Goal: Task Accomplishment & Management: Manage account settings

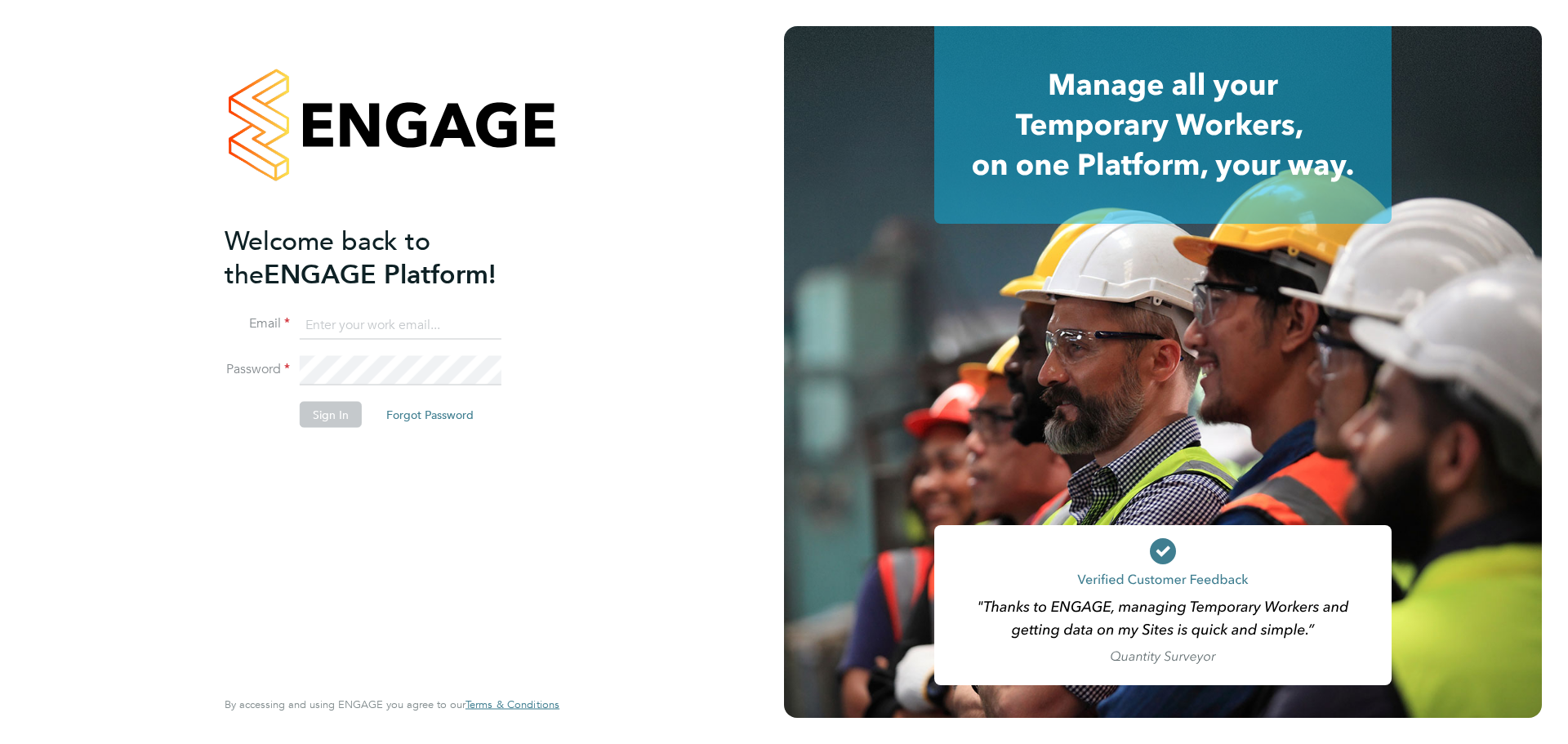
type input "zane.wickens@vistry.co.uk"
click at [346, 586] on div "Welcome back to the ENGAGE Platform! Email zane.wickens@vistry.co.uk Password S…" at bounding box center [384, 453] width 319 height 460
click at [305, 426] on button "Sign In" at bounding box center [331, 414] width 62 height 26
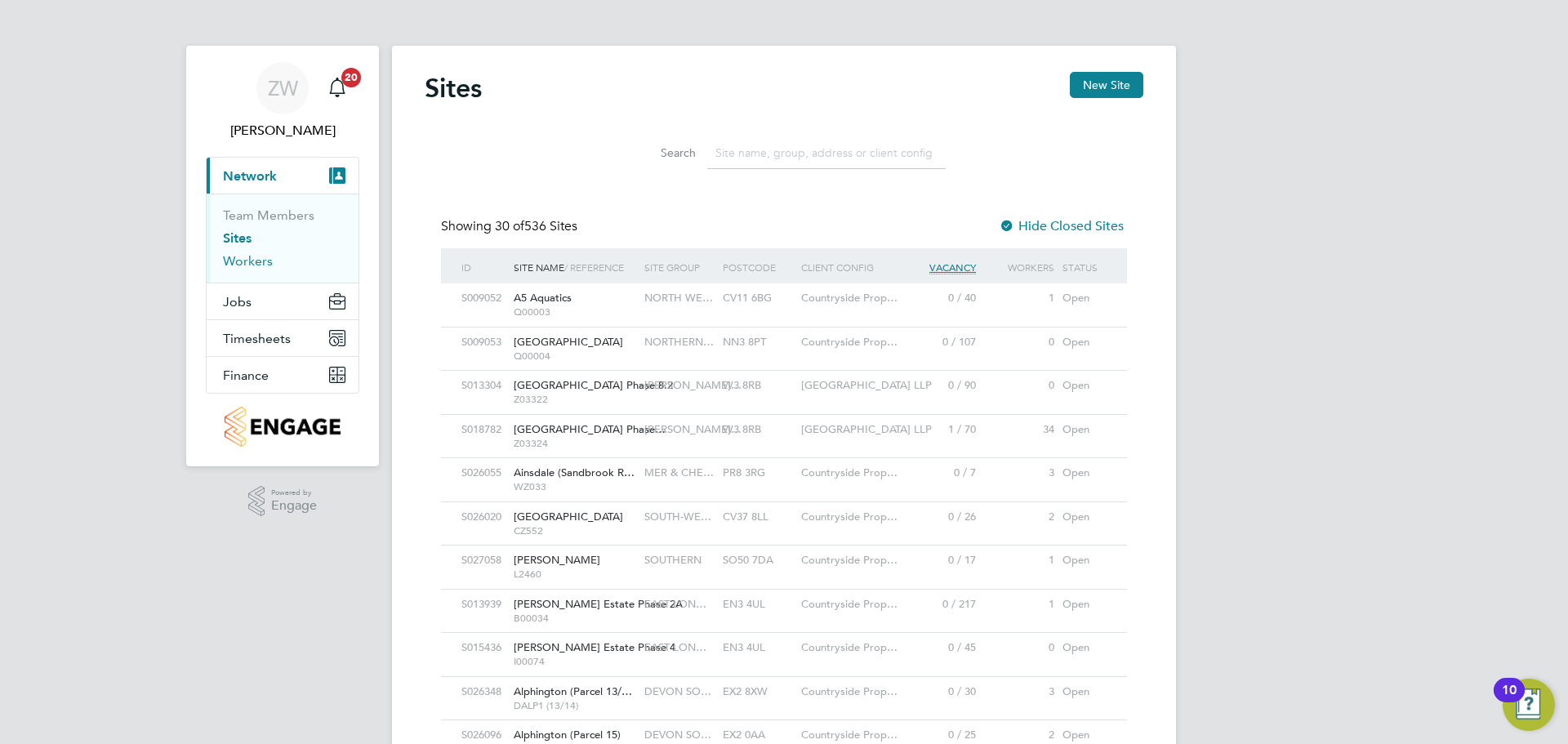
click at [250, 264] on link "Workers" at bounding box center [248, 261] width 50 height 15
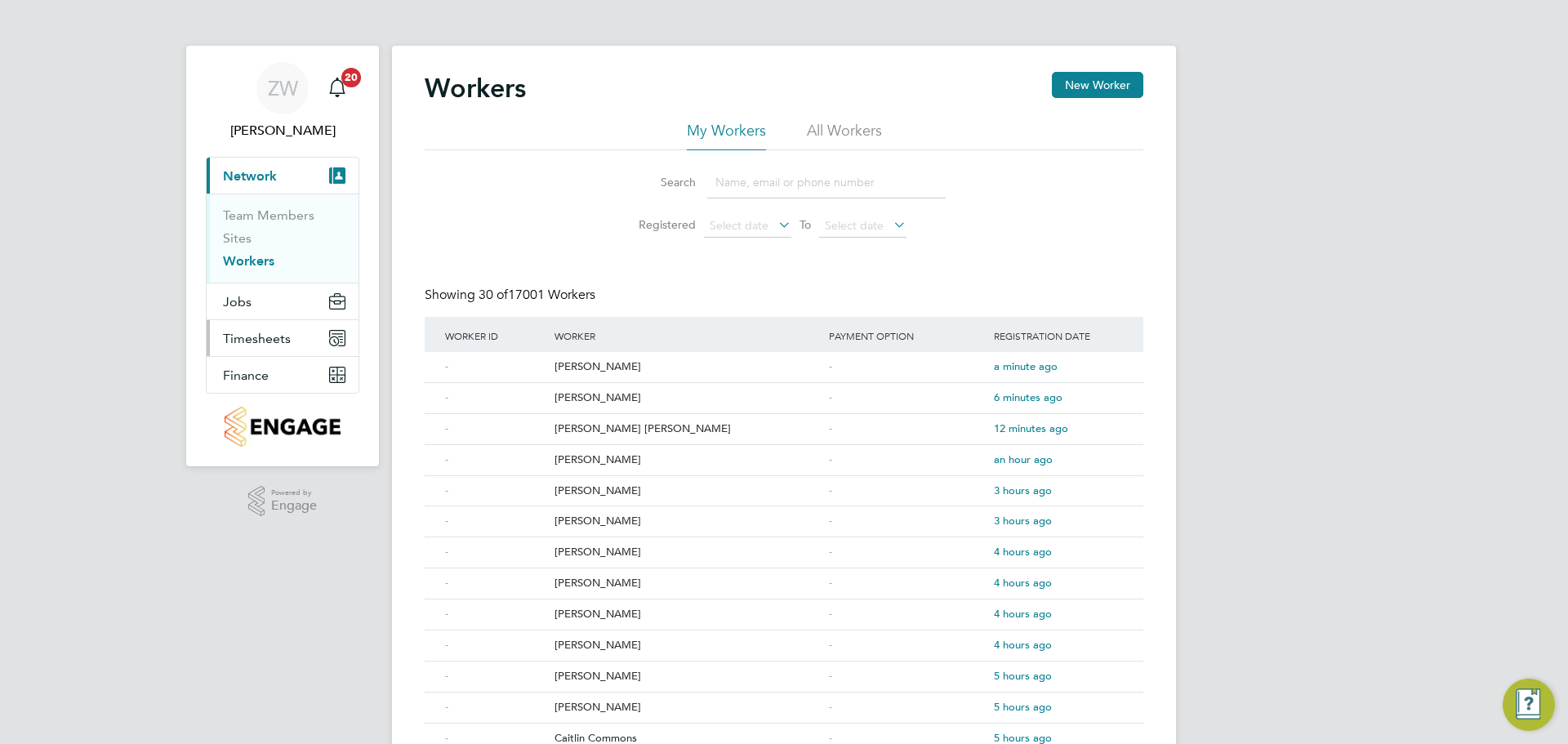
click at [254, 339] on span "Timesheets" at bounding box center [256, 339] width 68 height 15
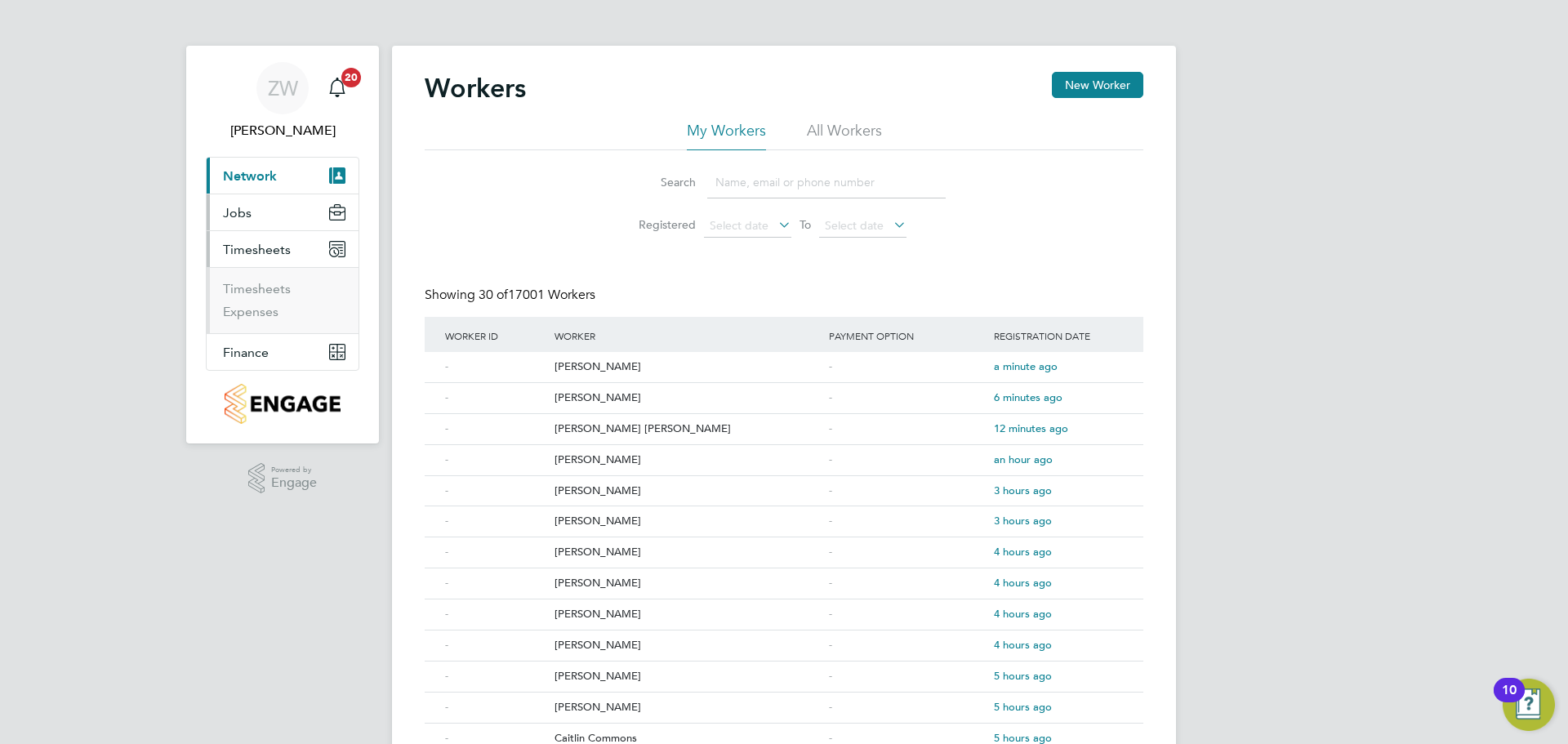
click at [247, 209] on span "Jobs" at bounding box center [236, 213] width 28 height 15
click at [255, 278] on link "Placements" at bounding box center [256, 275] width 68 height 15
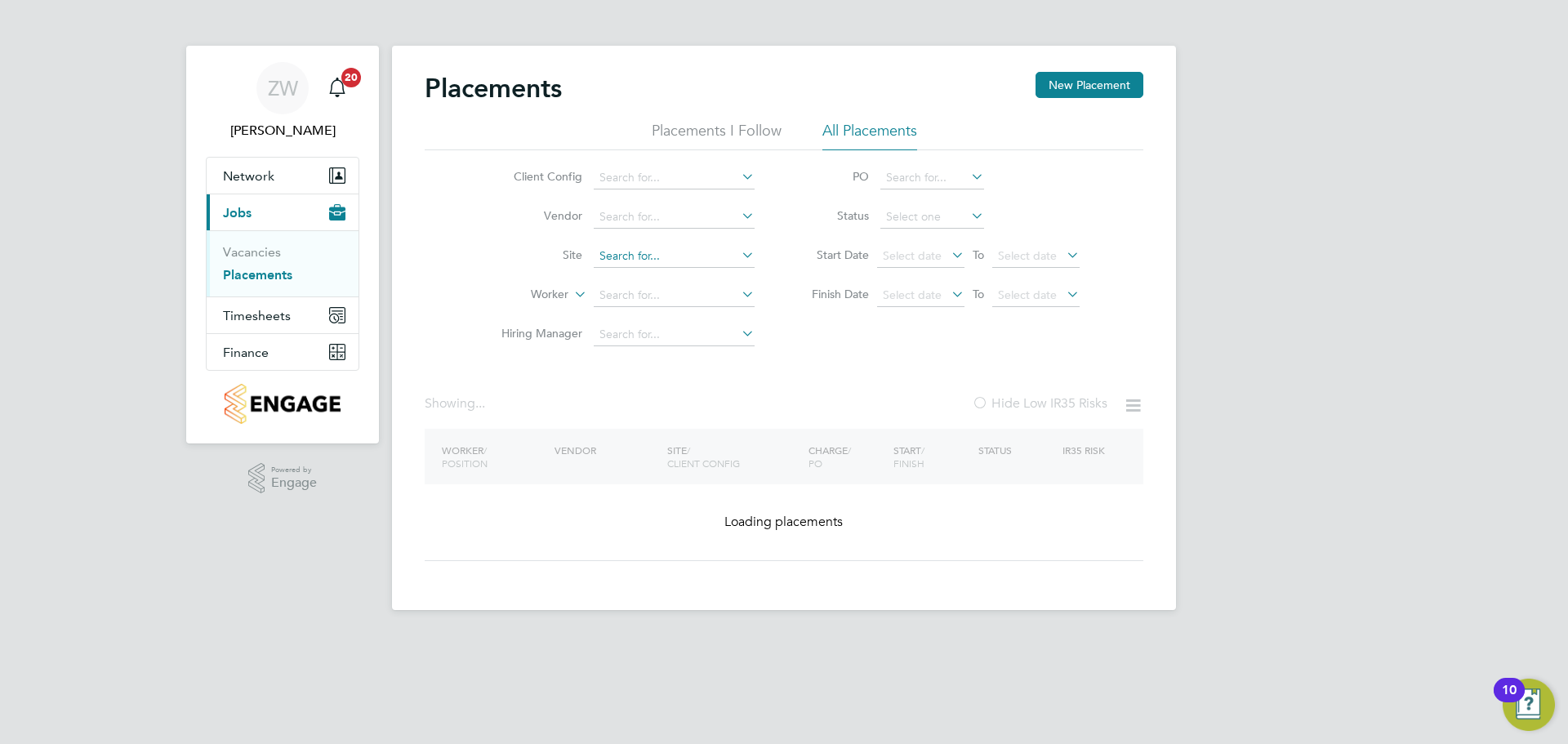
click at [638, 253] on input at bounding box center [674, 256] width 161 height 23
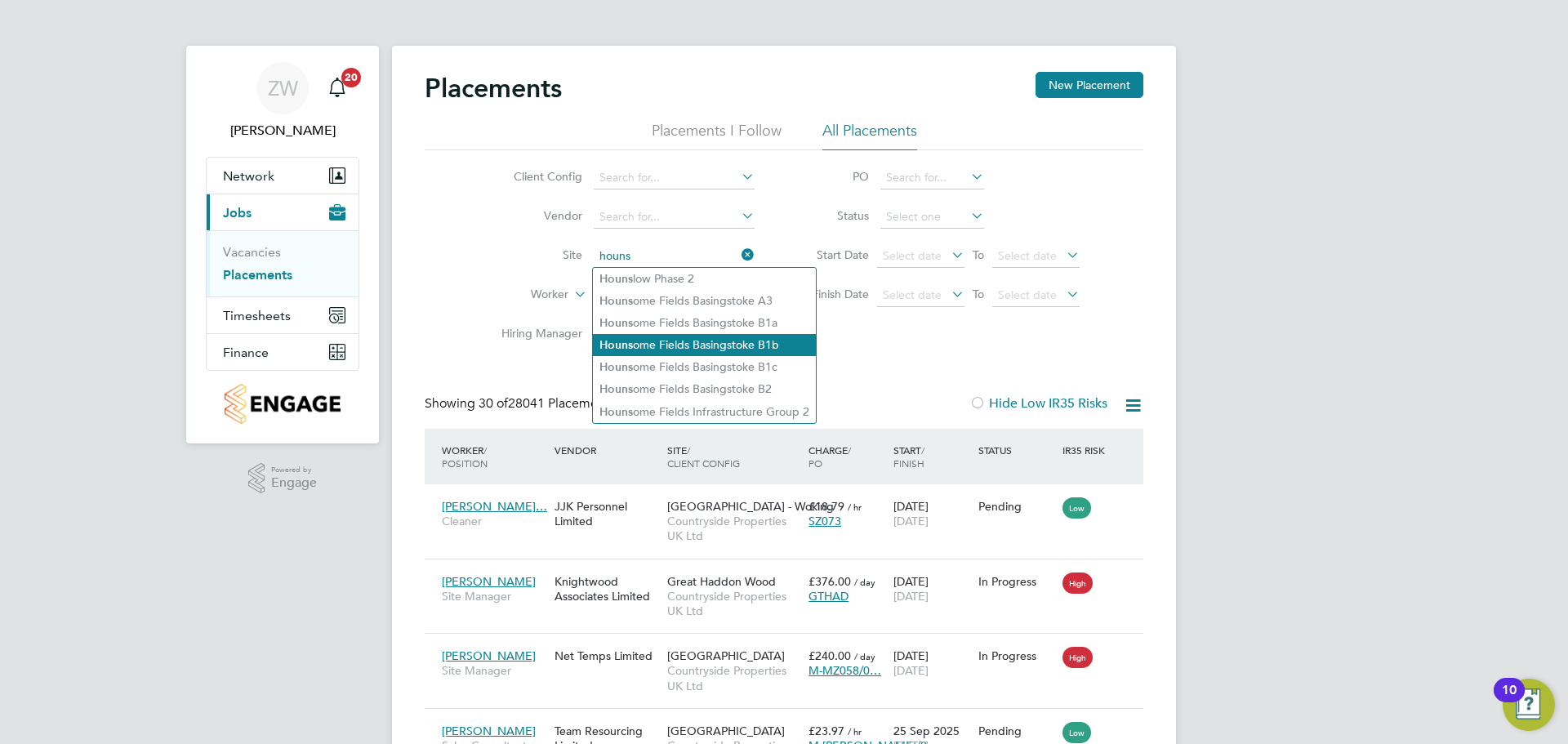
click at [773, 344] on li "Houns ome Fields Basingstoke B1b" at bounding box center [704, 345] width 223 height 22
type input "Hounsome Fields Basingstoke B1b"
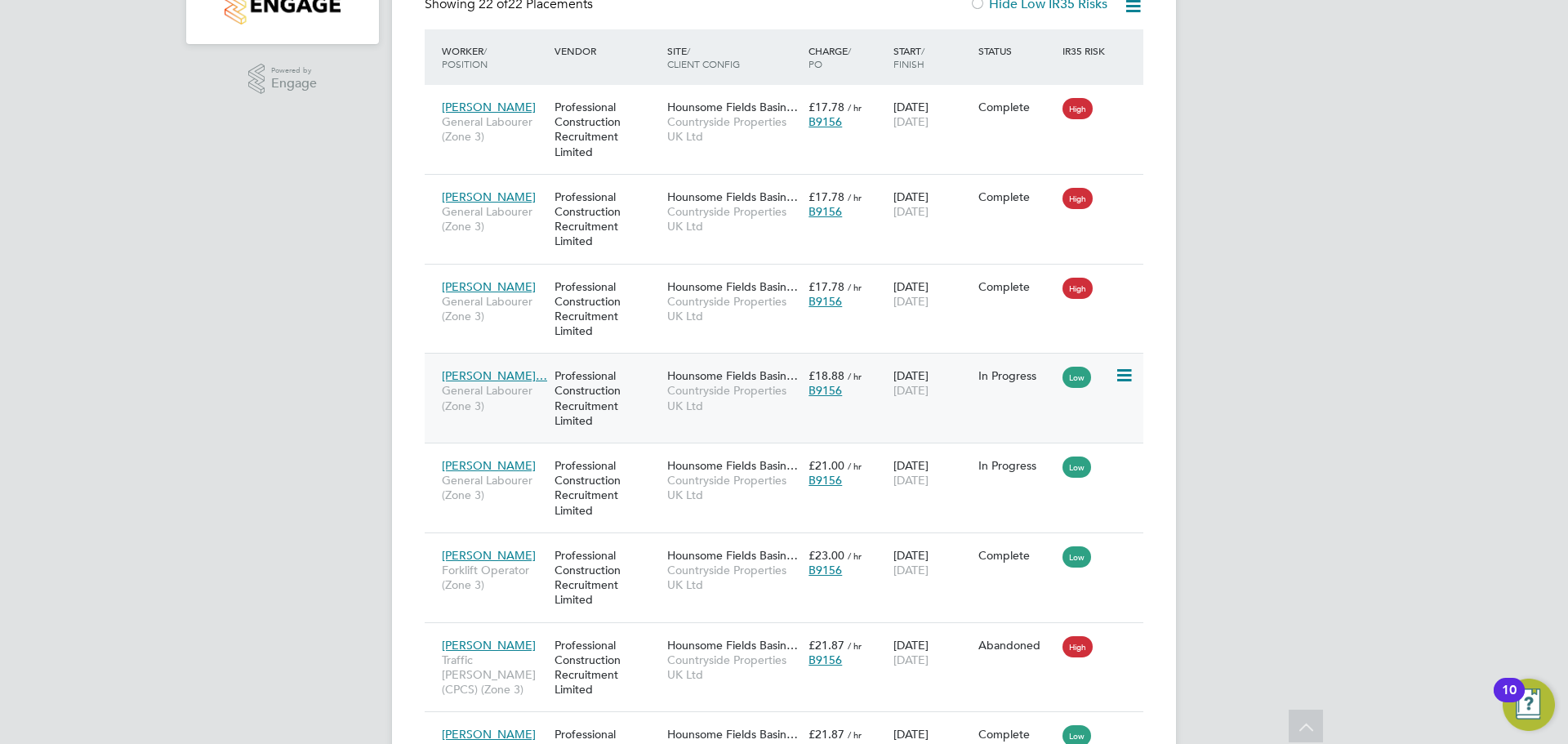
click at [1129, 377] on icon at bounding box center [1122, 375] width 16 height 20
click at [1008, 523] on li "Abandon" at bounding box center [1047, 524] width 168 height 23
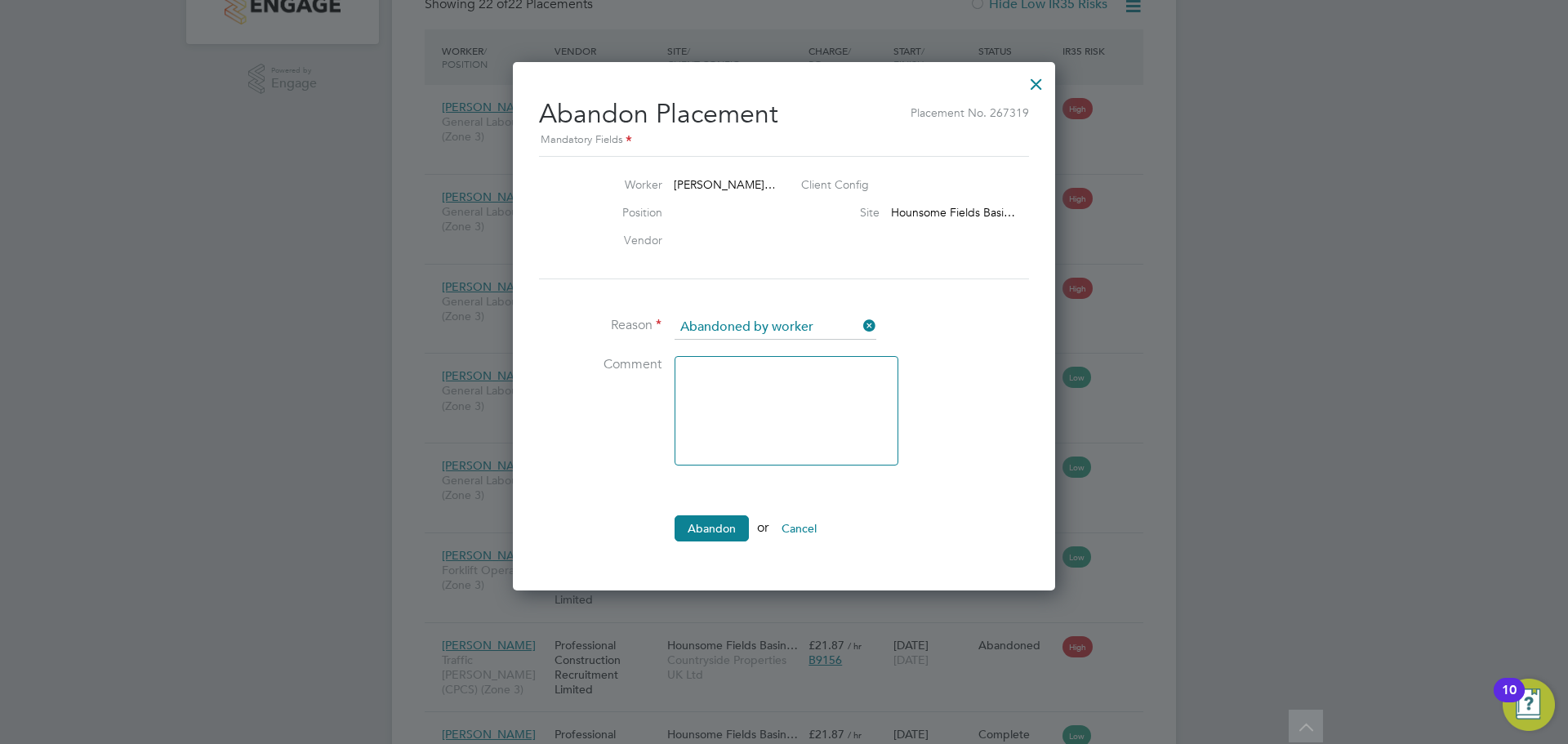
click at [713, 427] on textarea at bounding box center [786, 411] width 224 height 110
type textarea "Employee did not return to site after holiday mid Sept"
click at [716, 525] on button "Abandon" at bounding box center [711, 528] width 75 height 26
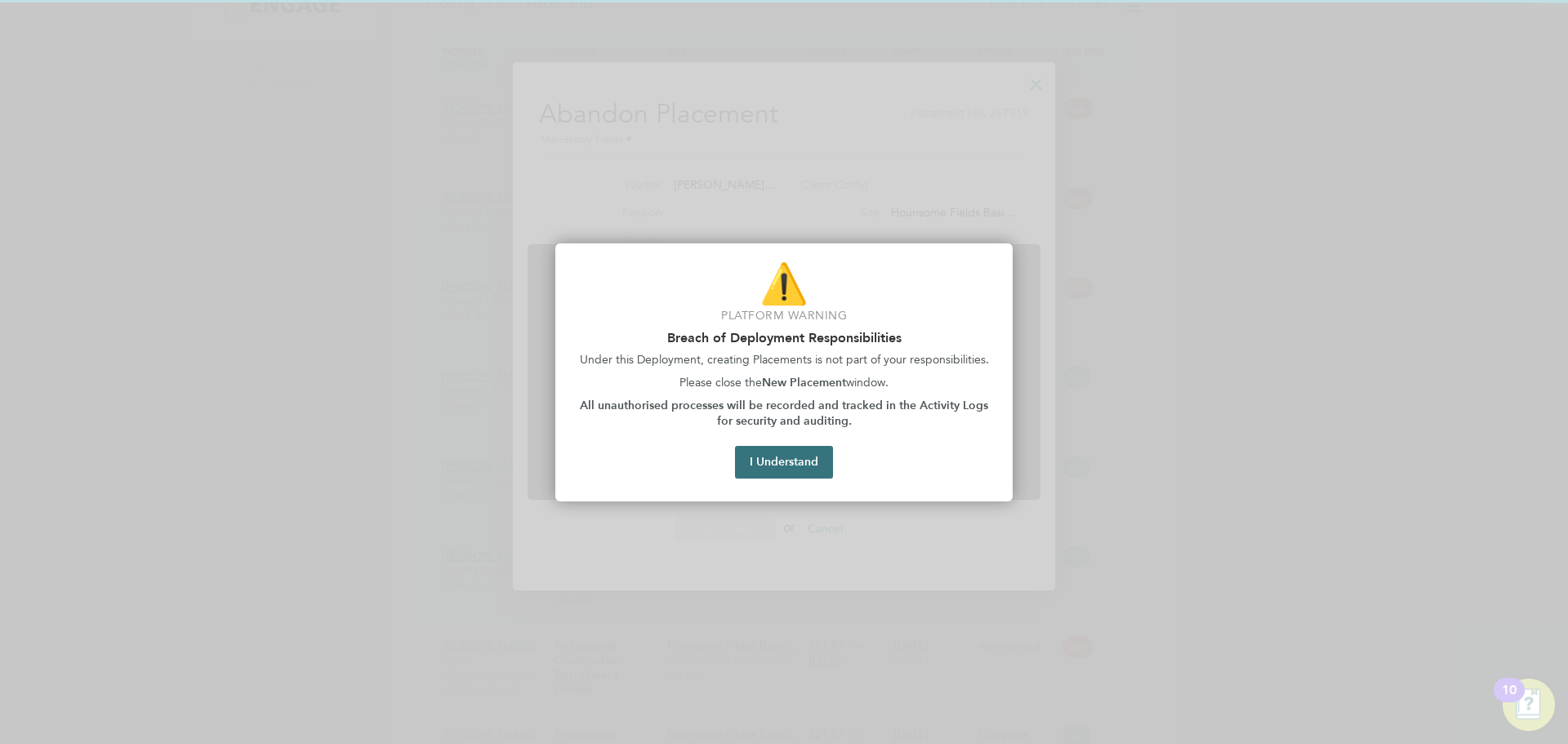
click at [790, 465] on button "I Understand" at bounding box center [784, 462] width 98 height 33
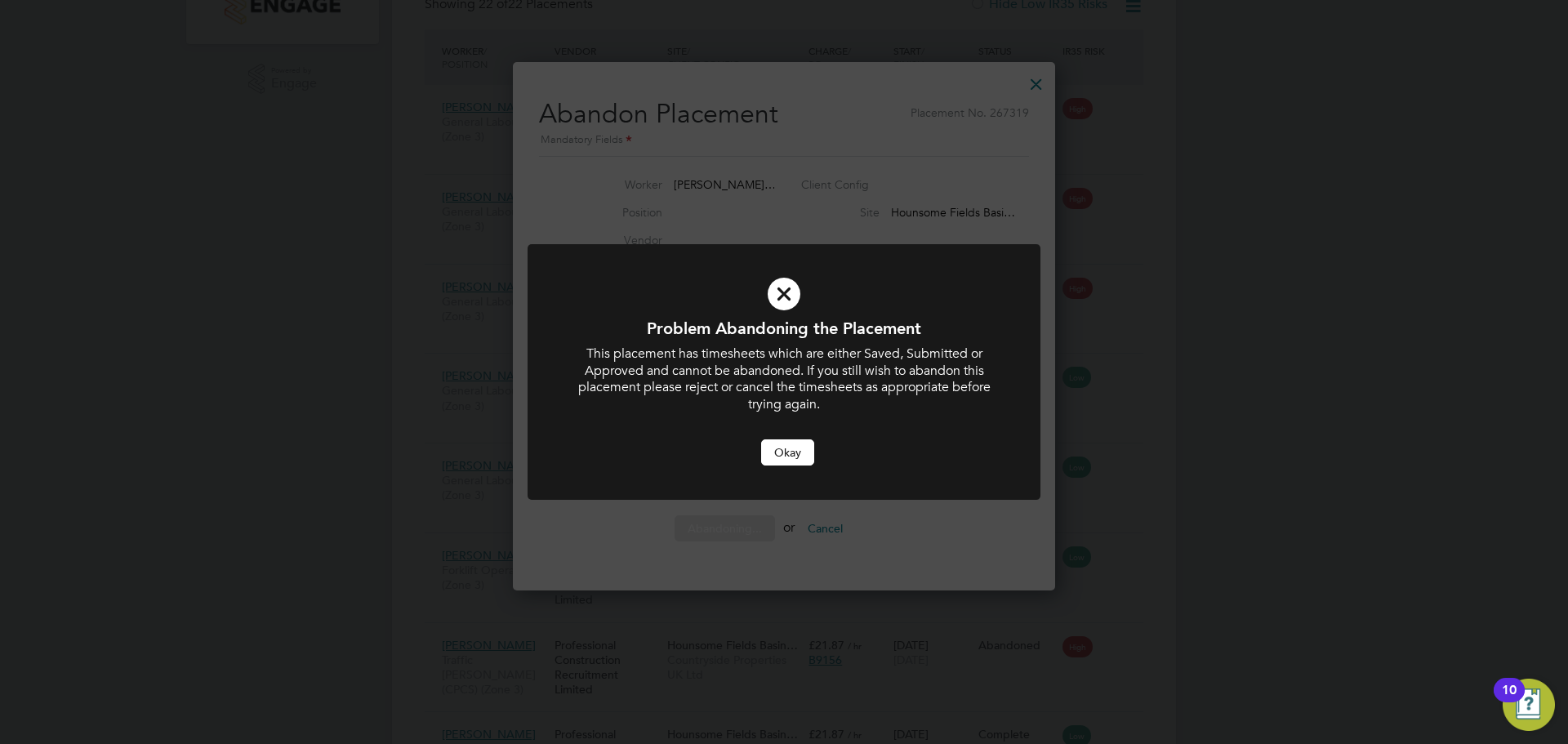
click at [793, 451] on button "Okay" at bounding box center [787, 453] width 53 height 26
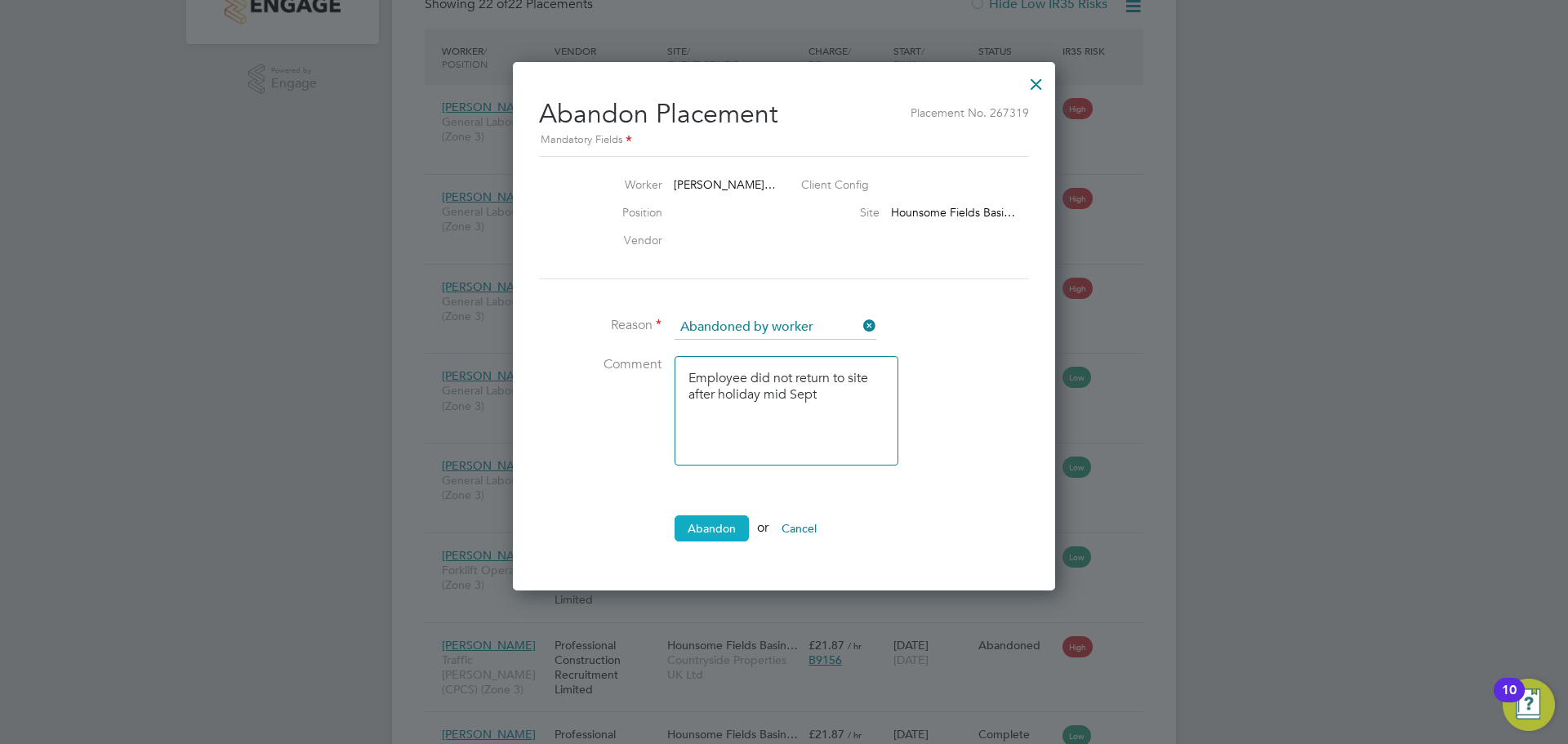
click at [714, 528] on button "Abandon" at bounding box center [711, 528] width 75 height 26
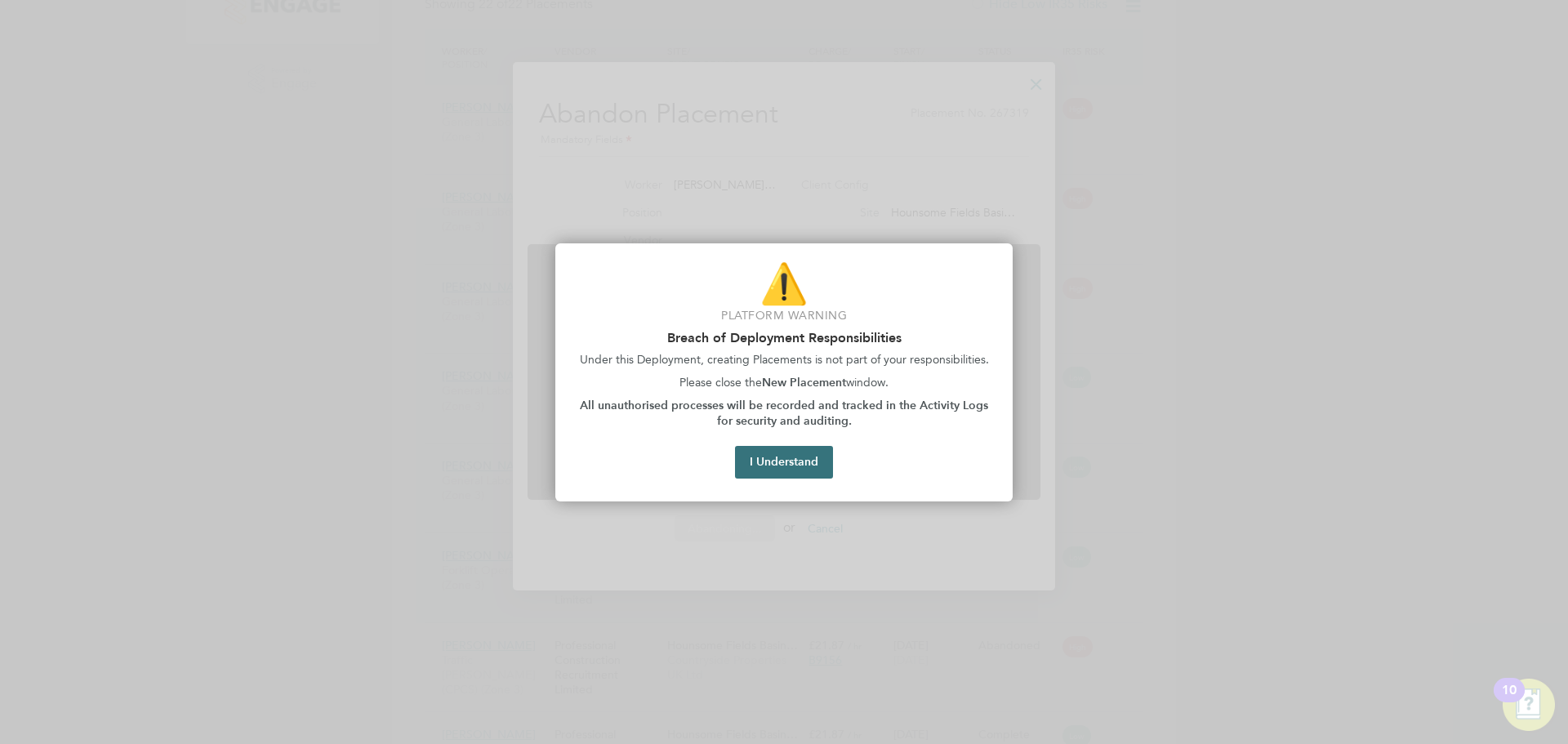
click at [785, 458] on button "I Understand" at bounding box center [784, 462] width 98 height 33
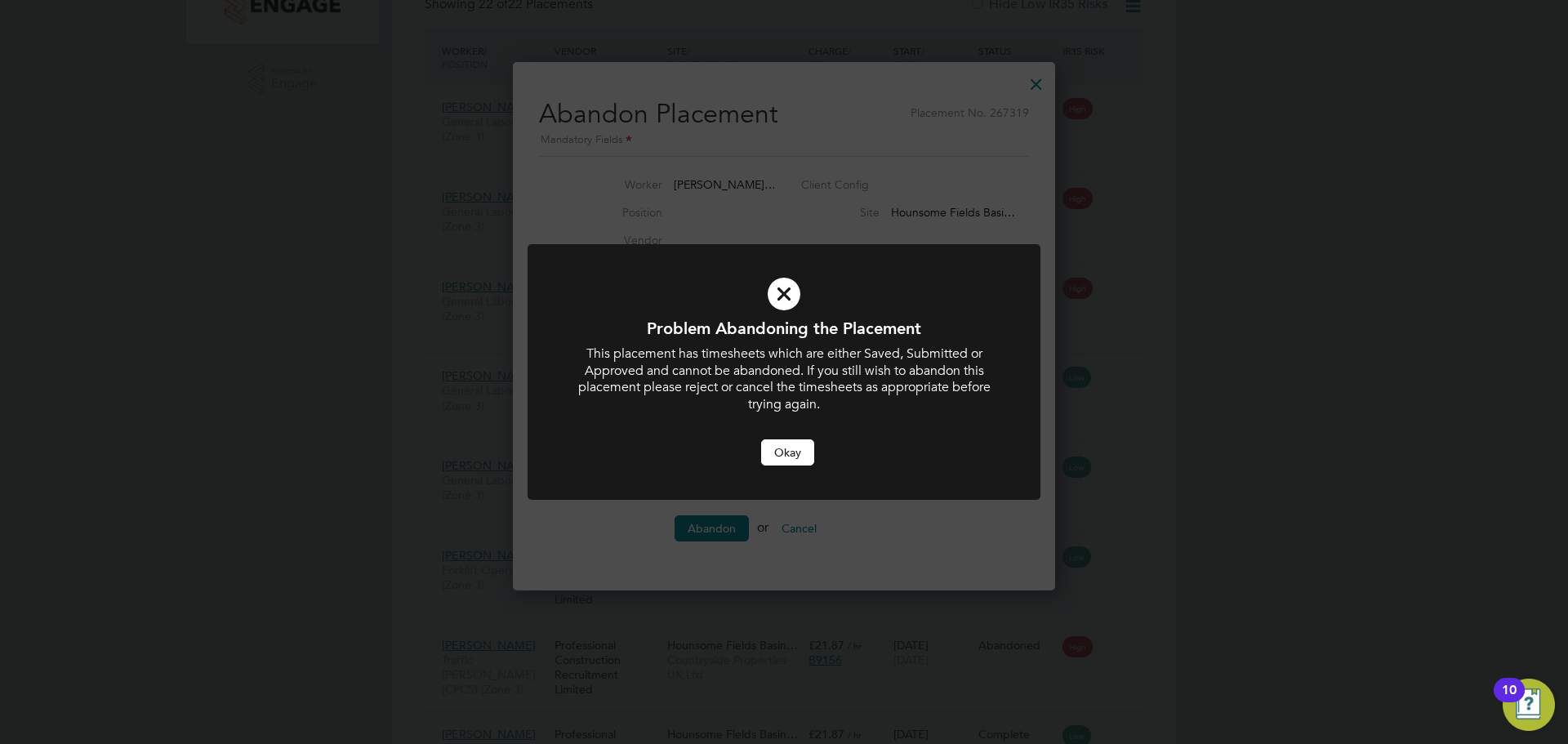
click at [781, 444] on button "Okay" at bounding box center [787, 453] width 53 height 26
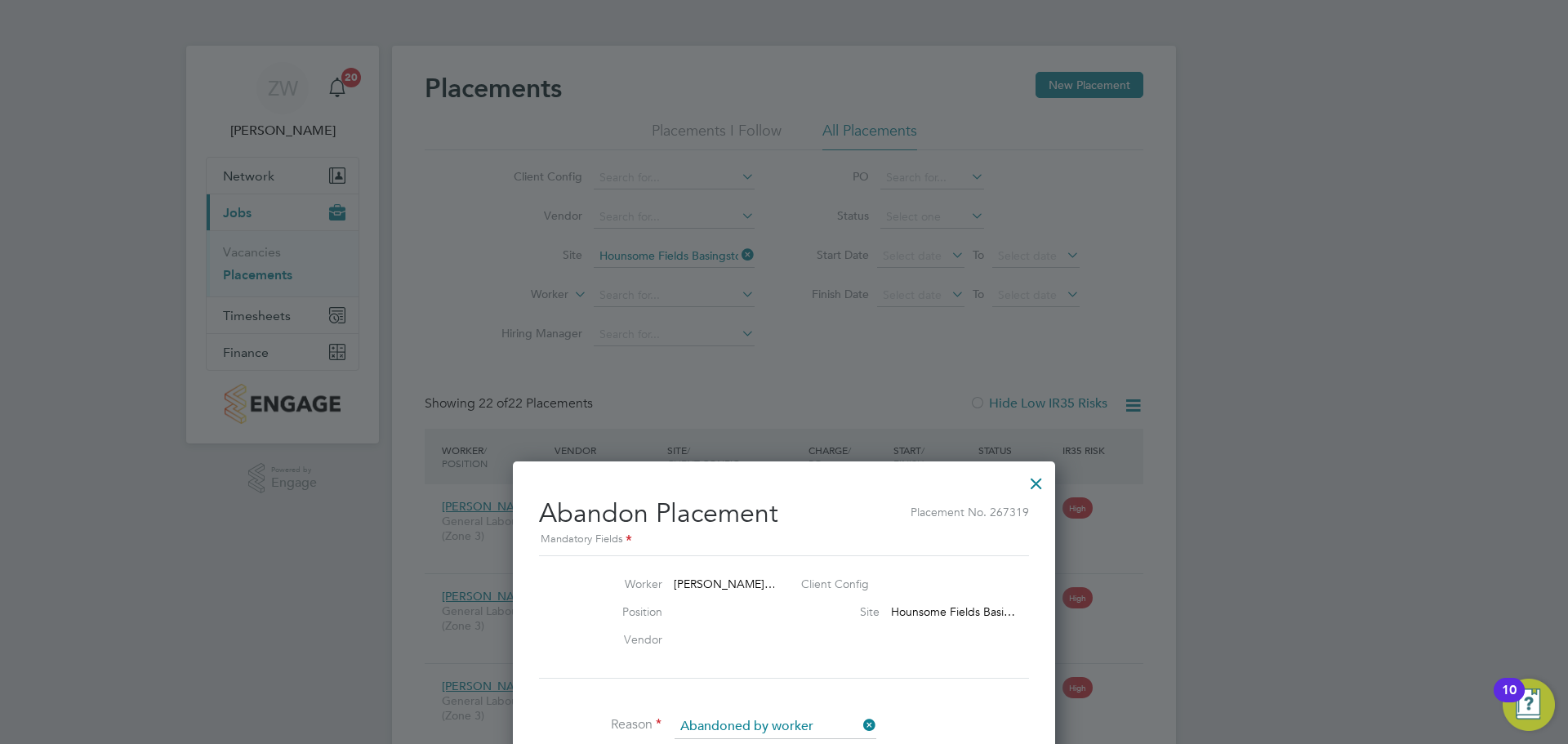
scroll to position [399, 0]
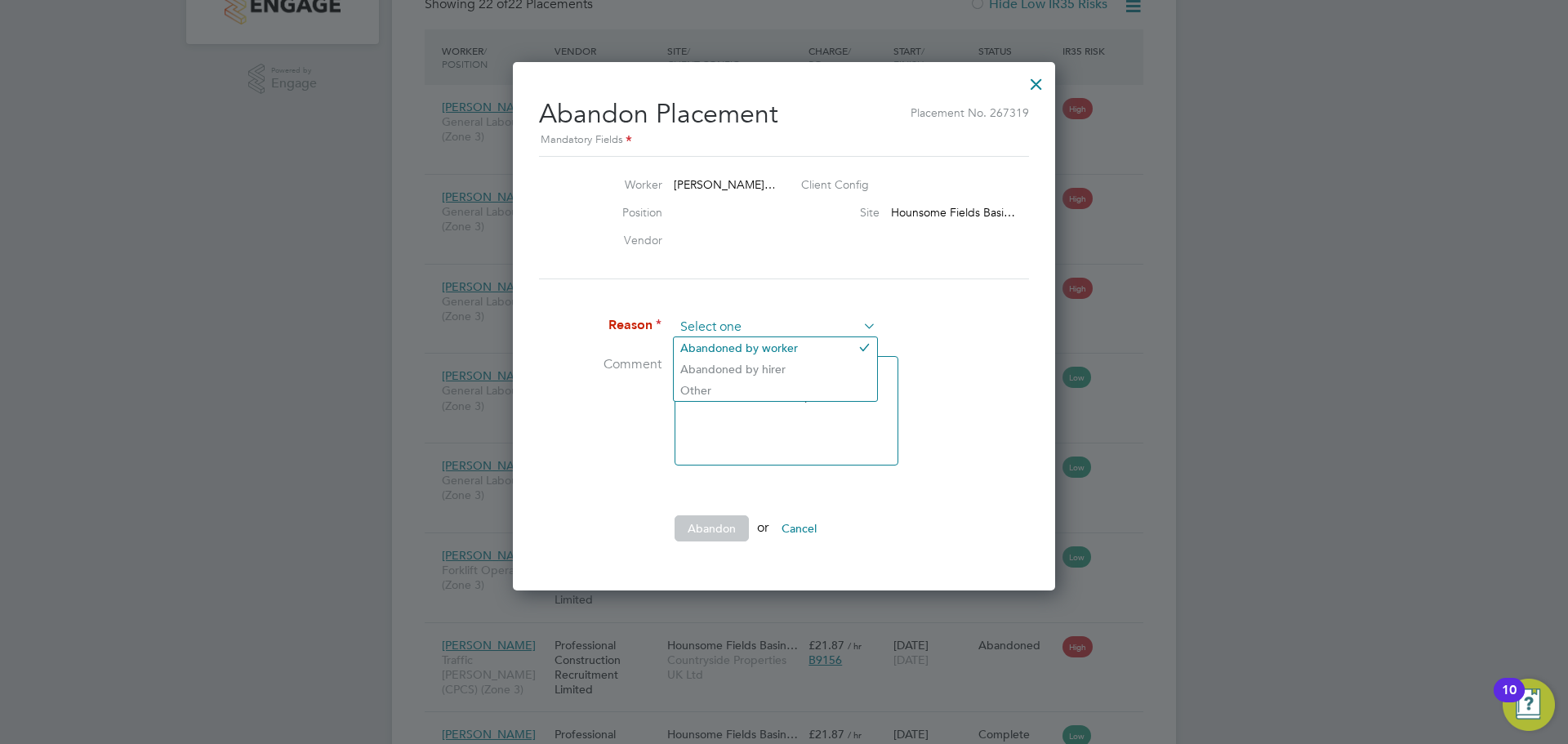
click at [811, 319] on input at bounding box center [775, 327] width 201 height 25
click at [706, 349] on li "Reason" at bounding box center [784, 336] width 490 height 41
click at [728, 333] on input at bounding box center [775, 327] width 201 height 25
click at [792, 343] on li "Abandoned by worker" at bounding box center [775, 348] width 203 height 21
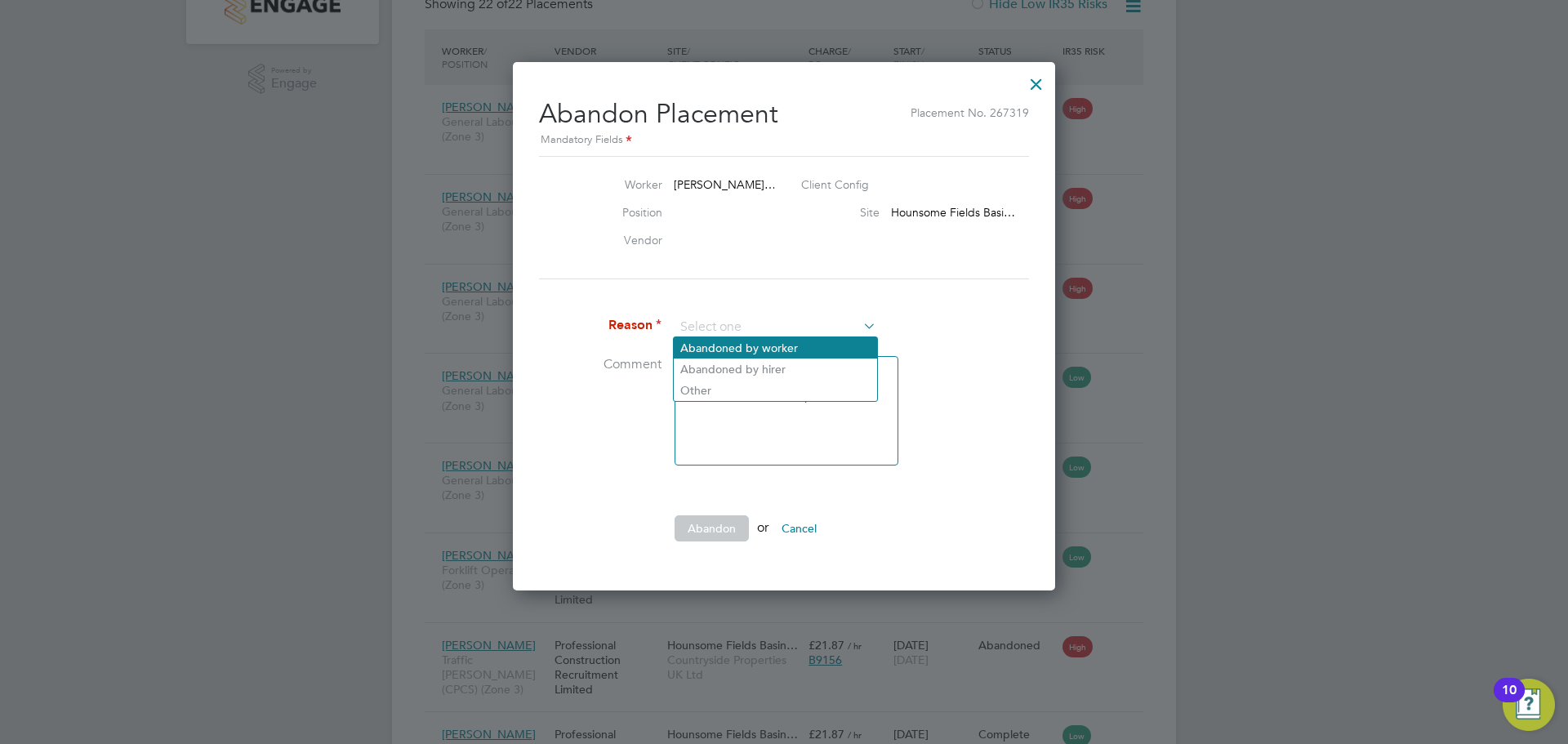
type input "Abandoned by worker"
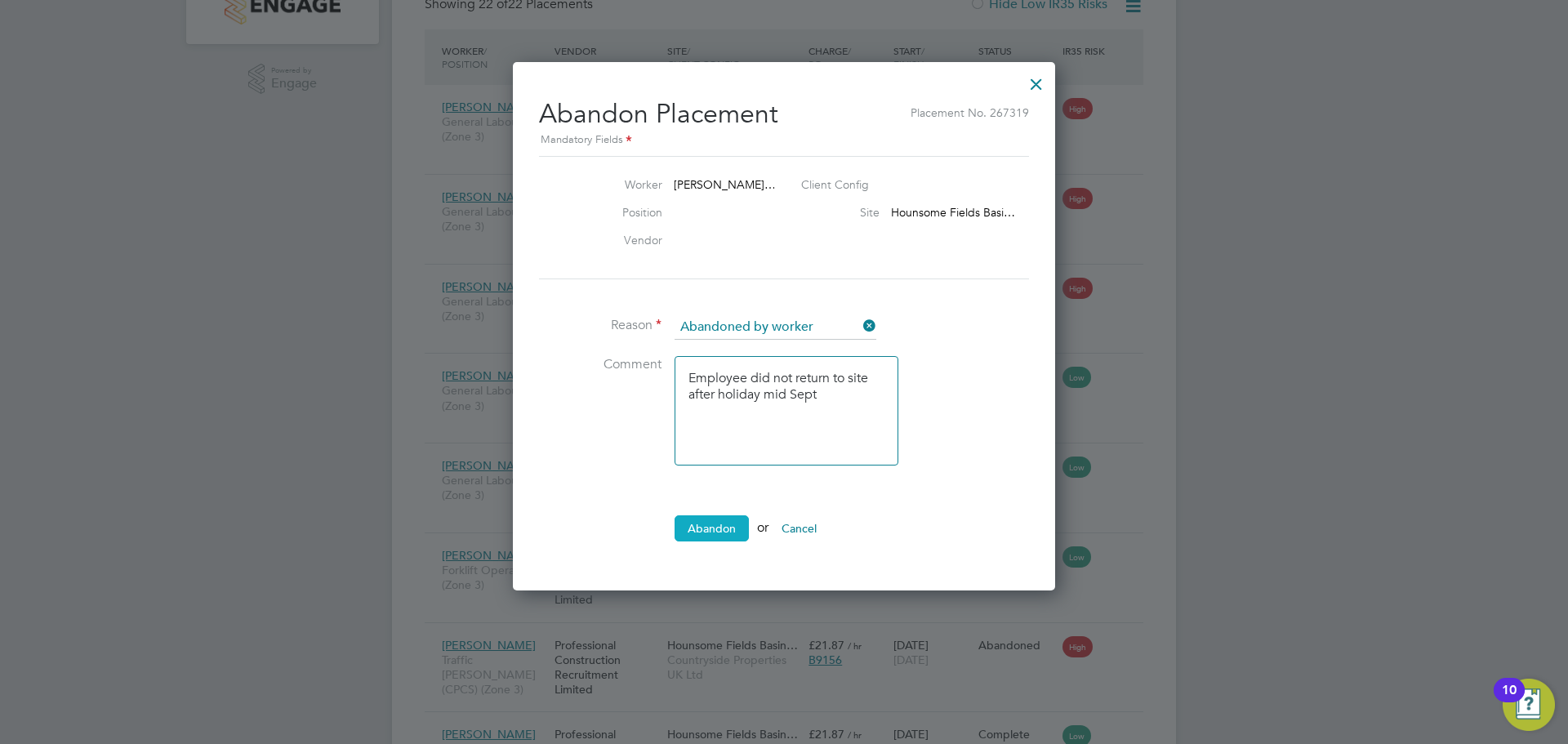
click at [714, 534] on button "Abandon" at bounding box center [711, 528] width 75 height 26
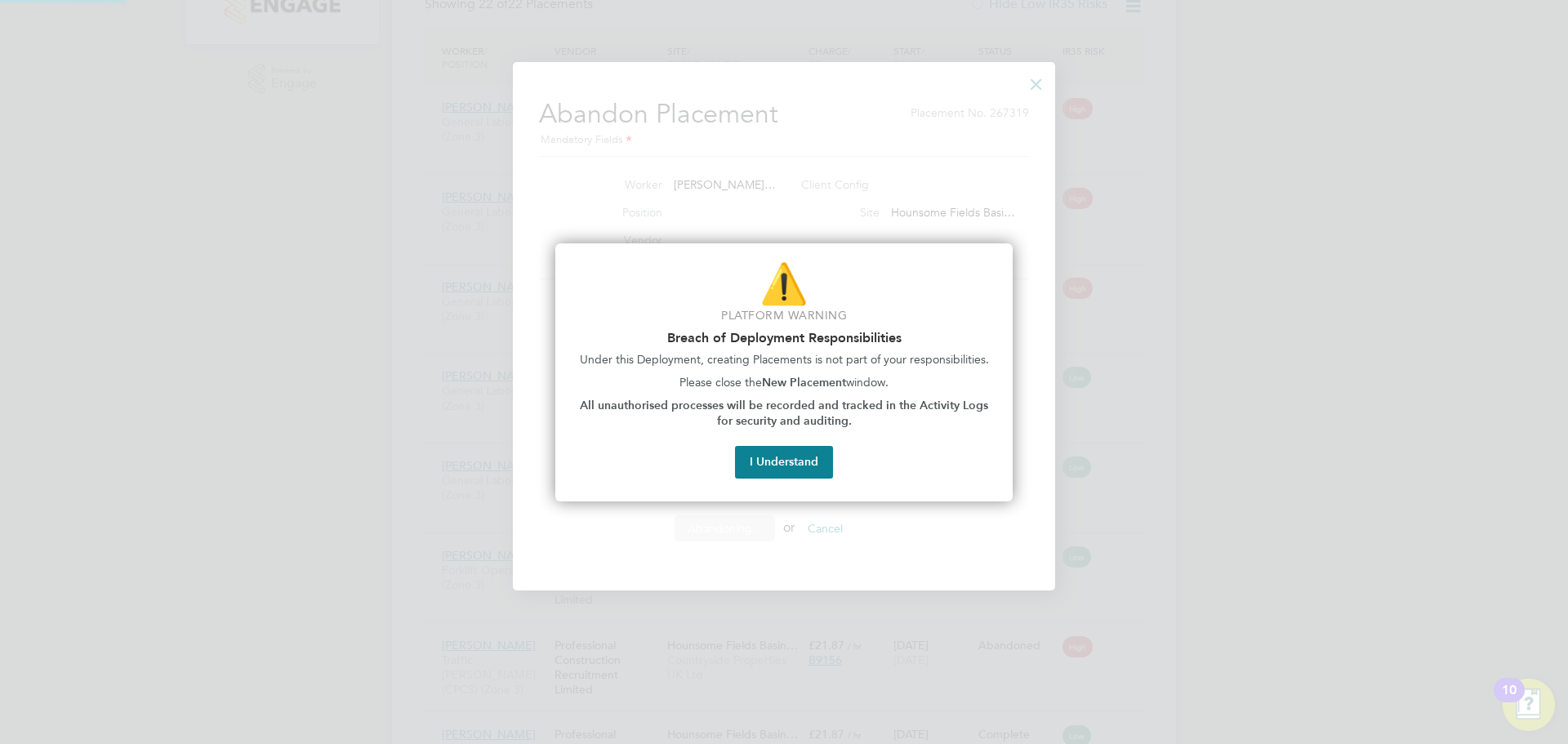
scroll to position [0, 0]
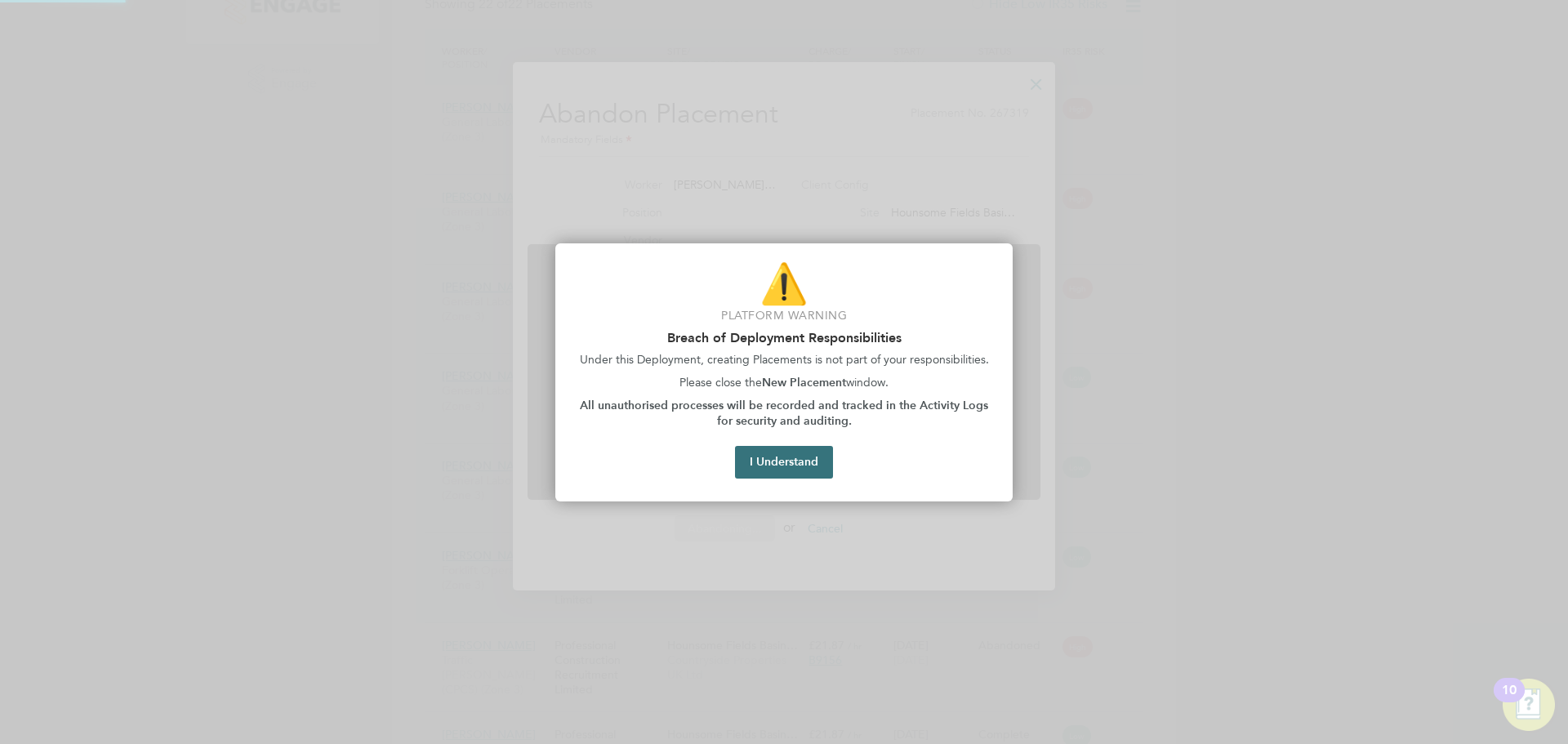
click at [793, 456] on button "I Understand" at bounding box center [784, 462] width 98 height 33
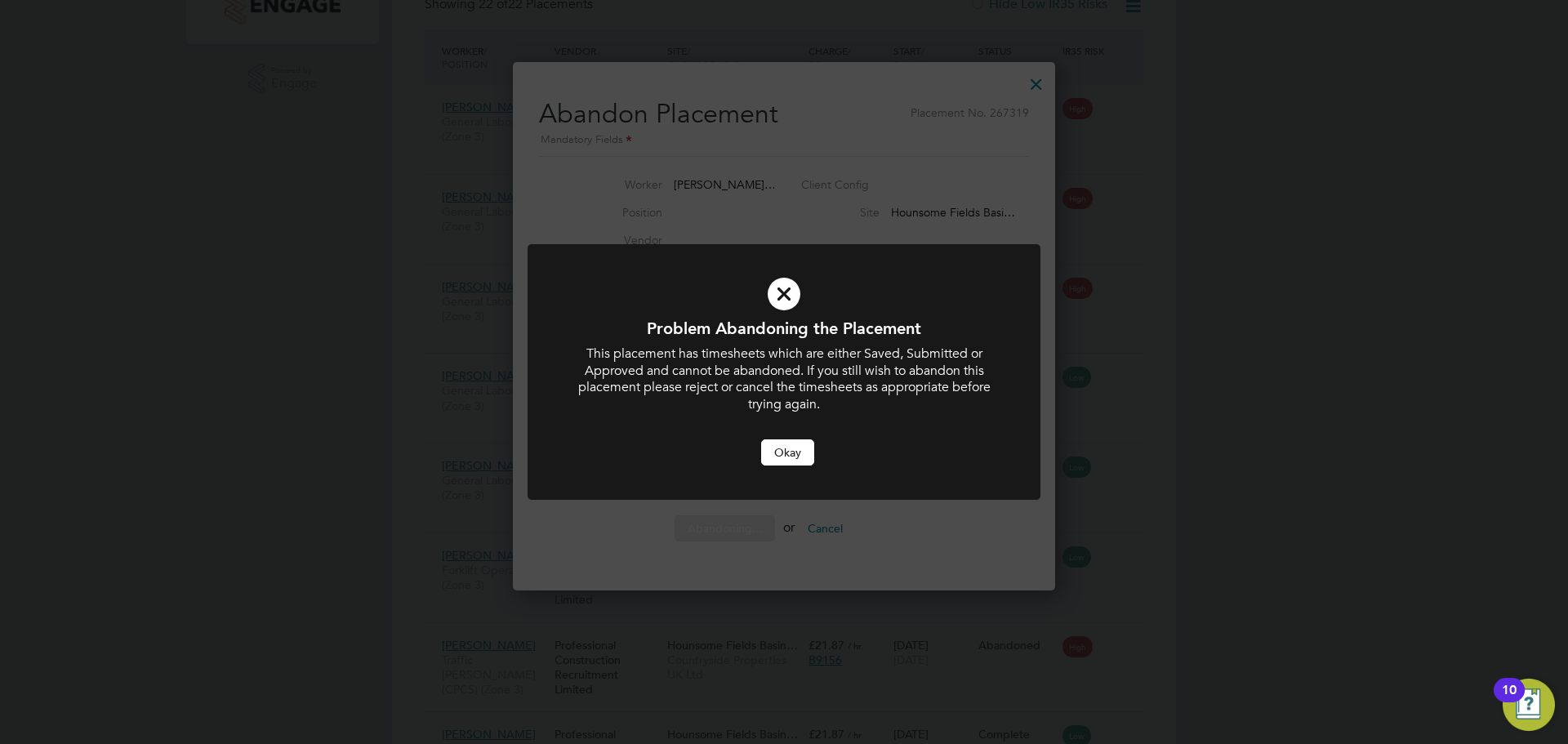
click at [796, 459] on button "Okay" at bounding box center [787, 453] width 53 height 26
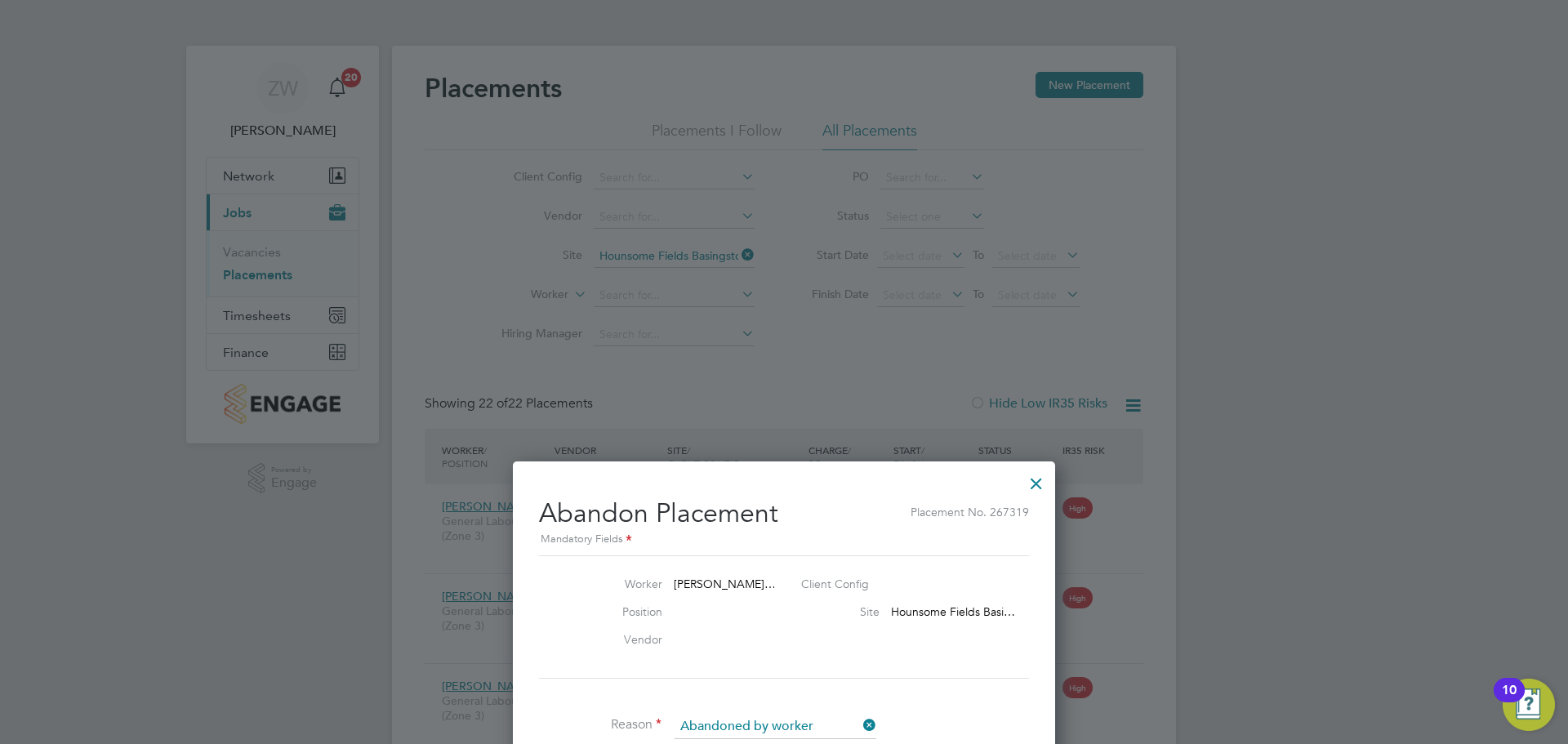
scroll to position [399, 0]
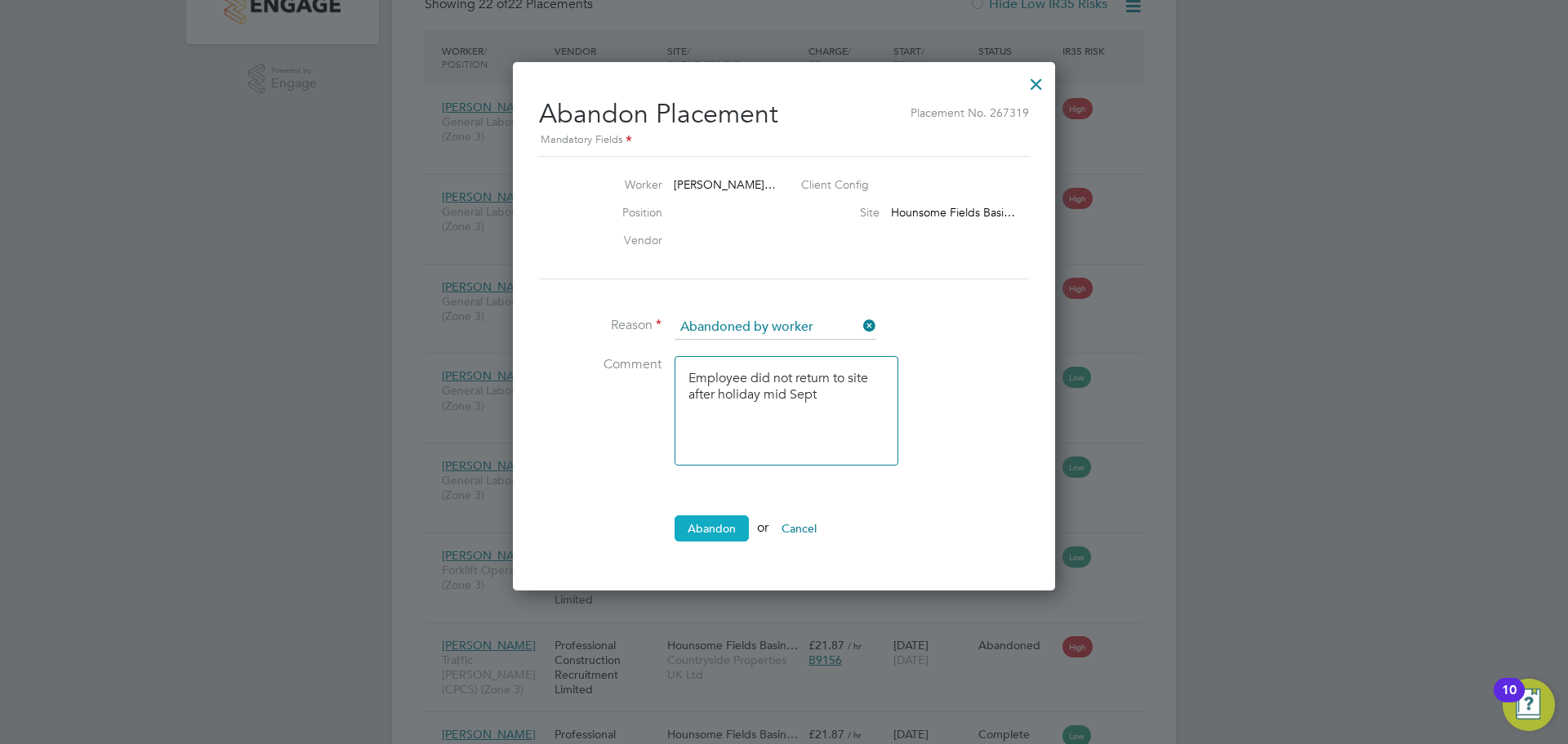
click at [709, 517] on button "Abandon" at bounding box center [711, 528] width 75 height 26
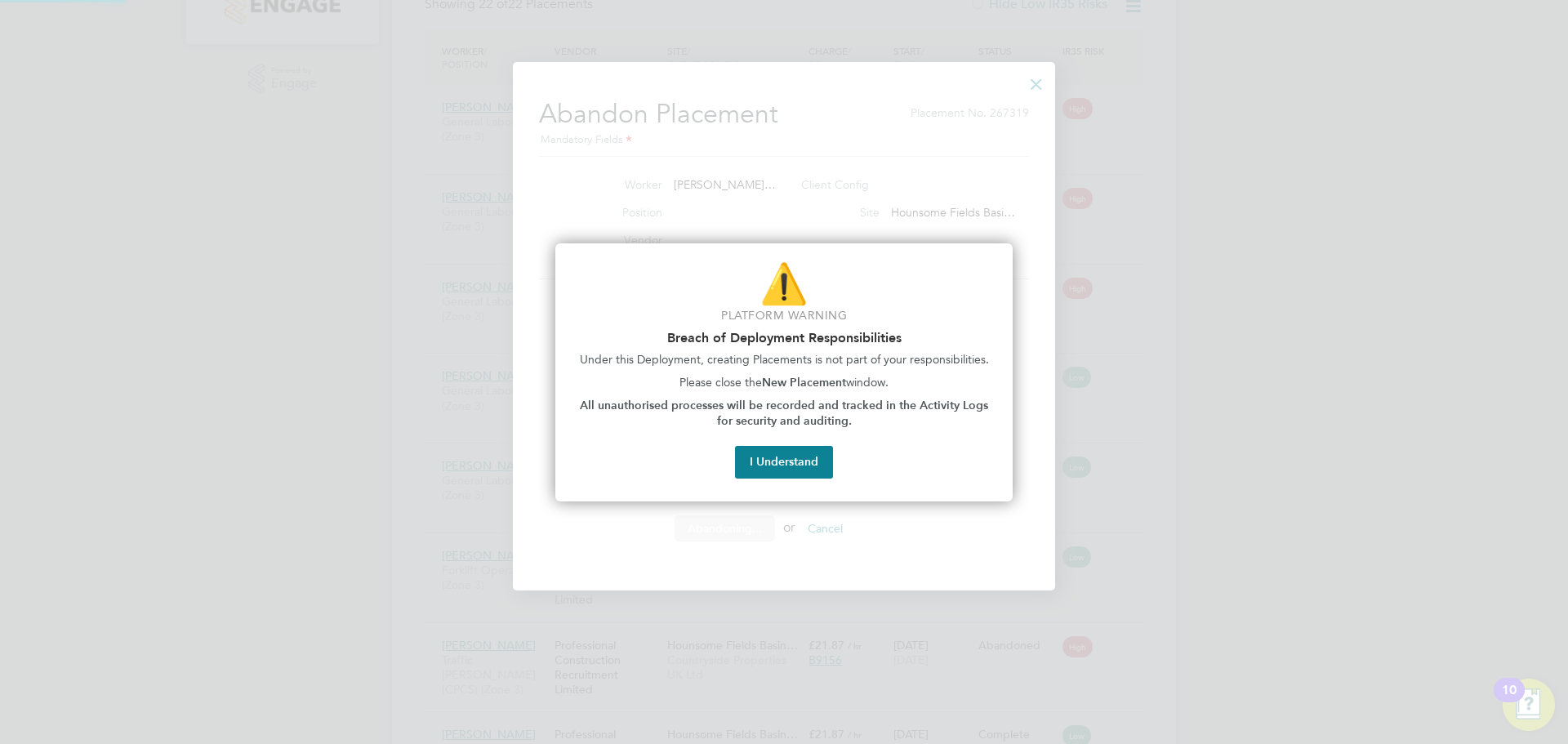
scroll to position [0, 0]
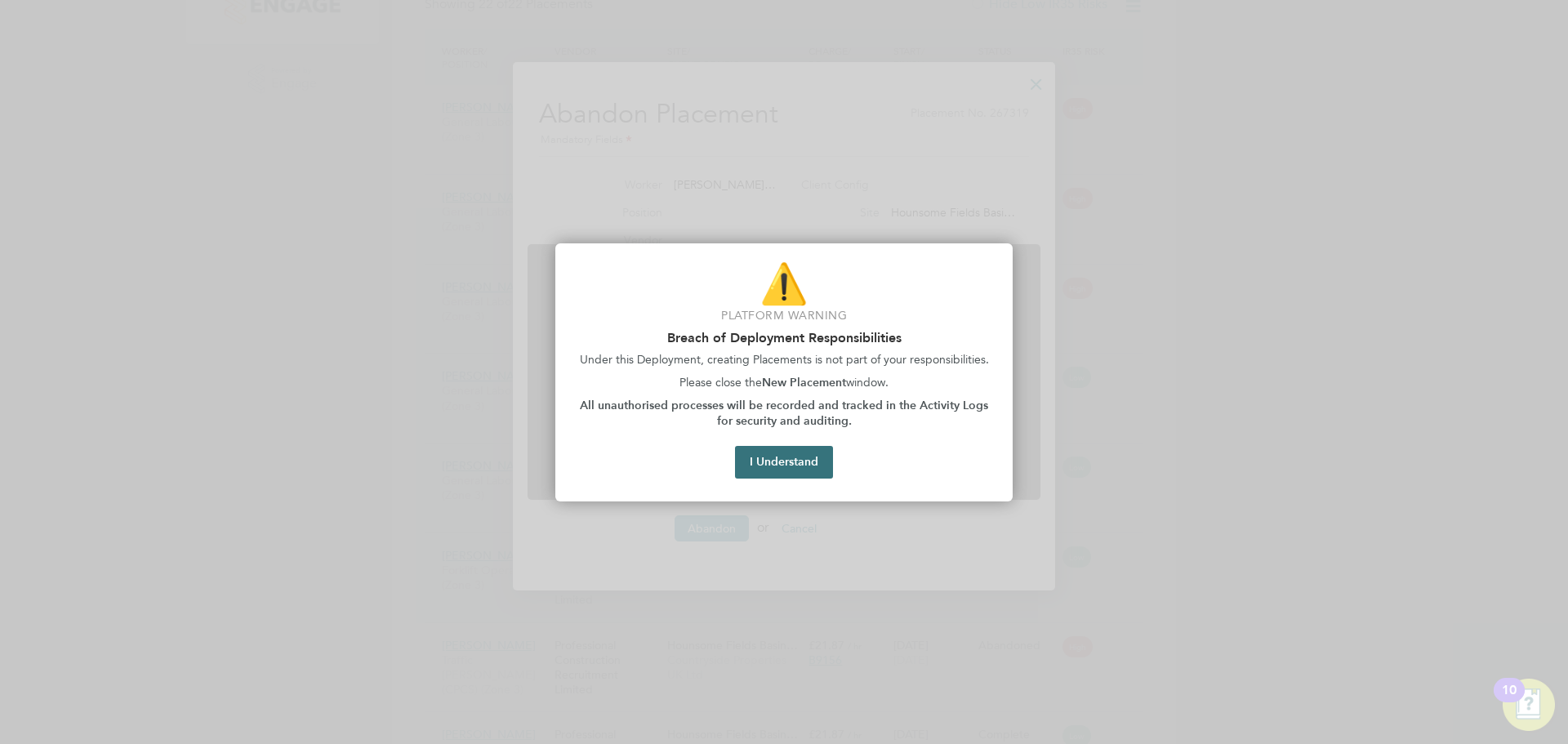
click at [788, 459] on button "I Understand" at bounding box center [784, 462] width 98 height 33
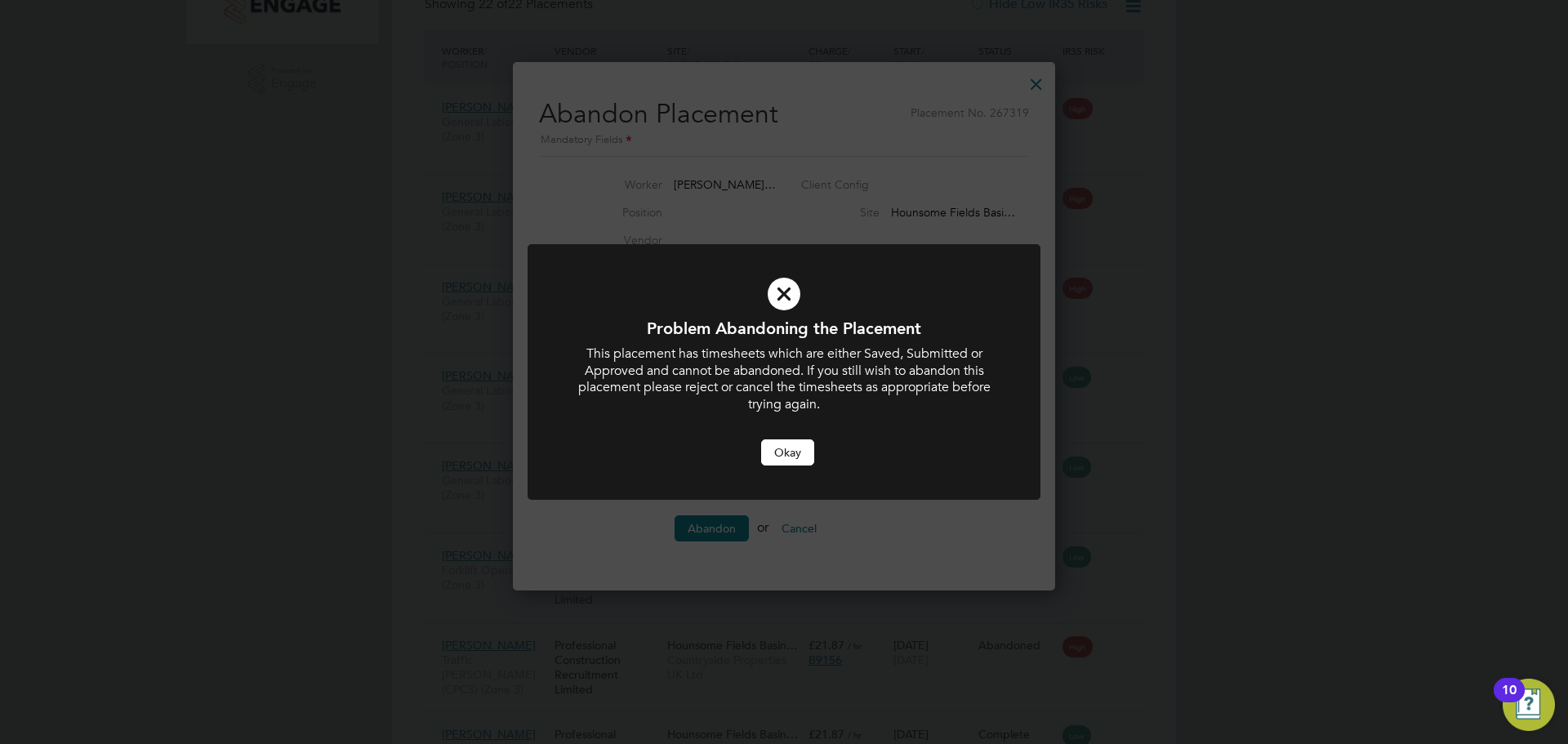
click at [797, 453] on button "Okay" at bounding box center [787, 453] width 53 height 26
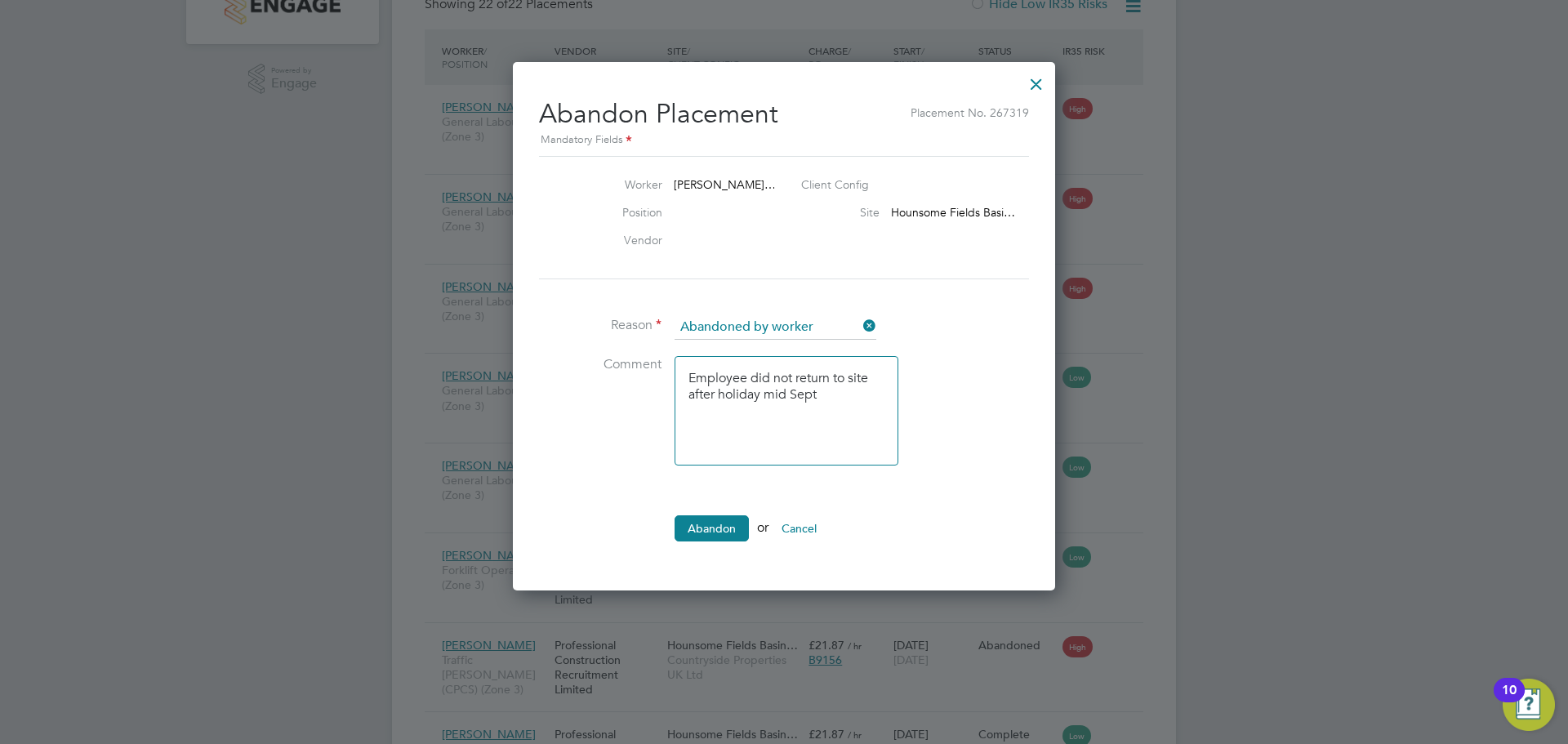
click at [1036, 84] on div at bounding box center [1036, 80] width 29 height 29
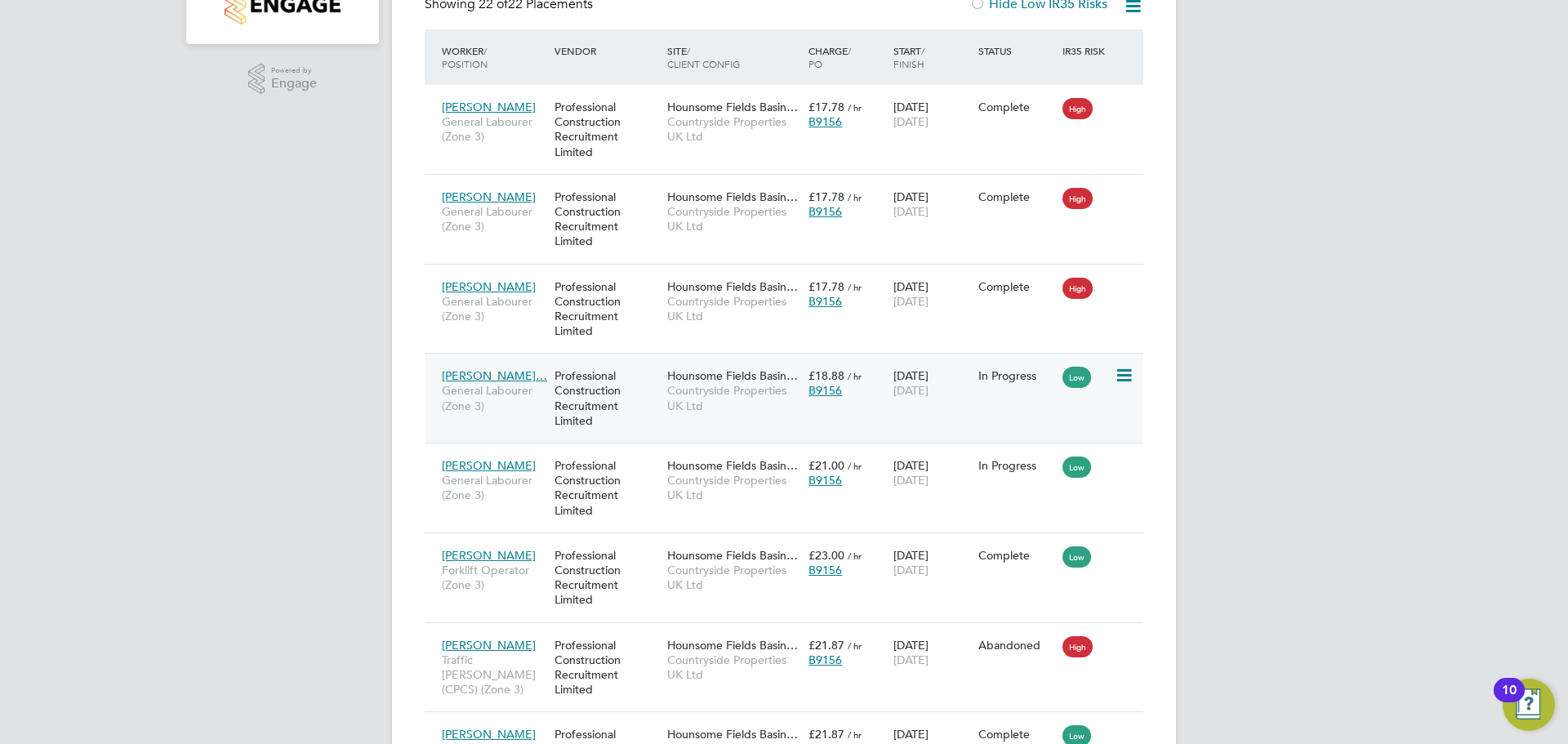
click at [1124, 375] on icon at bounding box center [1122, 375] width 16 height 20
click at [1007, 524] on li "Abandon" at bounding box center [1047, 524] width 168 height 23
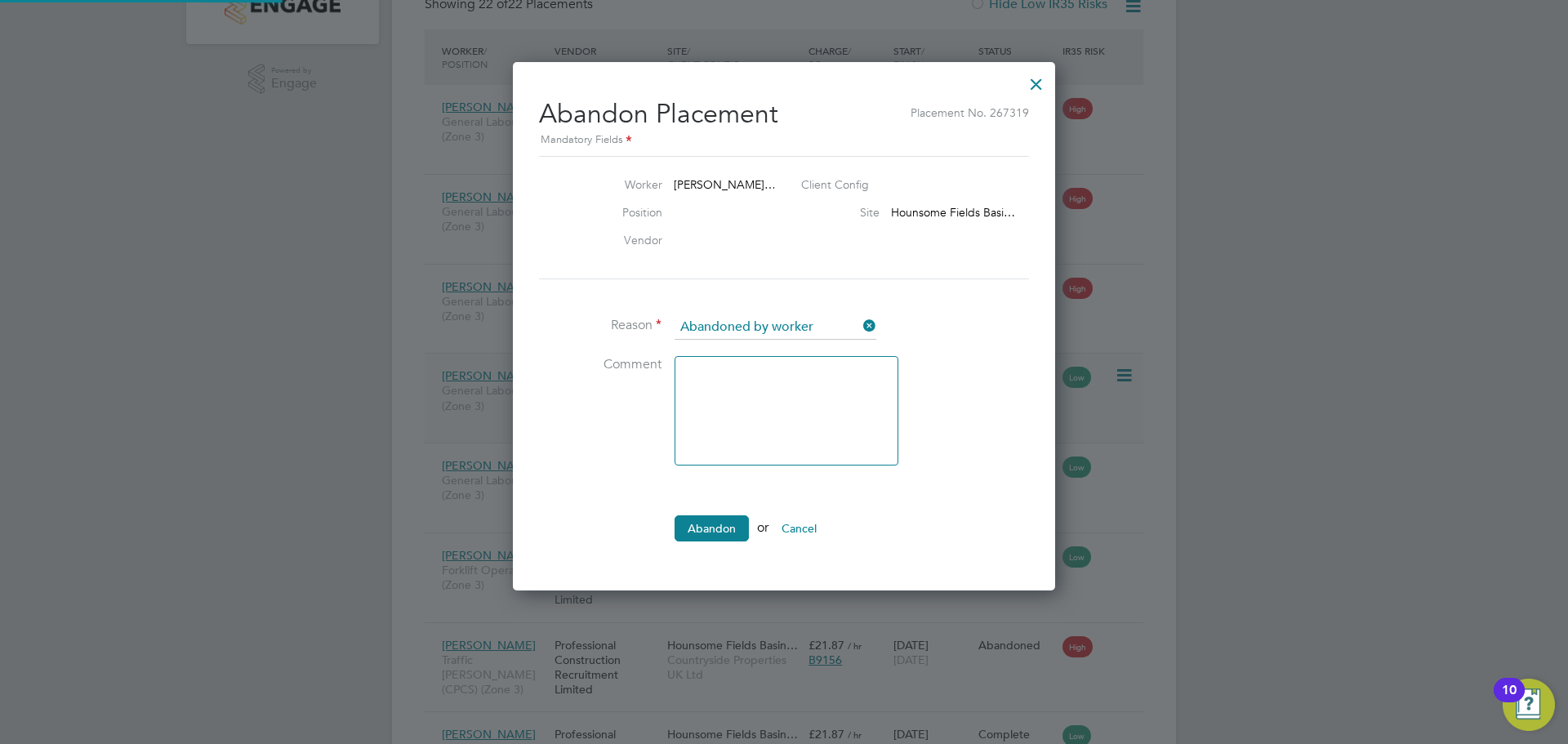
scroll to position [16, 202]
click at [741, 408] on textarea at bounding box center [786, 411] width 224 height 110
type textarea "left site and didnt return after holiday mid septmeber"
click at [717, 532] on button "Abandon" at bounding box center [711, 528] width 75 height 26
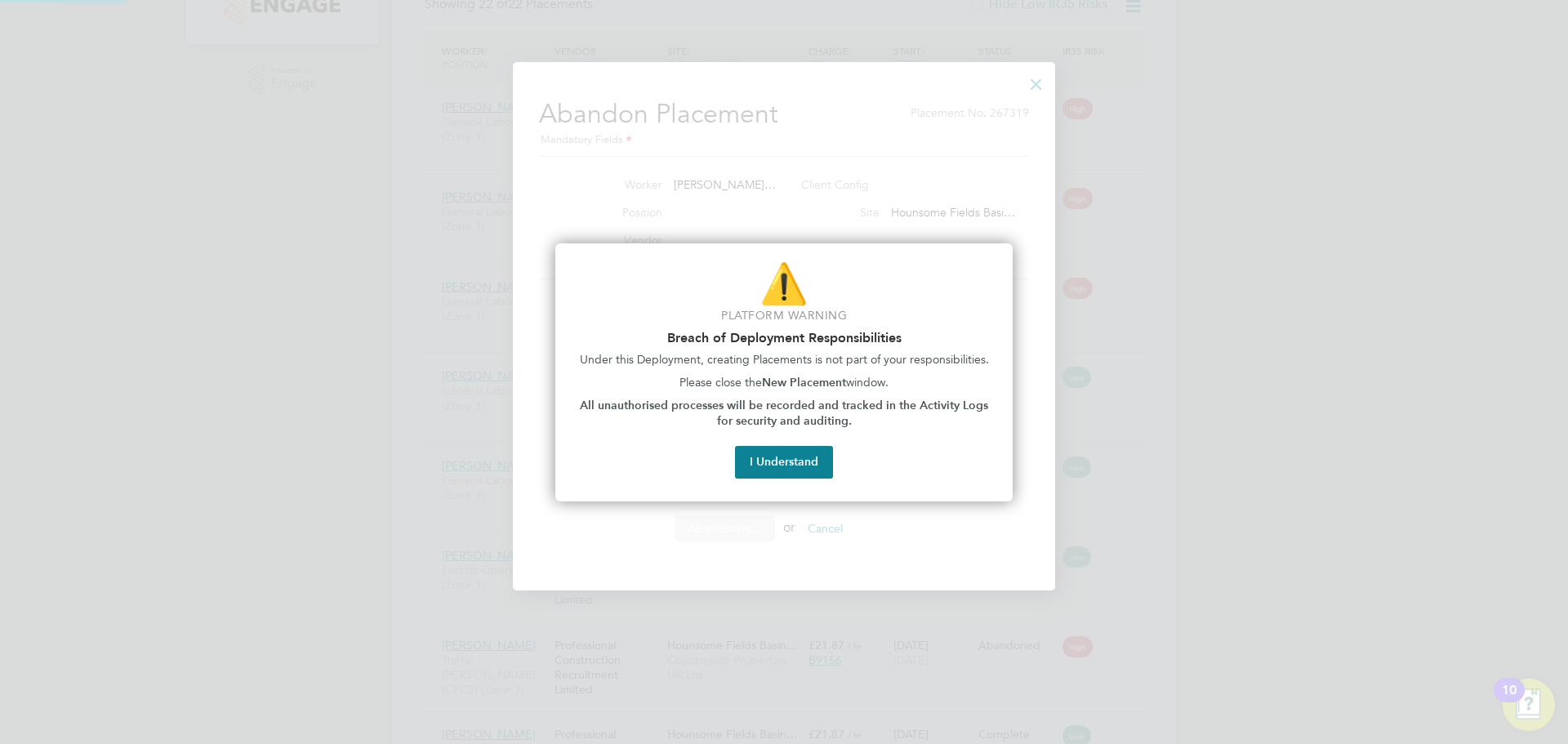
scroll to position [0, 0]
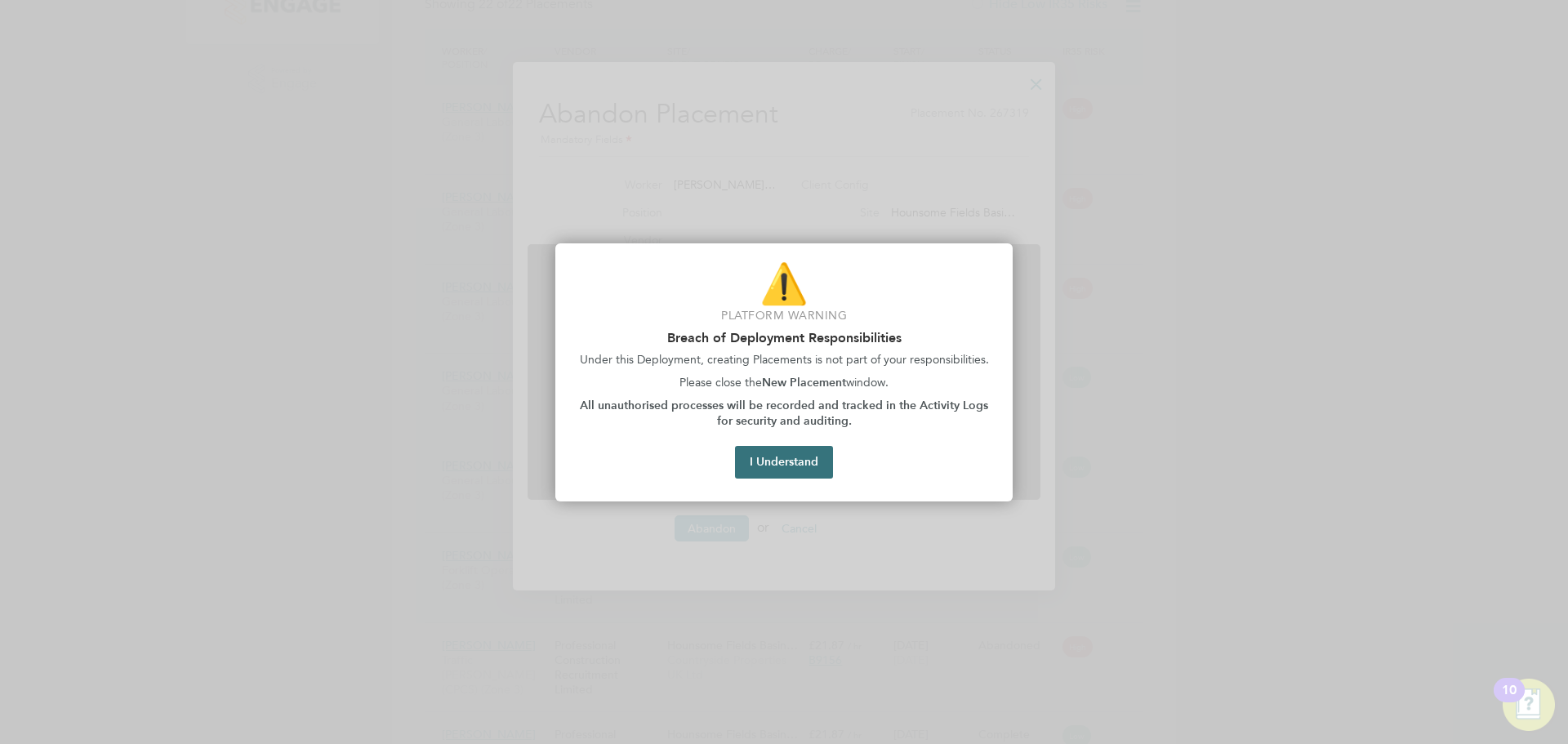
click at [785, 463] on button "I Understand" at bounding box center [784, 462] width 98 height 33
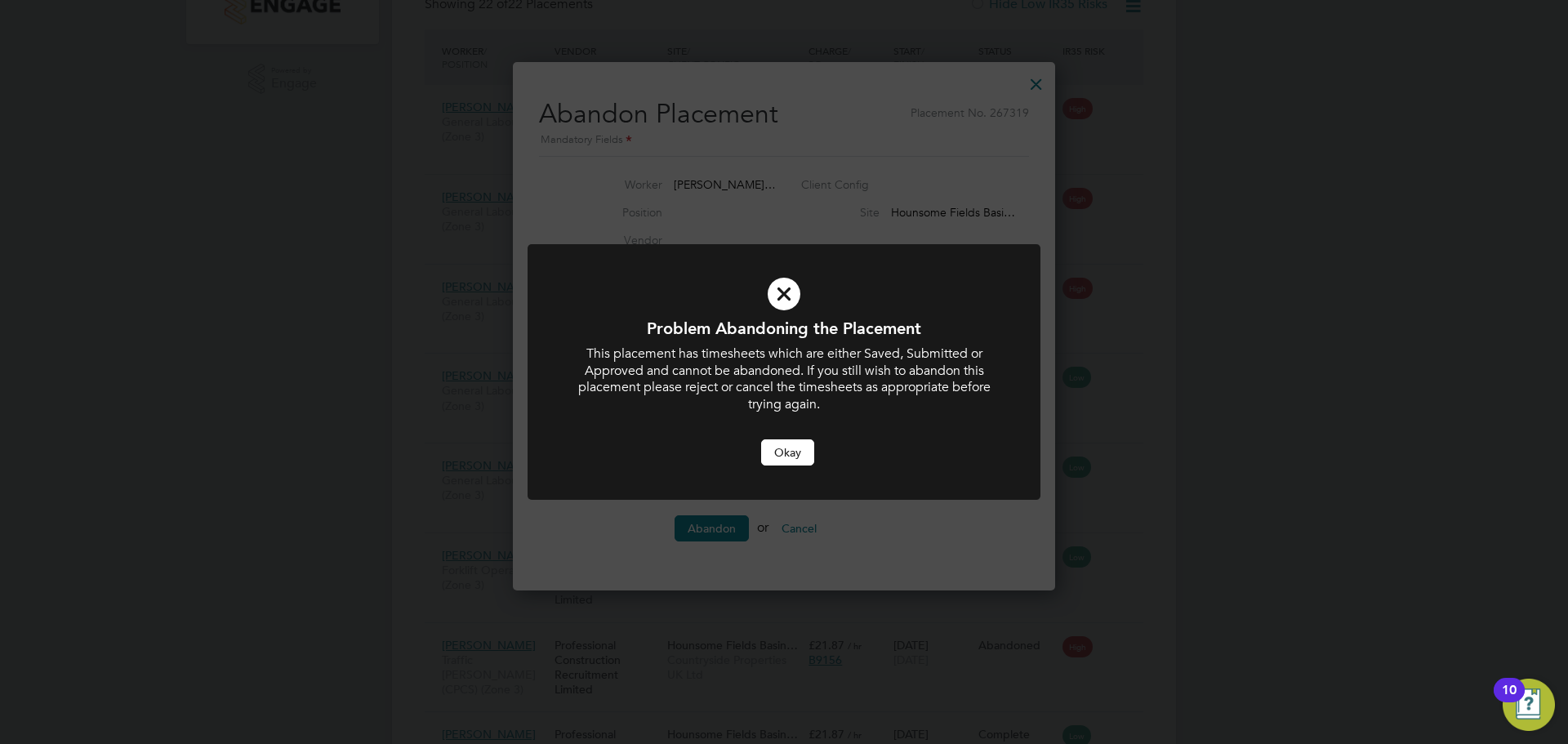
click at [786, 447] on button "Okay" at bounding box center [787, 453] width 53 height 26
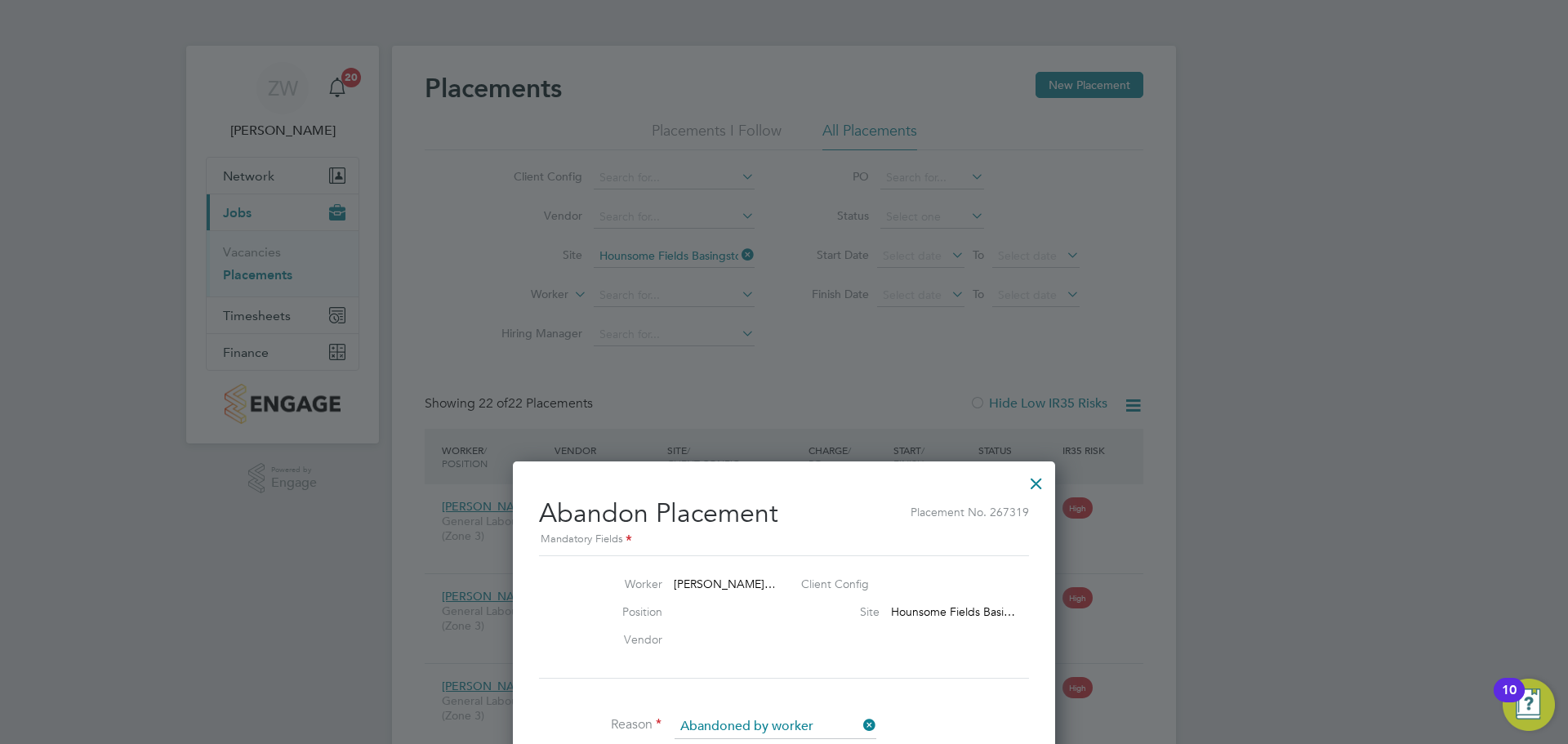
scroll to position [399, 0]
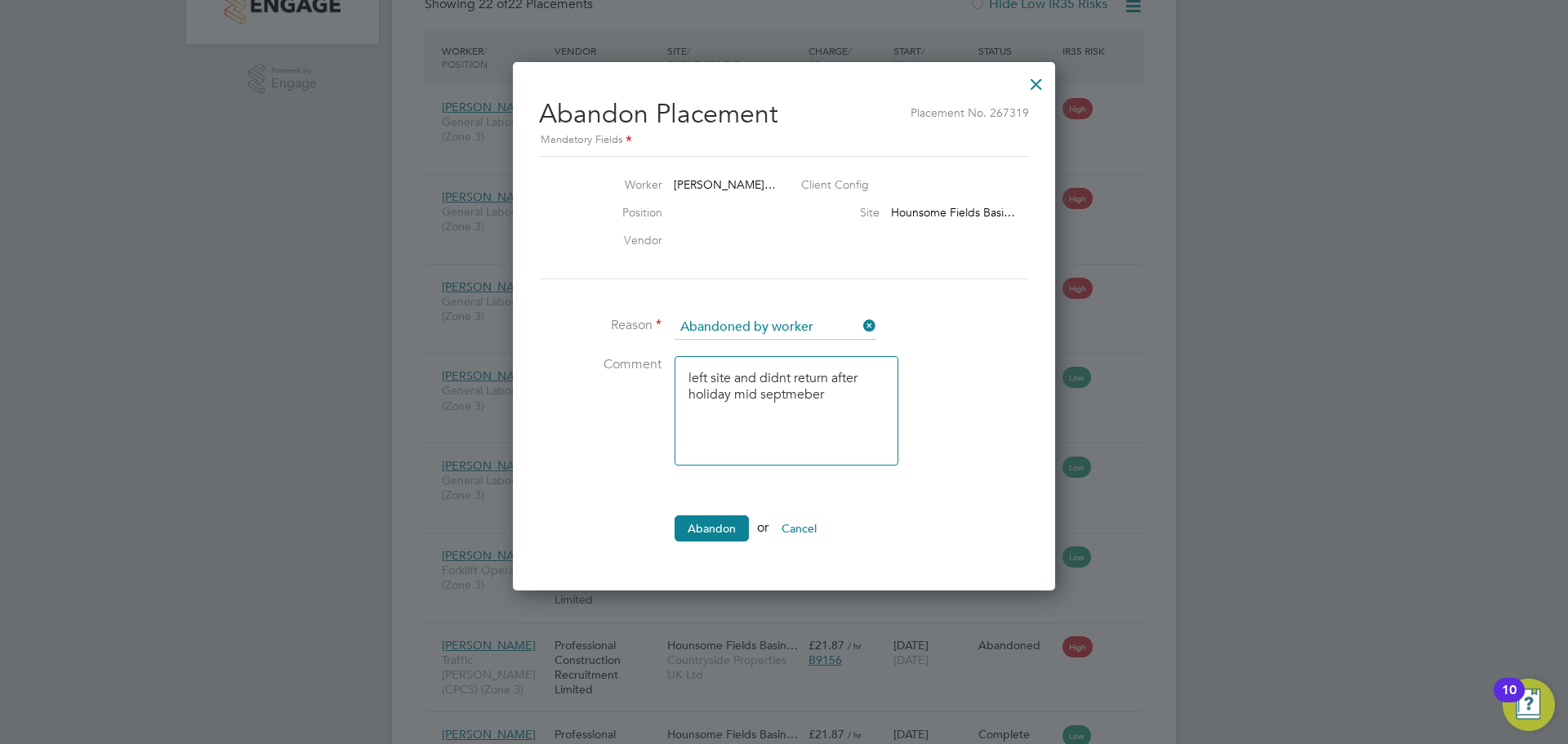
click at [1030, 90] on div at bounding box center [1036, 80] width 29 height 29
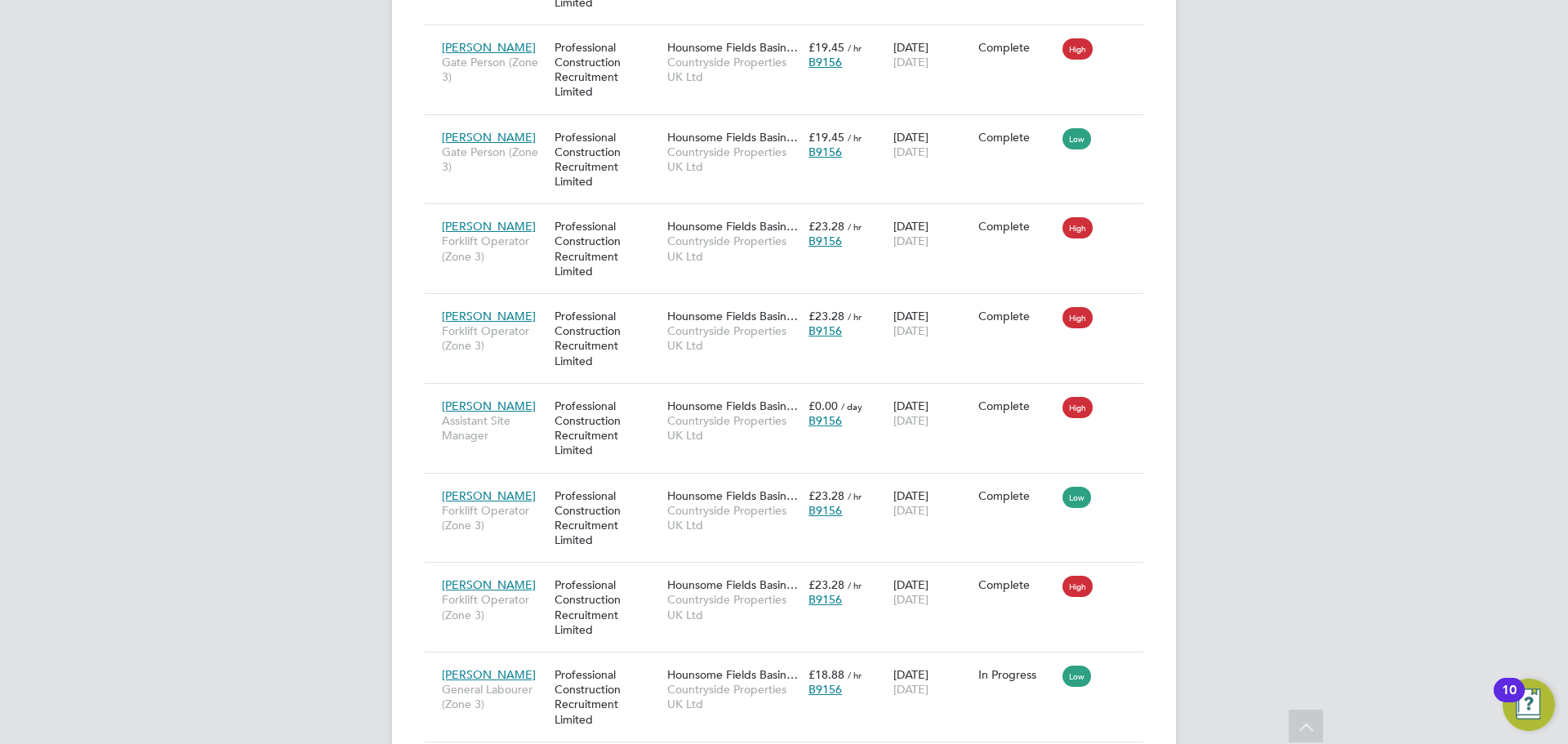
scroll to position [1788, 0]
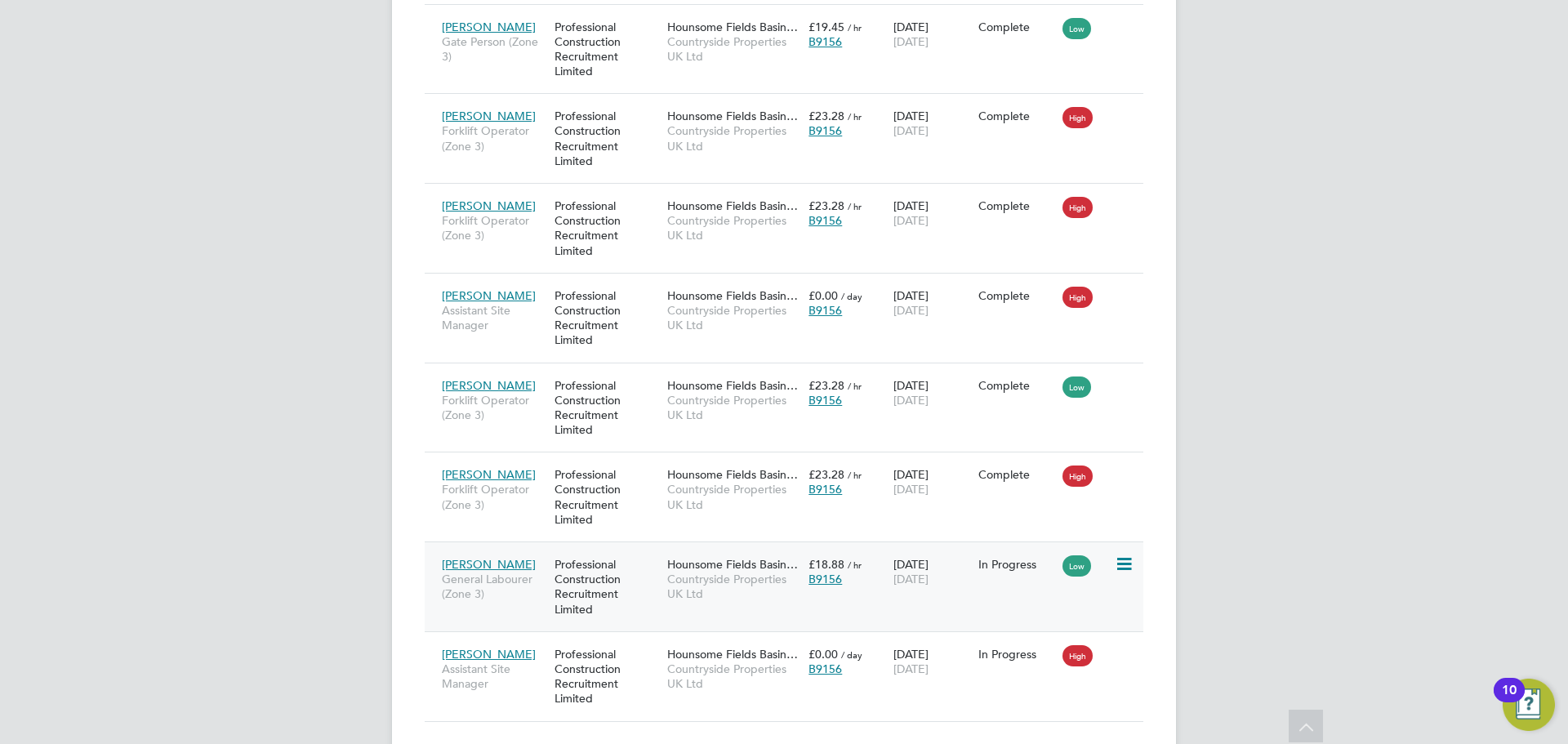
scroll to position [1707, 0]
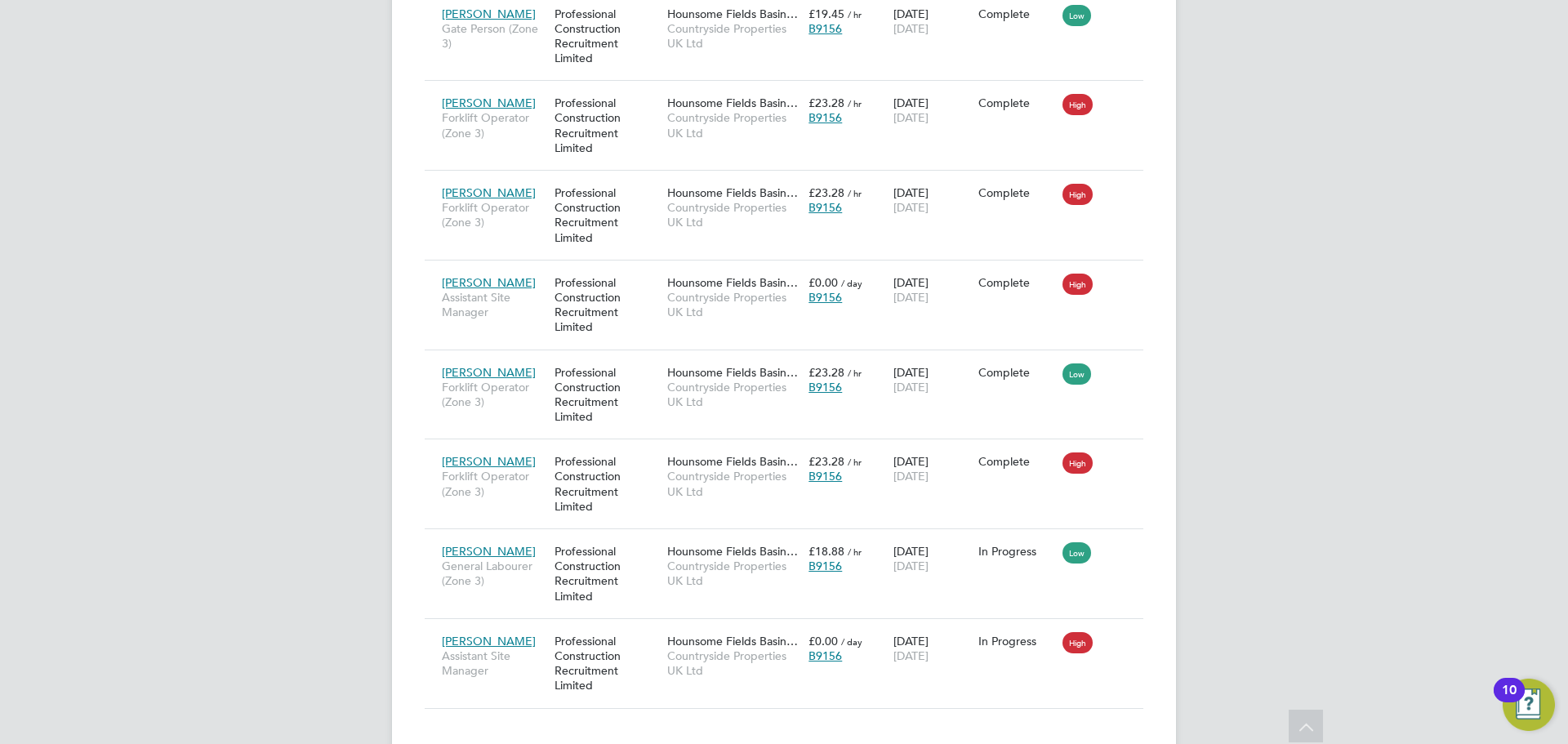
scroll to position [1788, 0]
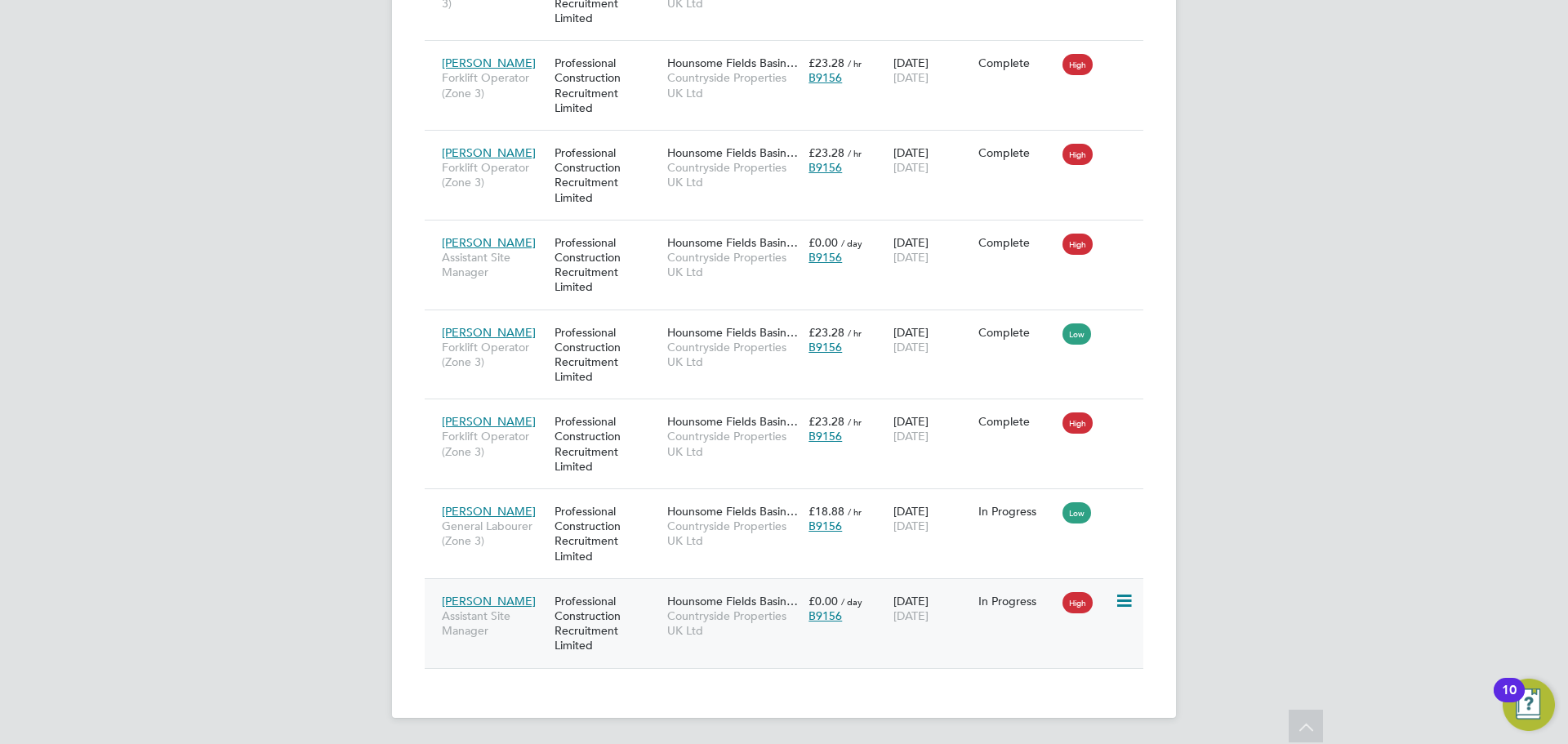
click at [506, 601] on span "[PERSON_NAME]" at bounding box center [489, 601] width 94 height 15
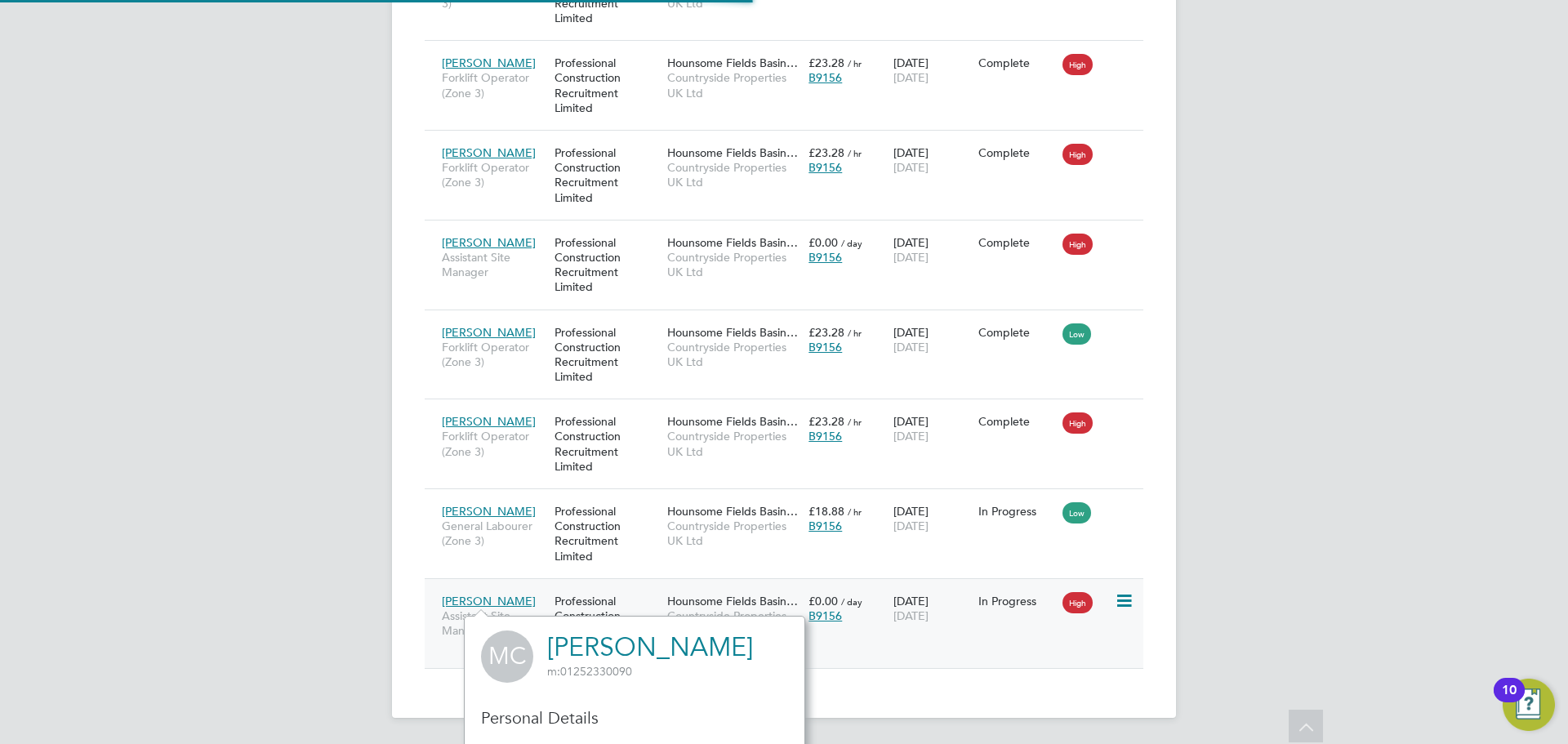
scroll to position [411, 341]
click at [711, 602] on span "Hounsome Fields Basin…" at bounding box center [733, 601] width 130 height 15
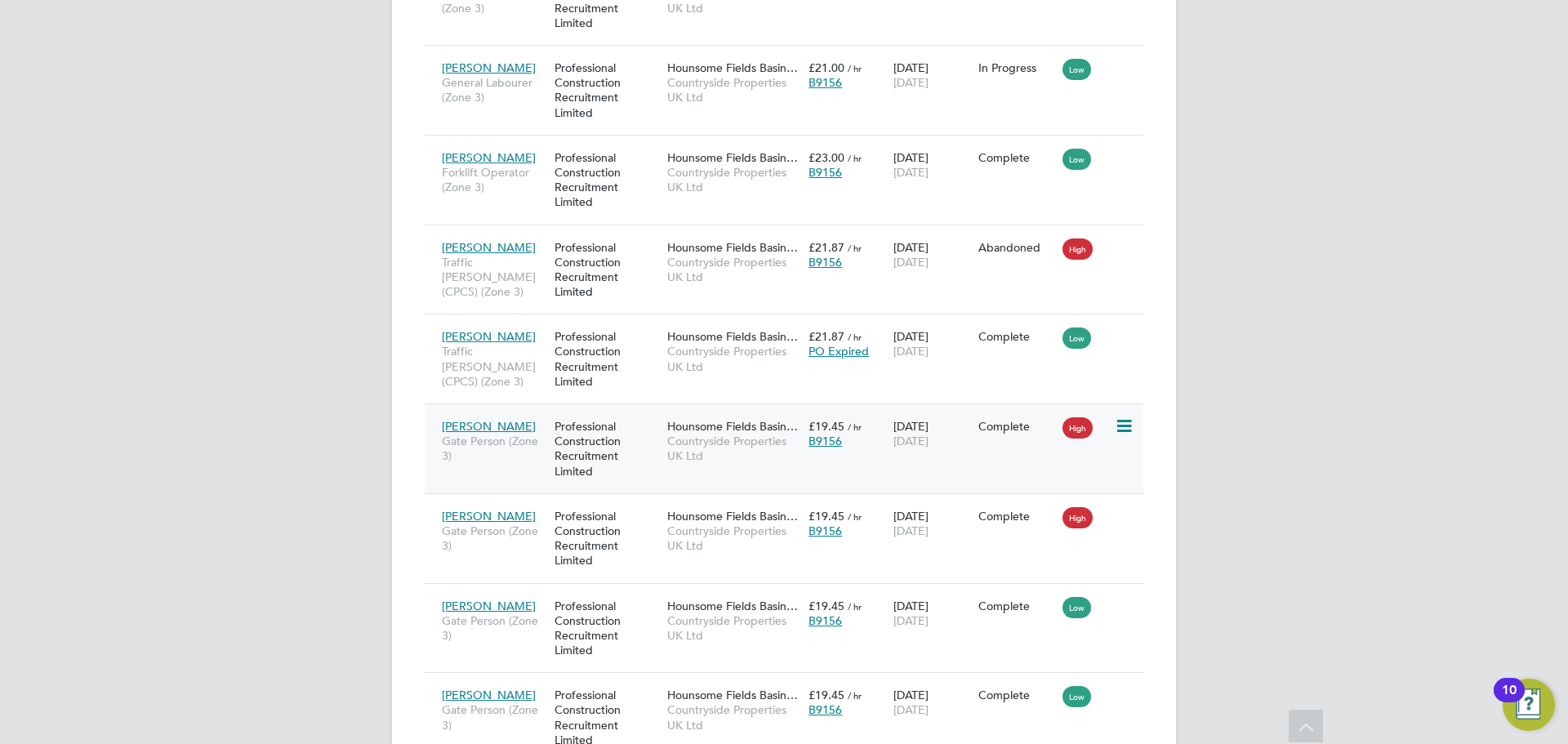
scroll to position [645, 0]
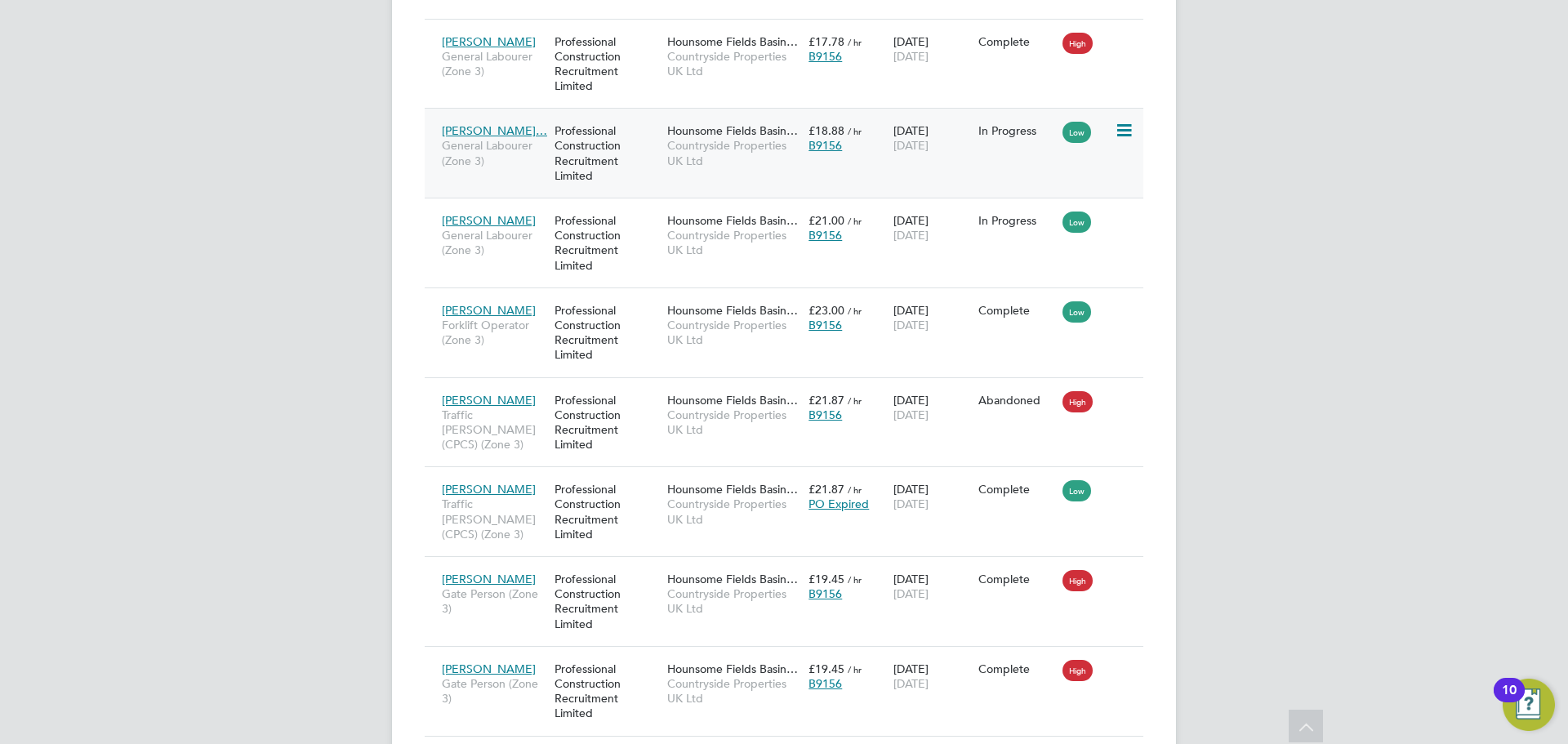
click at [1120, 129] on icon at bounding box center [1122, 130] width 16 height 20
drag, startPoint x: 1020, startPoint y: 278, endPoint x: 865, endPoint y: 201, distance: 173.1
click at [865, 201] on div "Placements New Placement Placements I Follow All Placements Client Config Vendo…" at bounding box center [783, 631] width 784 height 2461
click at [758, 140] on span "Countryside Properties UK Ltd" at bounding box center [733, 153] width 133 height 29
click at [708, 131] on span "Hounsome Fields Basin…" at bounding box center [733, 130] width 130 height 15
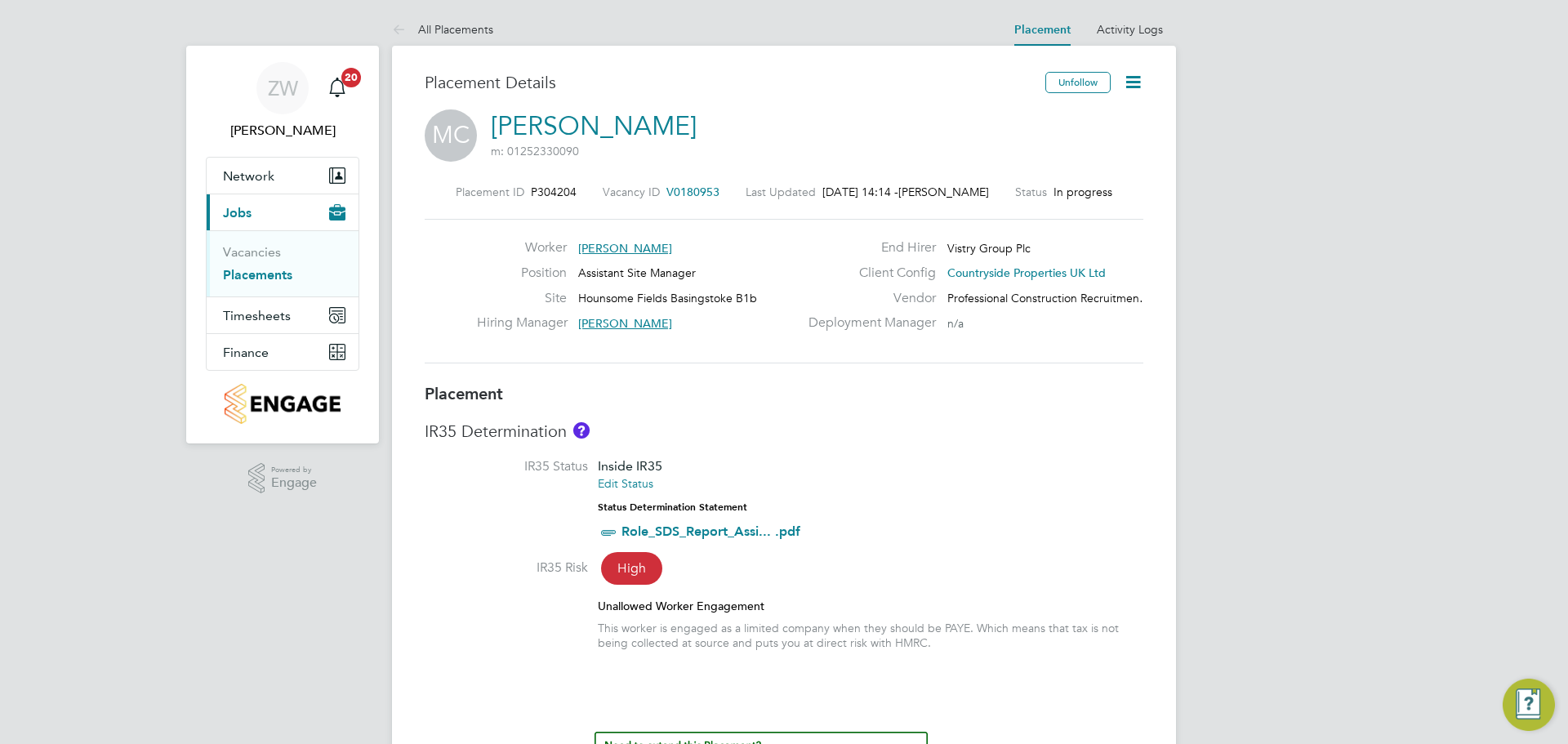
click at [1125, 72] on icon at bounding box center [1133, 82] width 21 height 21
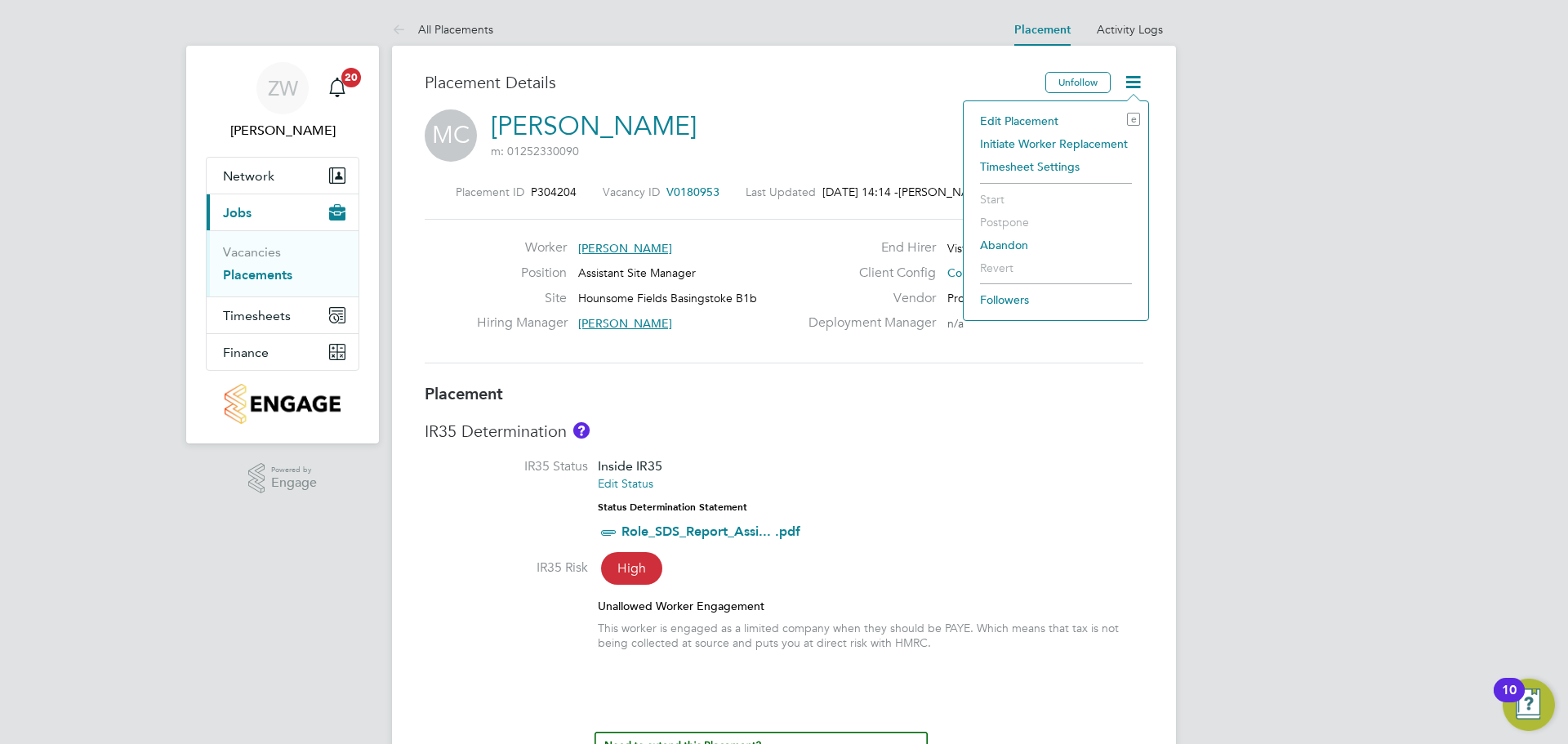
click at [1047, 117] on li "Edit Placement e" at bounding box center [1056, 121] width 168 height 23
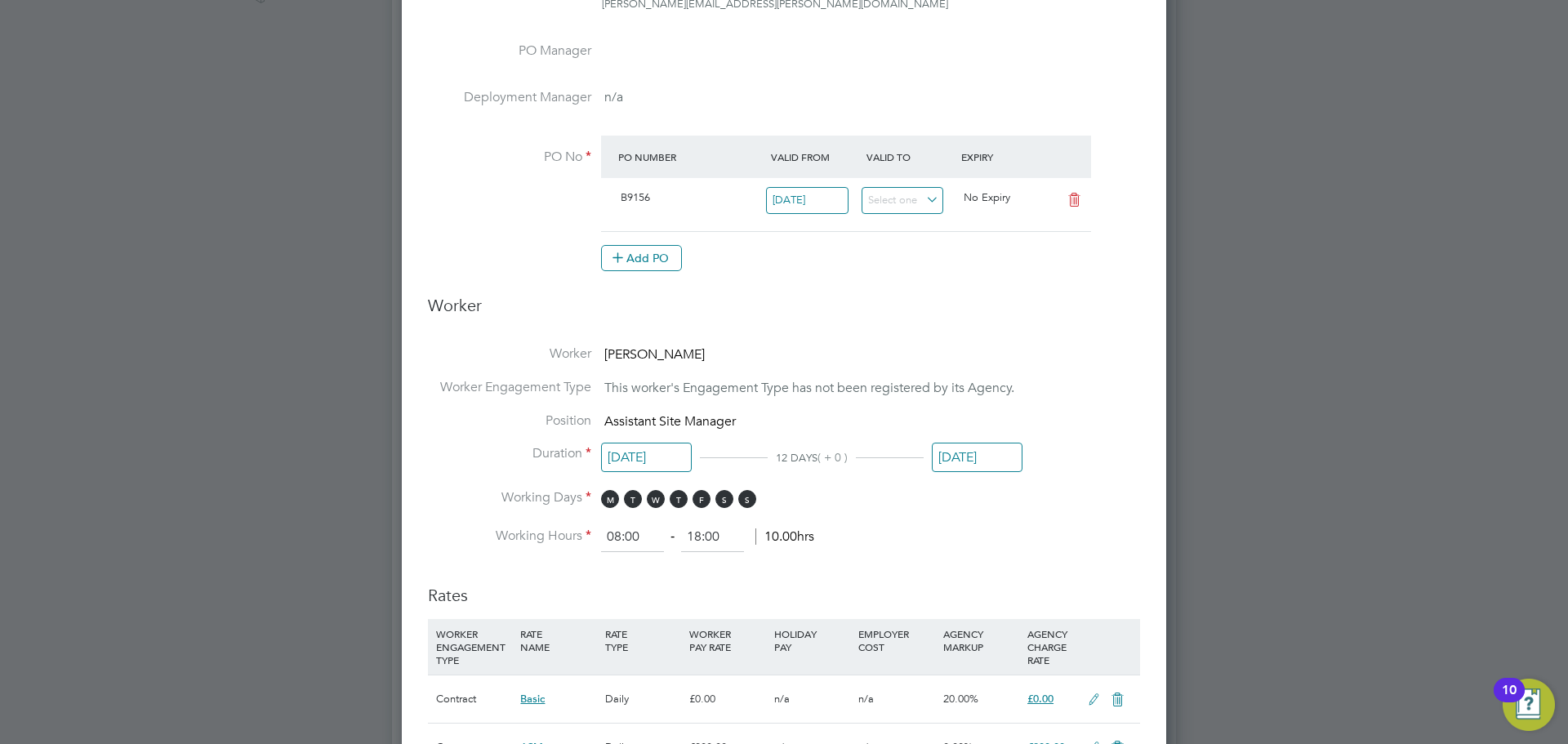
click at [979, 453] on input "03 Oct 2025" at bounding box center [977, 458] width 91 height 30
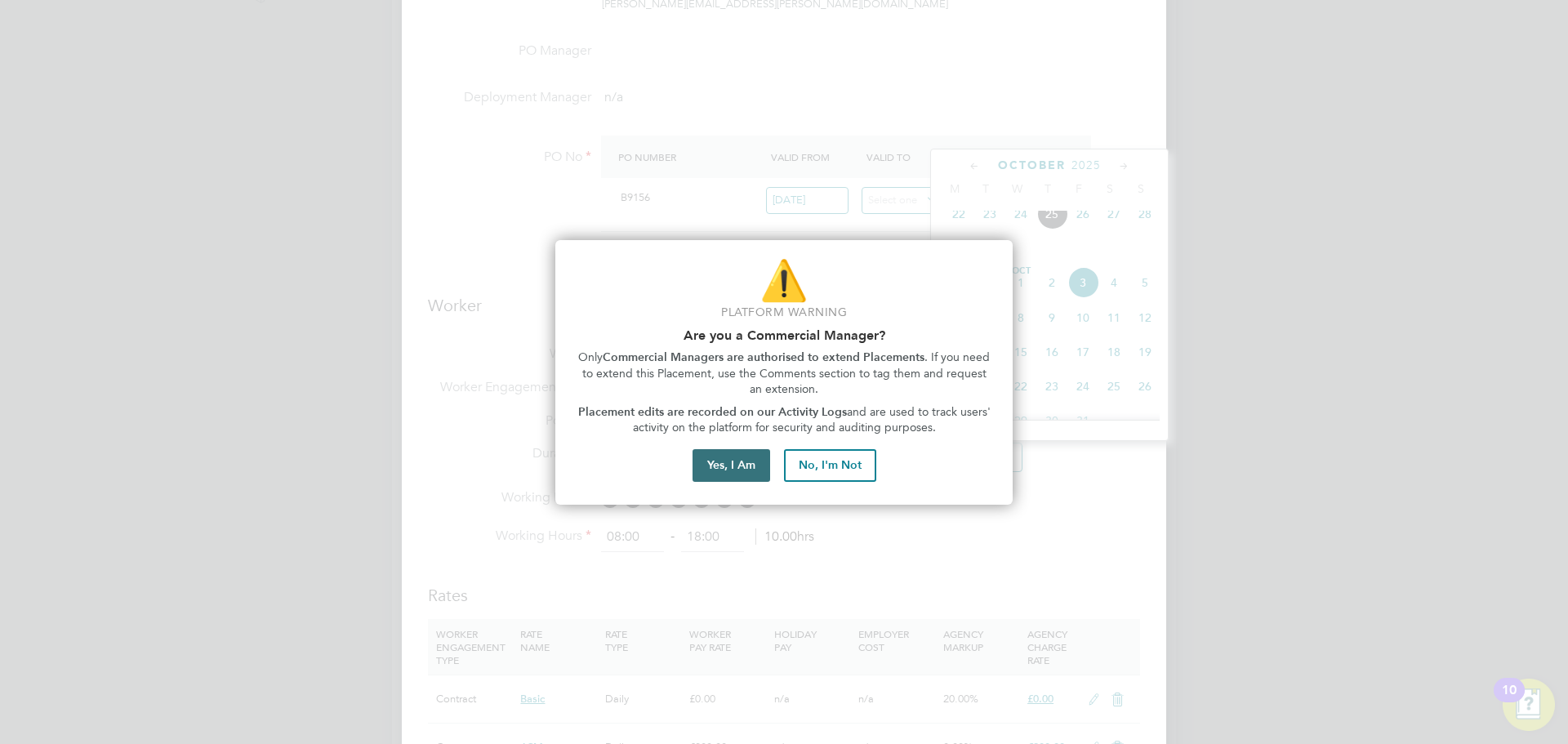
click at [725, 467] on button "Yes, I Am" at bounding box center [731, 465] width 78 height 33
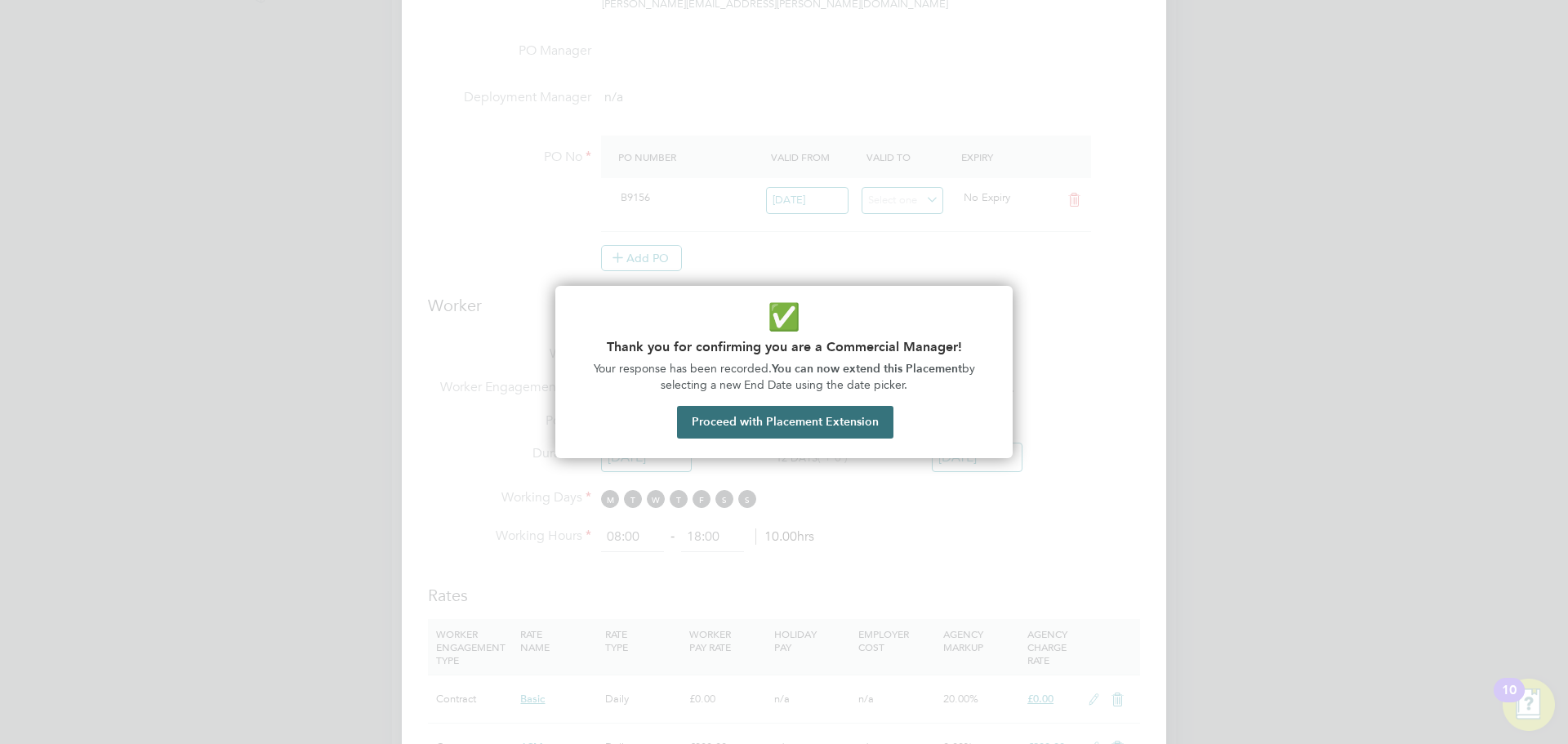
click at [810, 427] on button "Proceed with Placement Extension" at bounding box center [785, 423] width 217 height 33
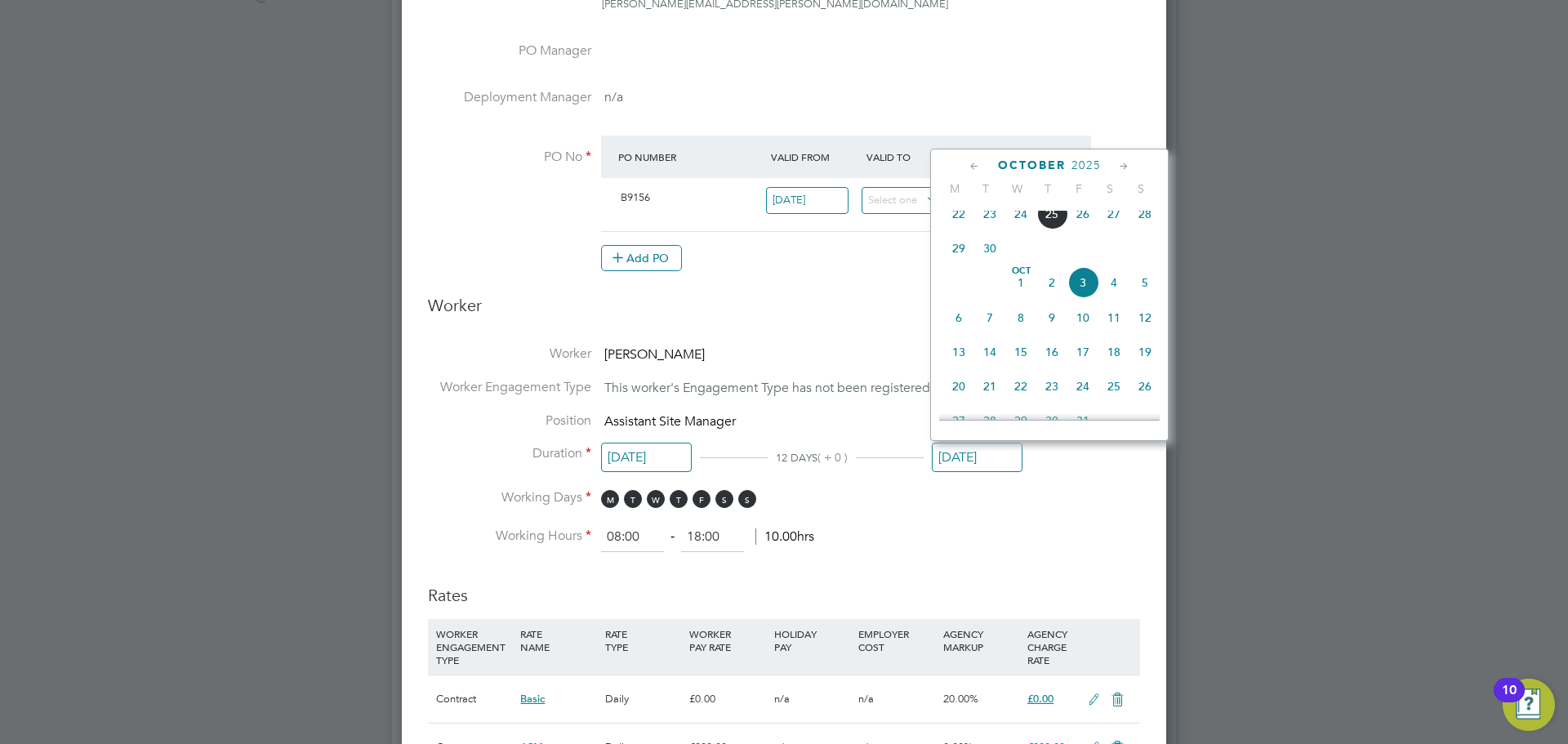
click at [1053, 298] on span "2" at bounding box center [1051, 283] width 31 height 31
type input "02 Oct 2025"
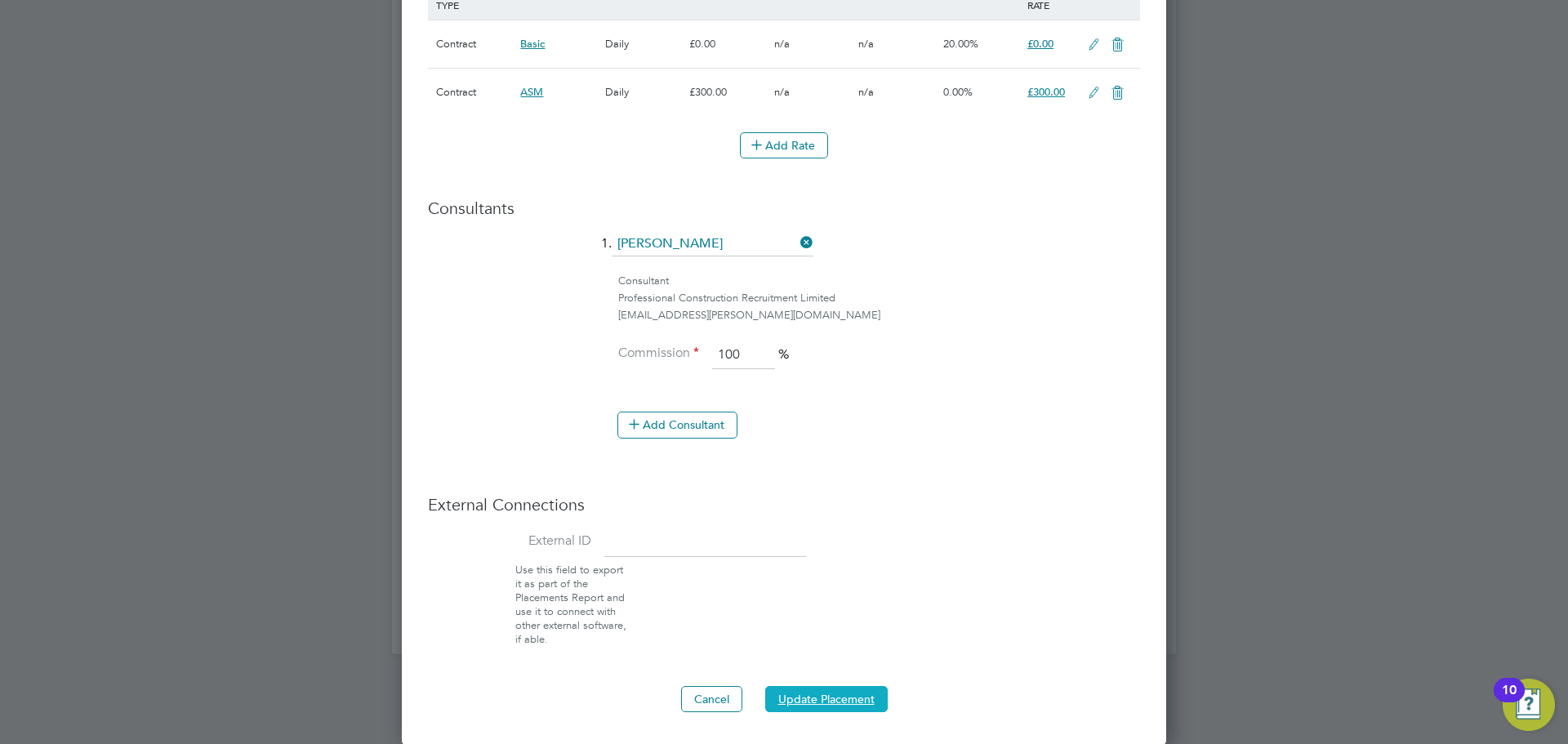
click at [838, 696] on button "Update Placement" at bounding box center [826, 699] width 123 height 26
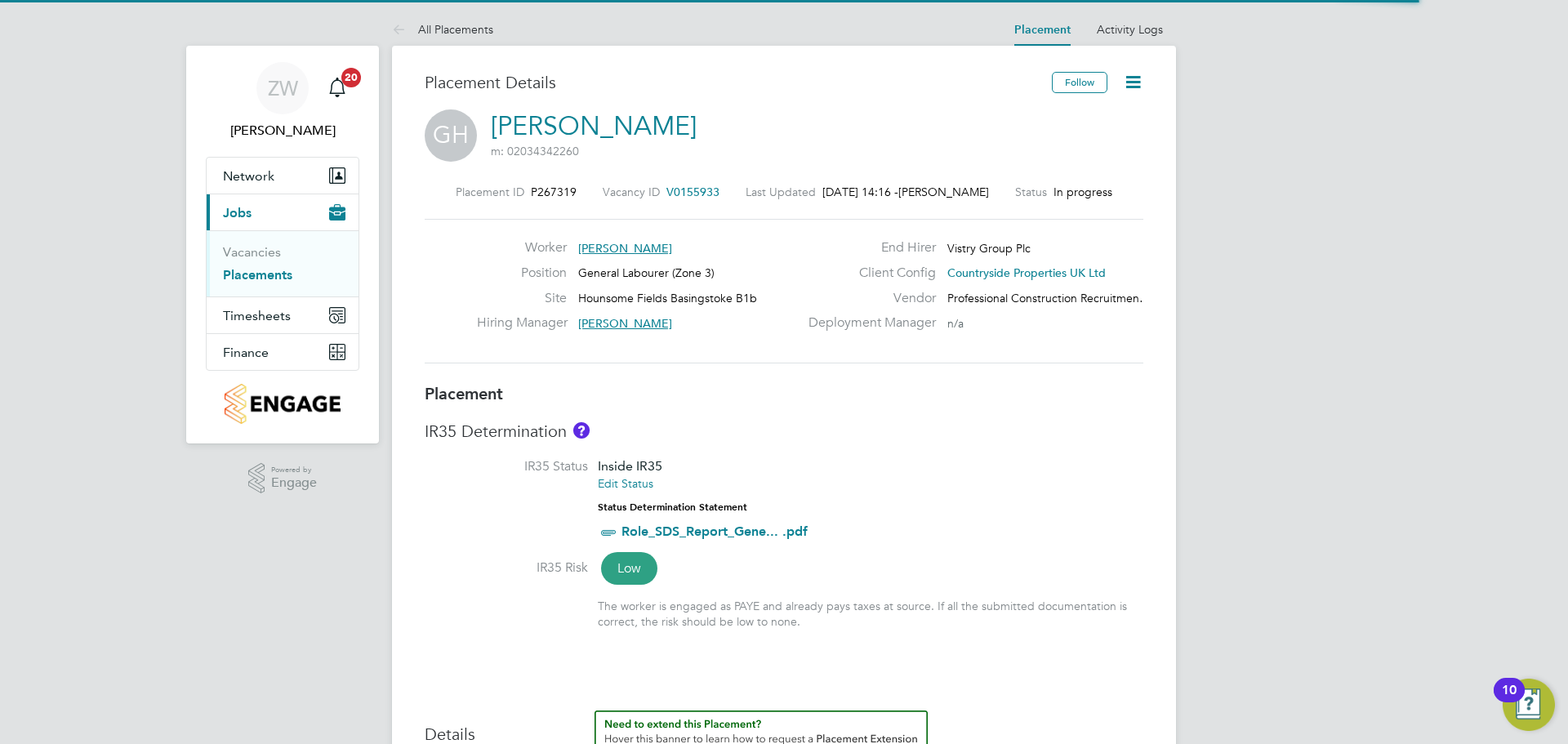
click at [1138, 87] on icon at bounding box center [1133, 82] width 21 height 21
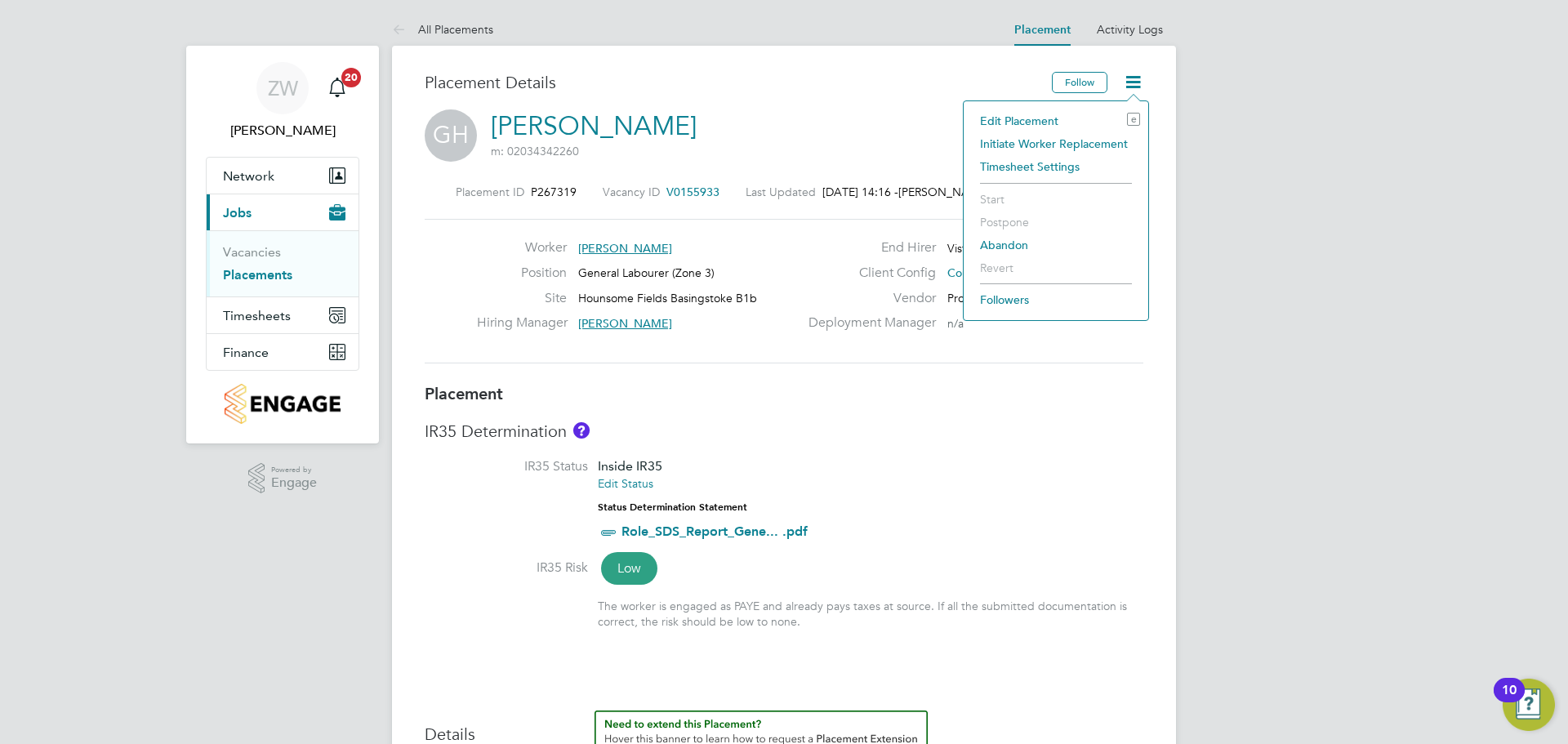
click at [1055, 117] on li "Edit Placement e" at bounding box center [1056, 121] width 168 height 23
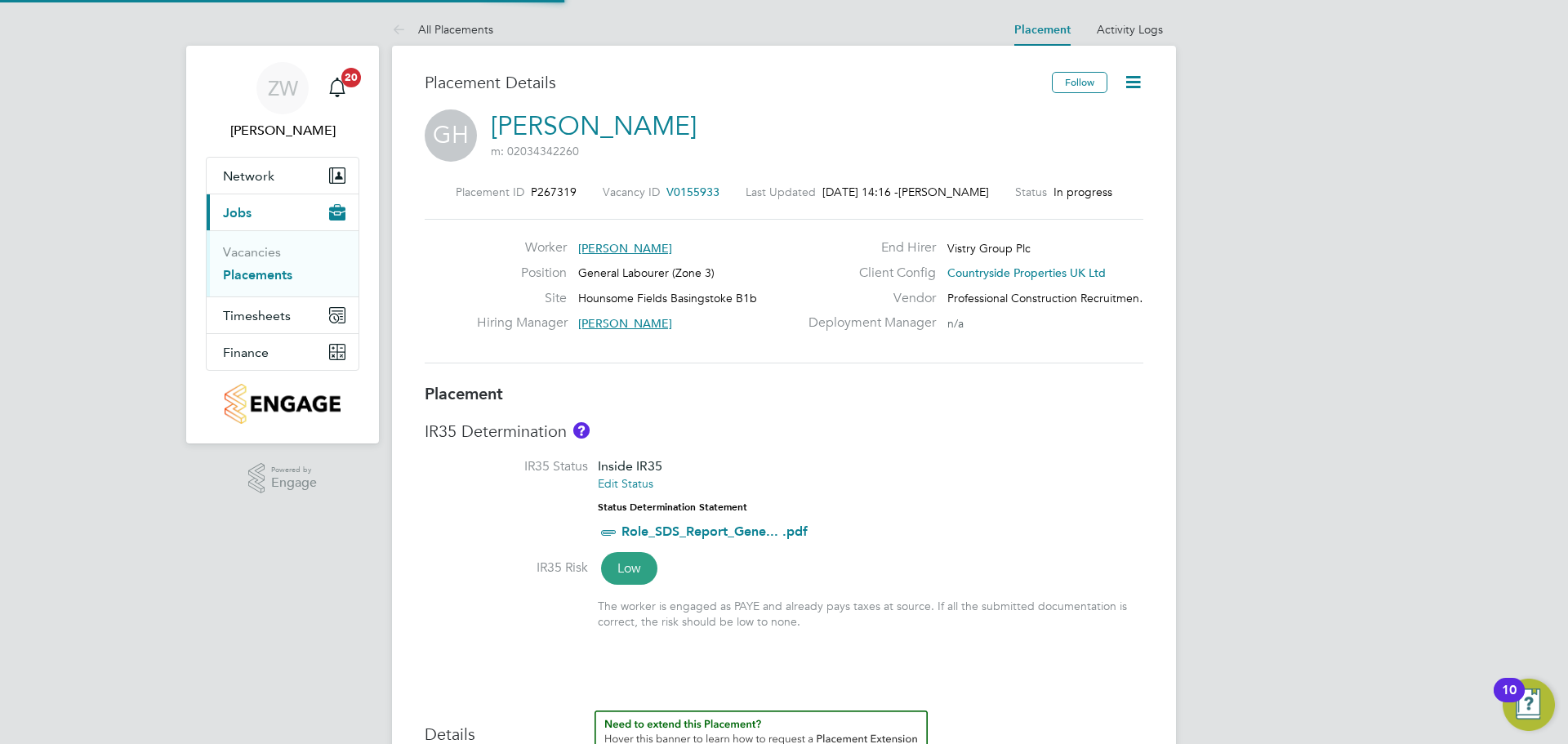
type input "Josh Dillon"
type input "[DATE]"
type input "07:30"
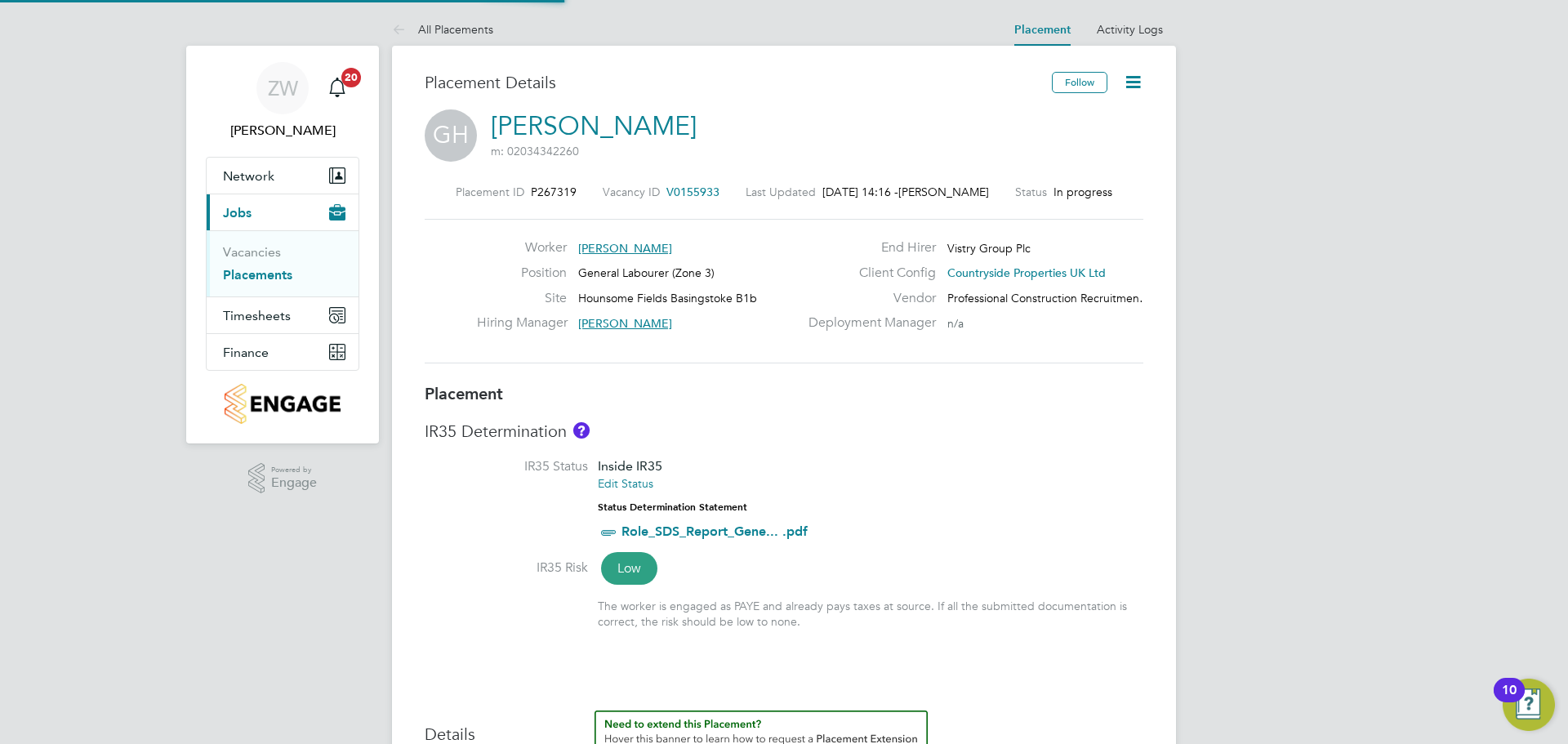
type input "16:30"
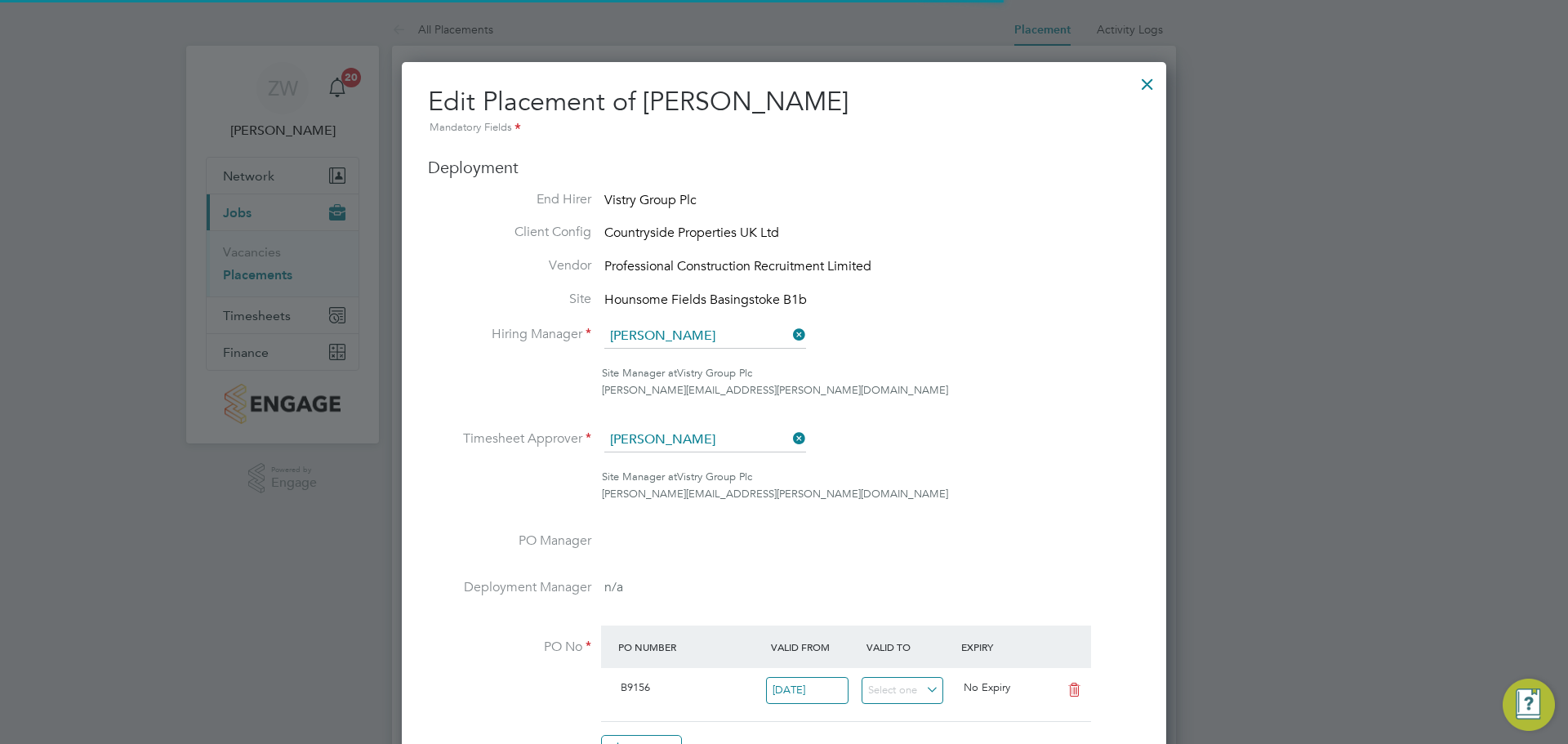
scroll to position [9, 9]
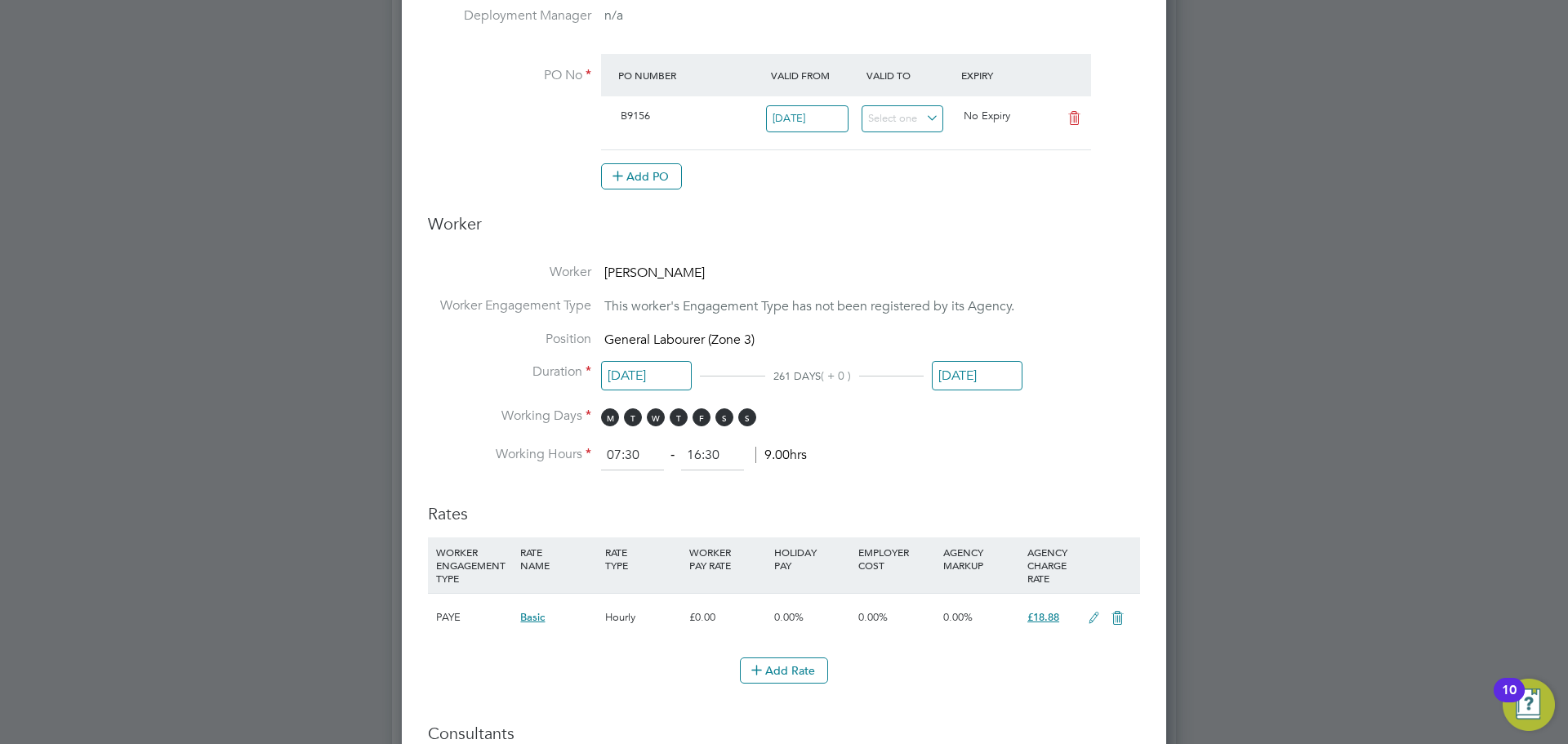
click at [989, 382] on input "[DATE]" at bounding box center [977, 375] width 91 height 30
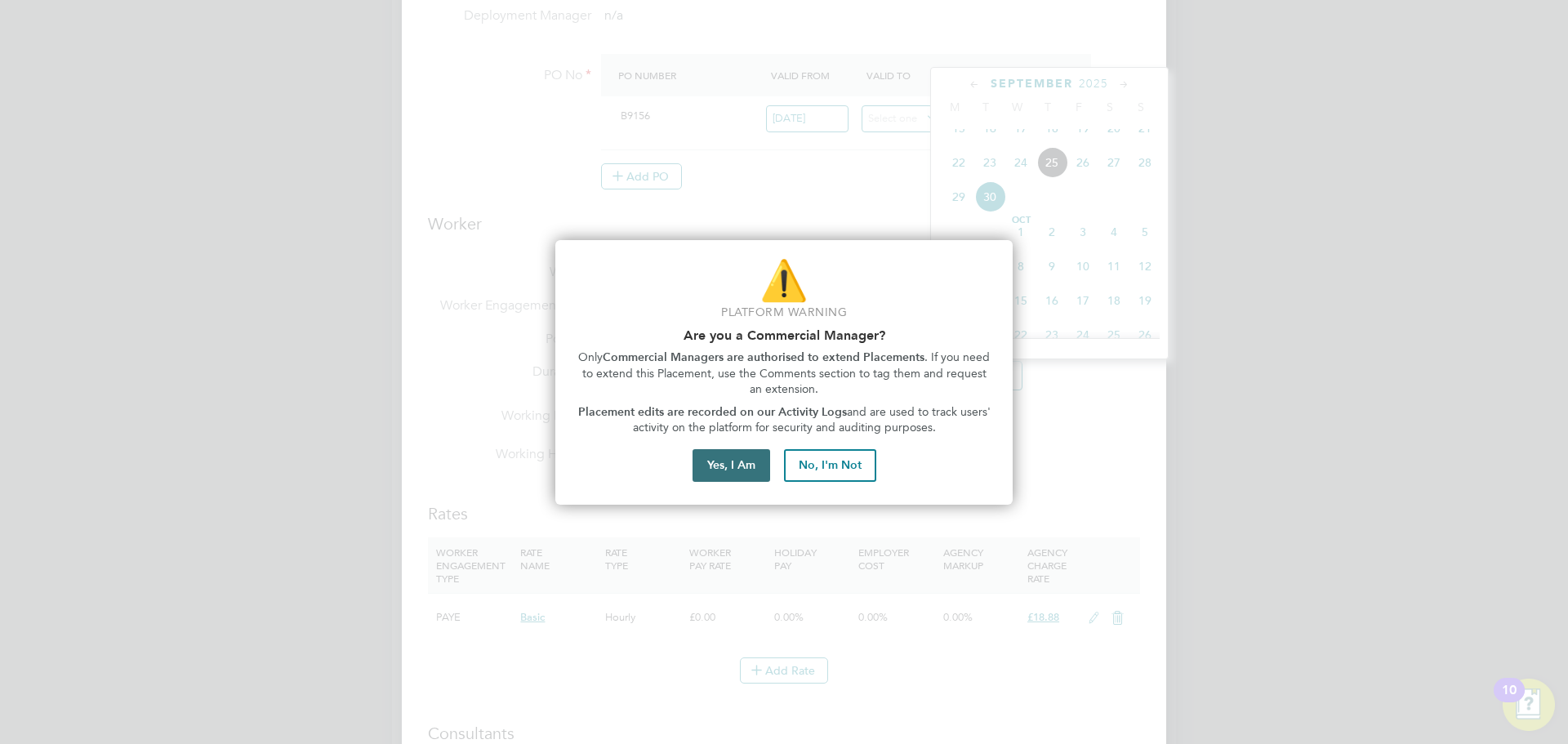
click at [728, 472] on button "Yes, I Am" at bounding box center [731, 465] width 78 height 33
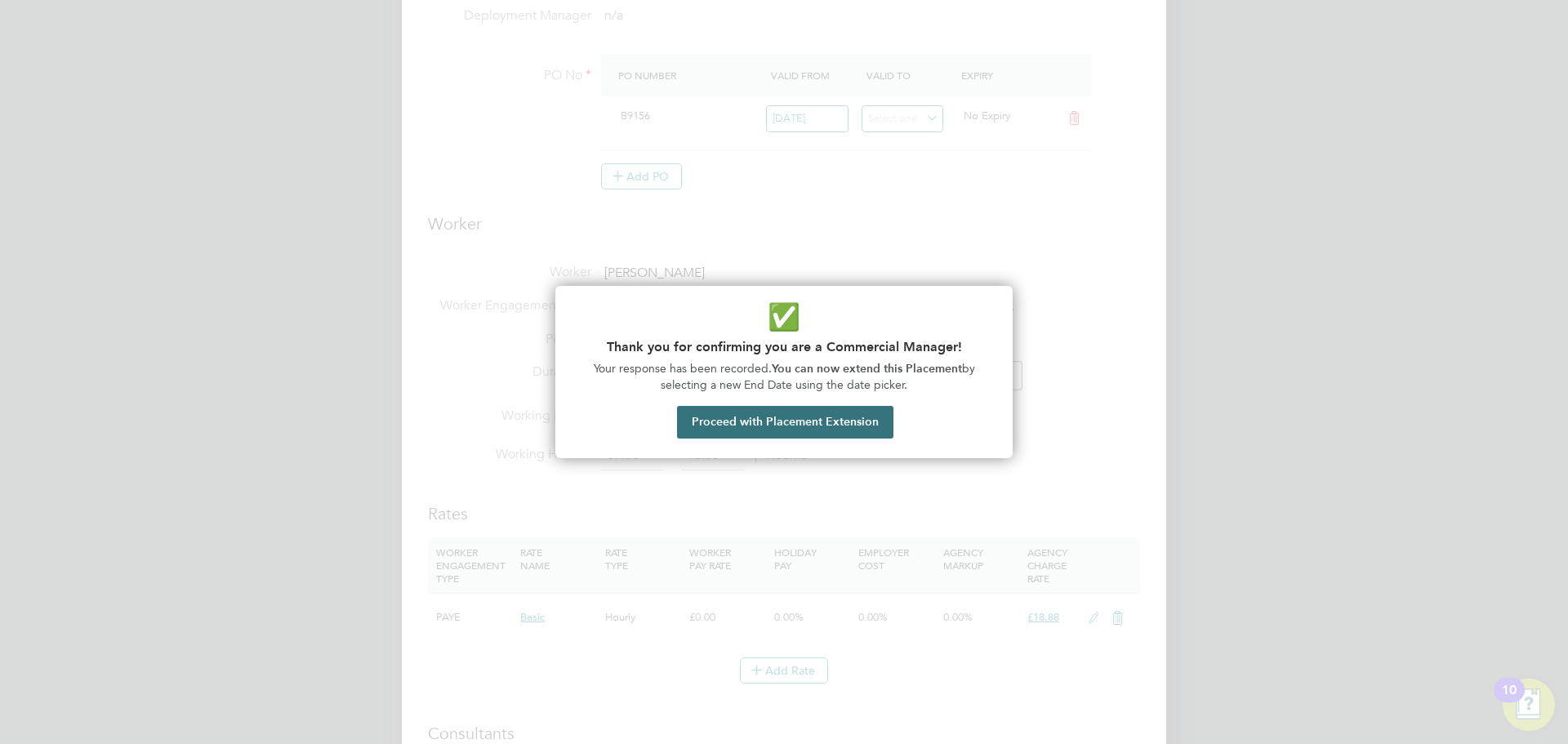
click at [772, 428] on button "Proceed with Placement Extension" at bounding box center [785, 423] width 217 height 33
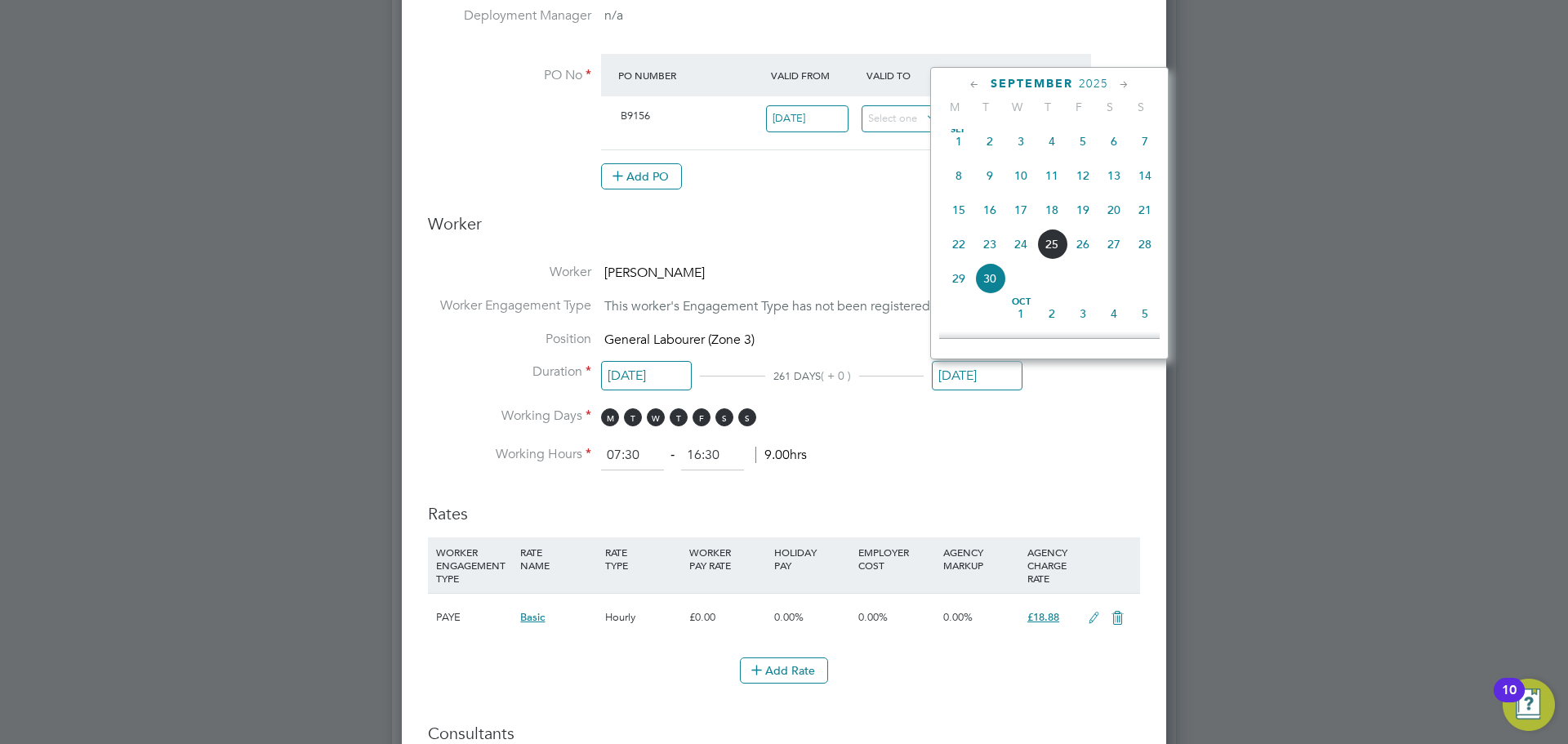
click at [843, 218] on h3 "Worker" at bounding box center [783, 231] width 712 height 34
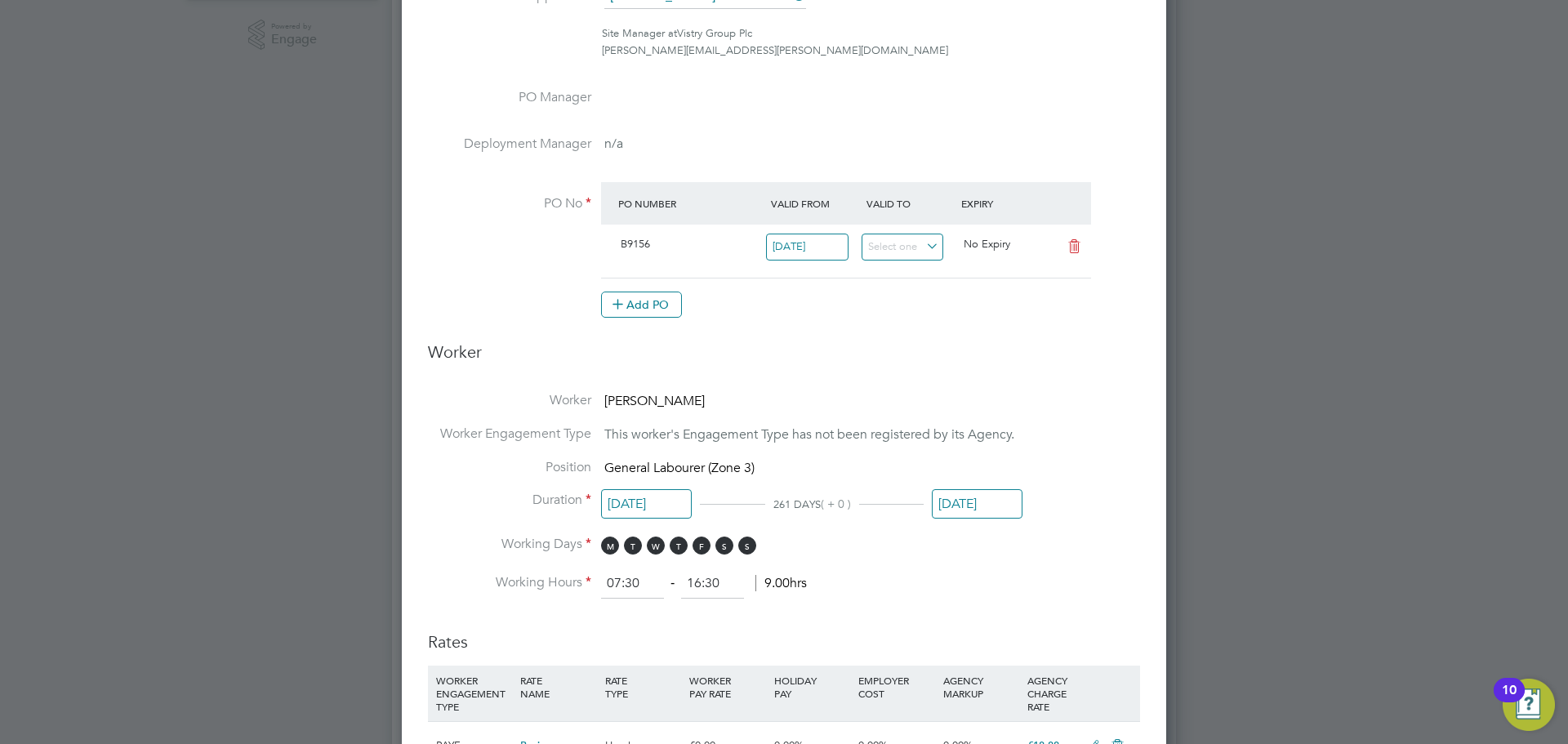
click at [984, 504] on input "[DATE]" at bounding box center [977, 504] width 91 height 30
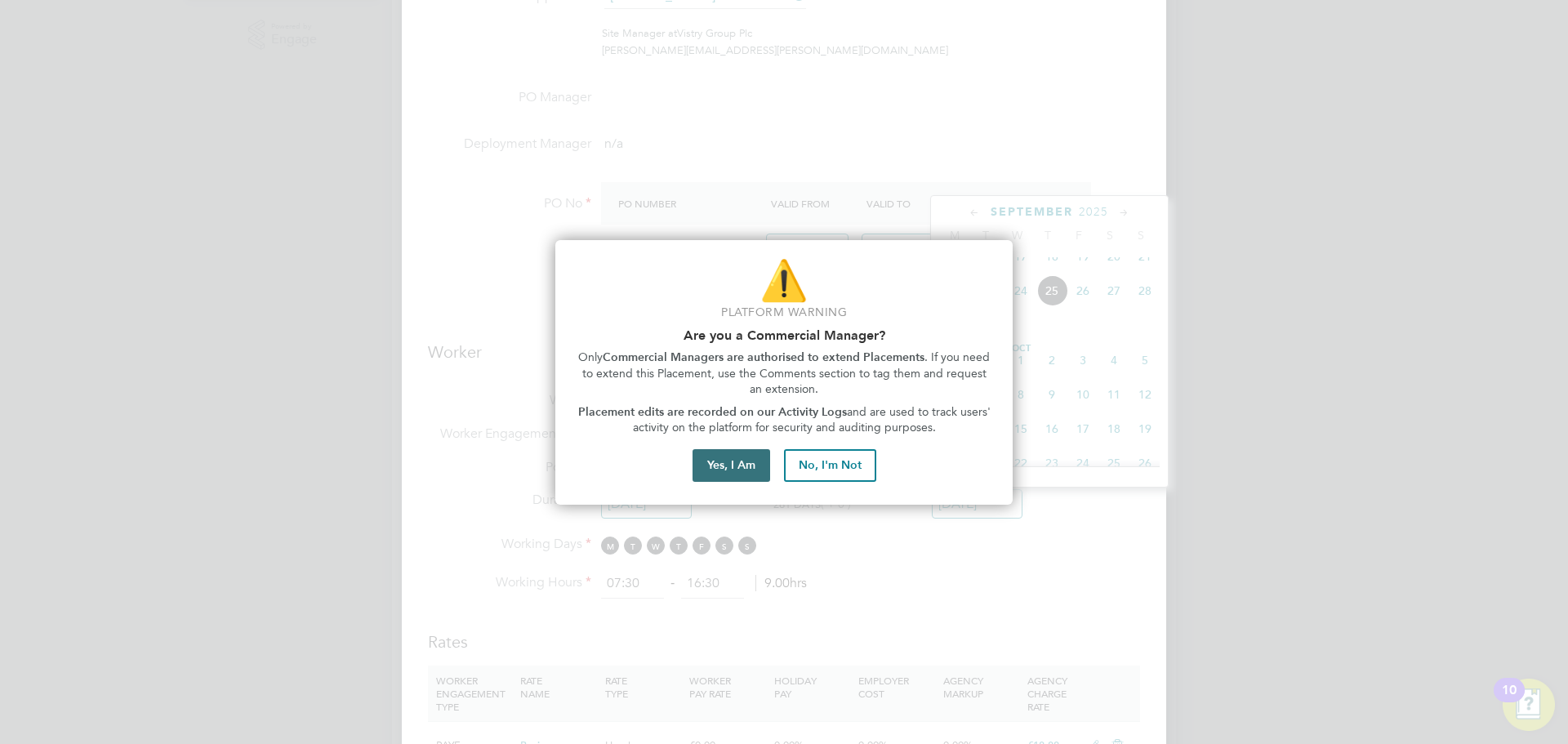
click at [742, 461] on button "Yes, I Am" at bounding box center [731, 465] width 78 height 33
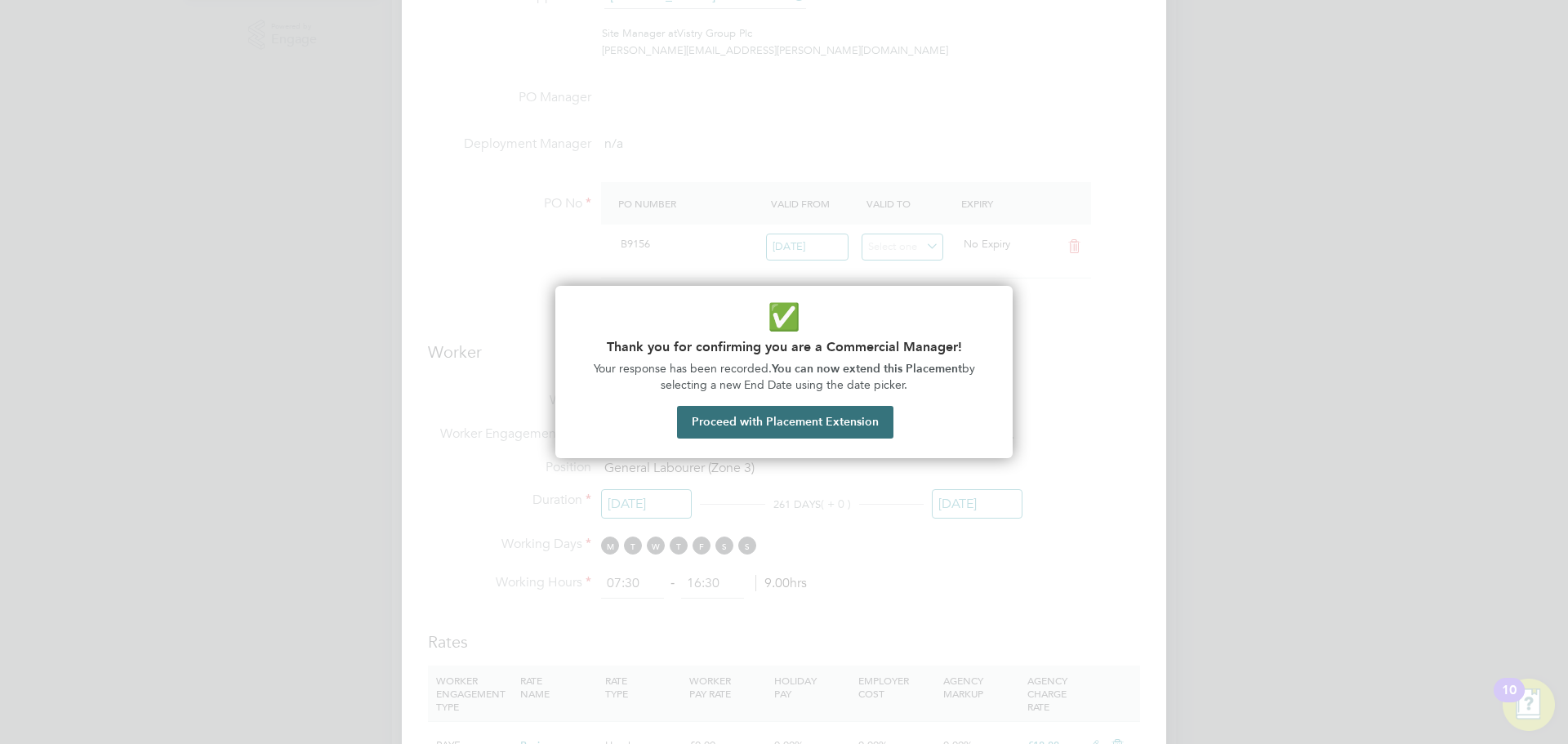
click at [796, 432] on button "Proceed with Placement Extension" at bounding box center [785, 423] width 217 height 33
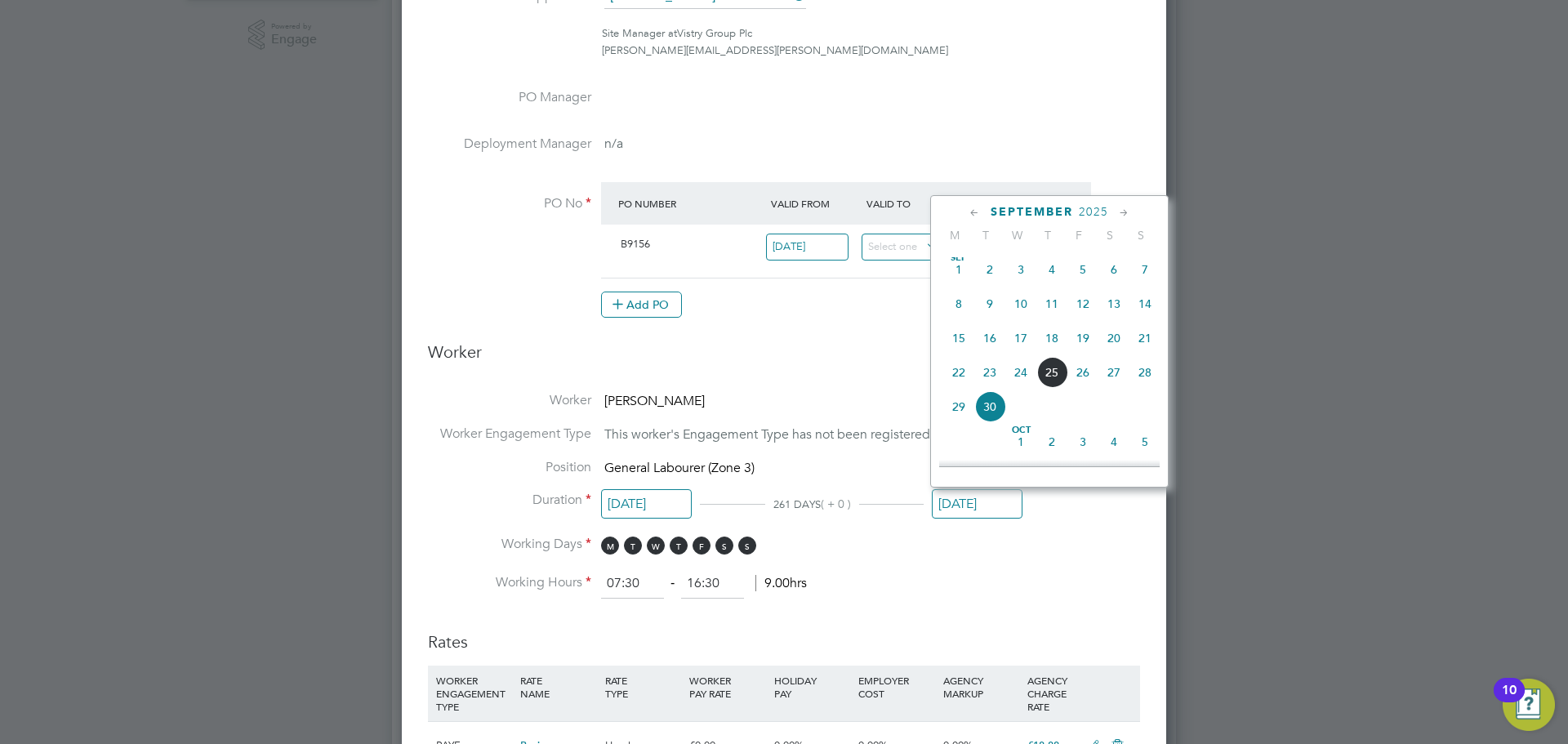
click at [1082, 312] on span "12" at bounding box center [1083, 303] width 31 height 31
type input "12 Sep 2025"
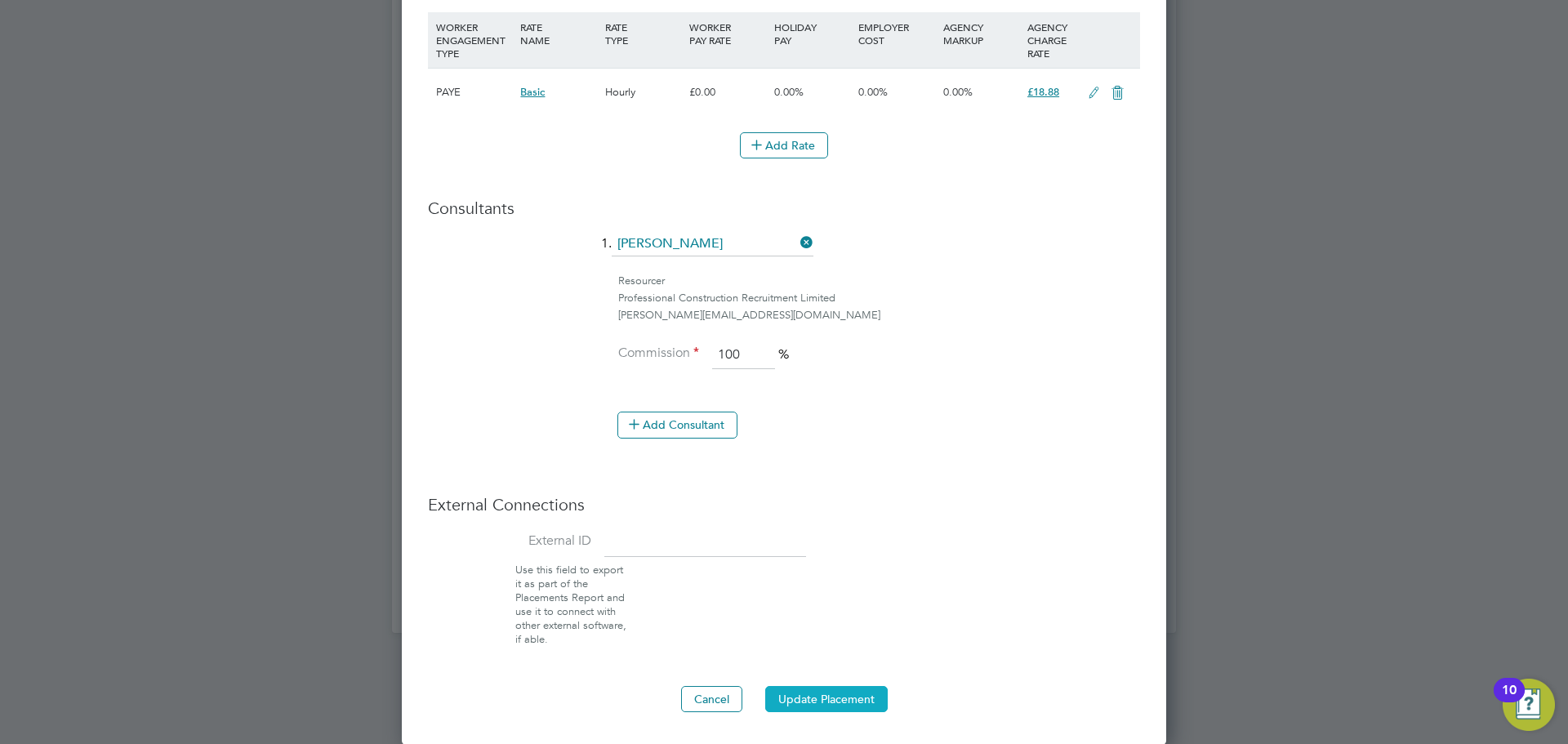
click at [834, 699] on button "Update Placement" at bounding box center [826, 699] width 123 height 26
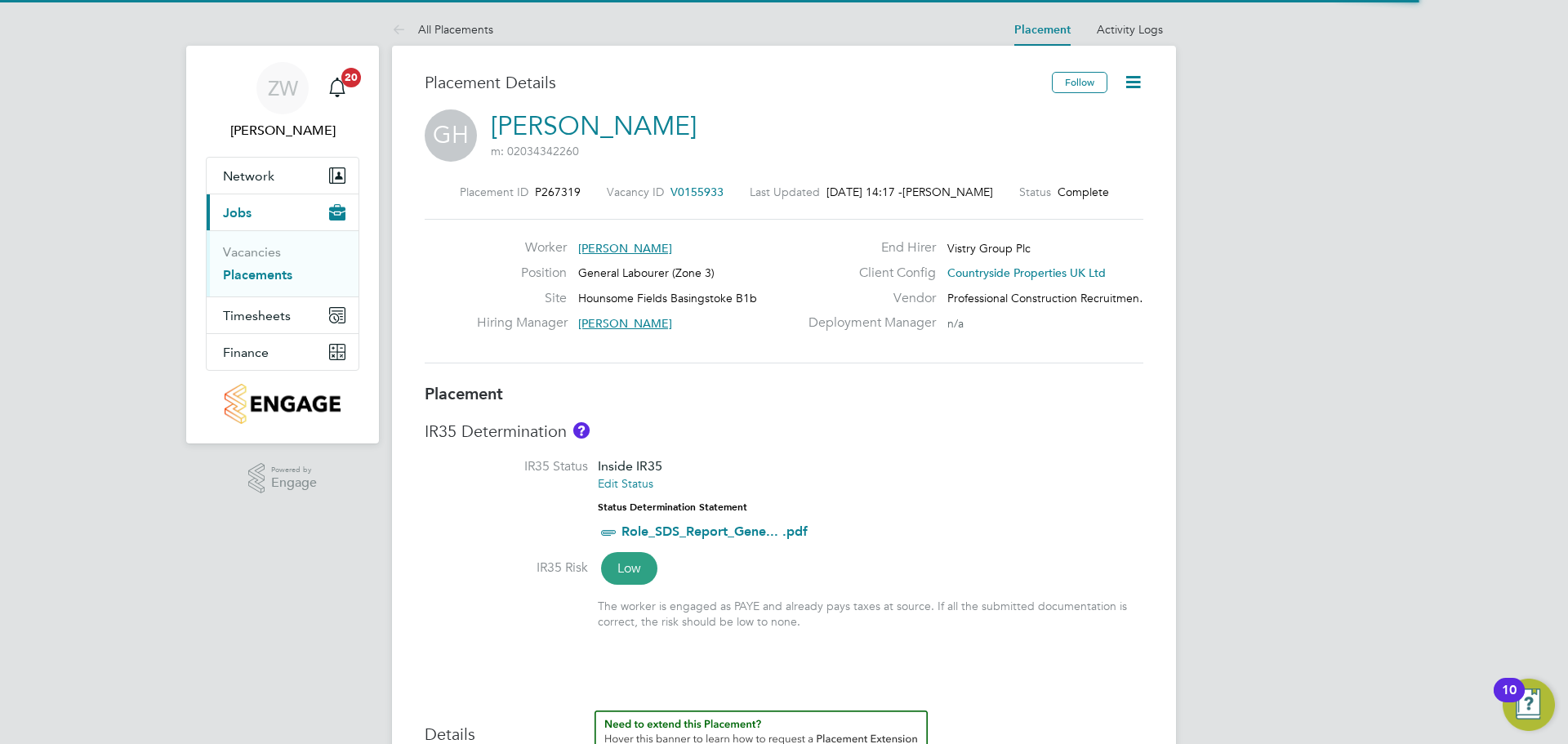
click at [1140, 87] on icon at bounding box center [1133, 82] width 21 height 21
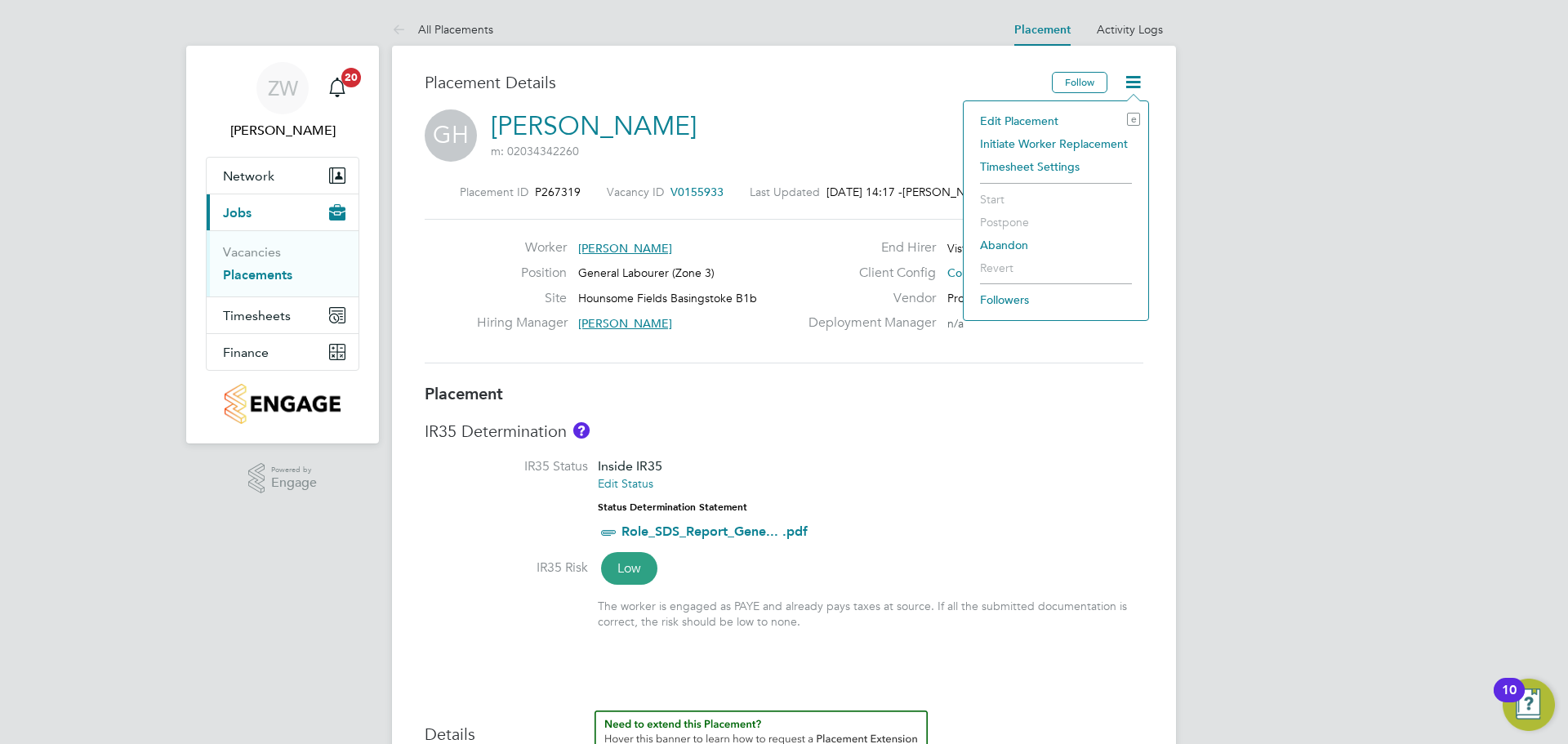
click at [1042, 125] on li "Edit Placement e" at bounding box center [1056, 121] width 168 height 23
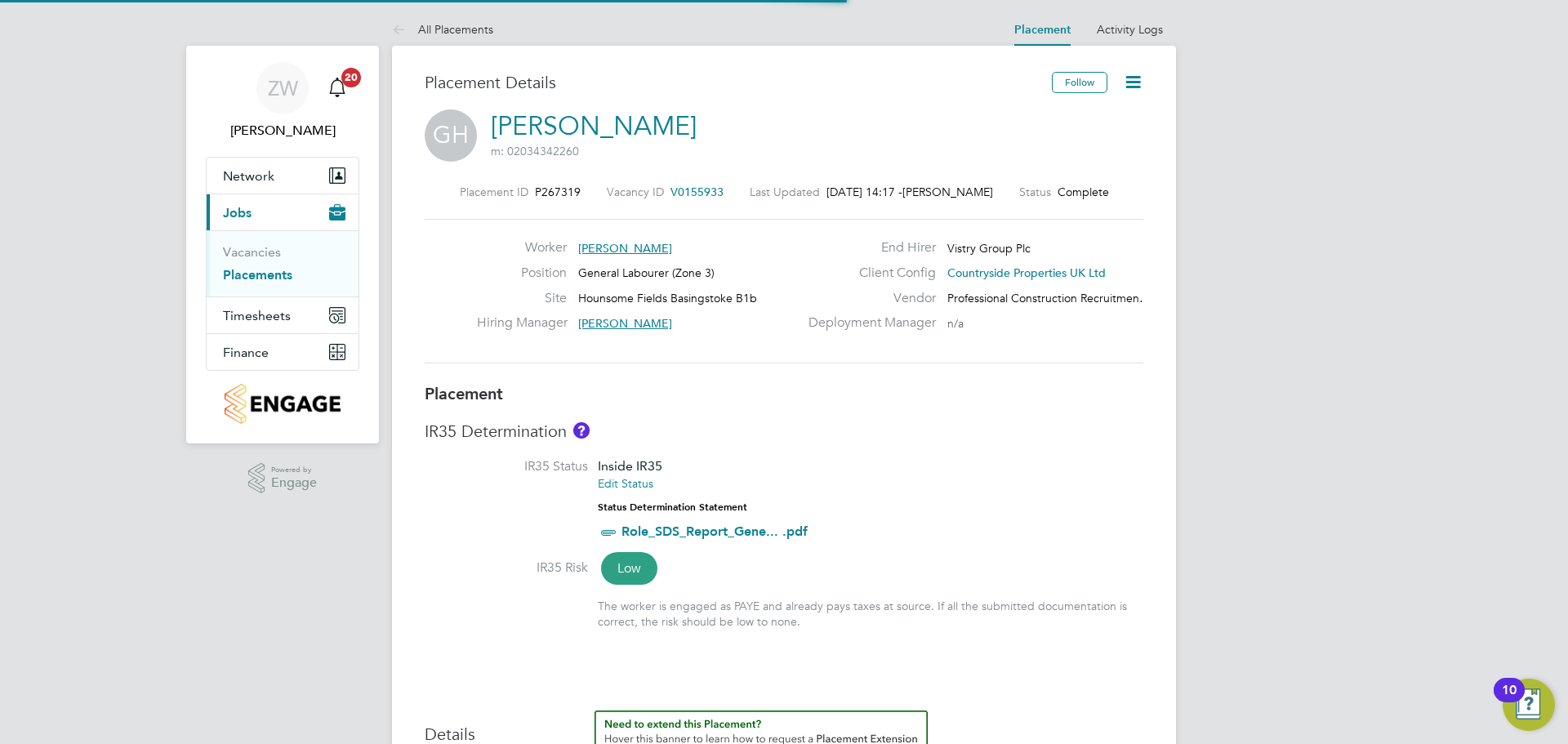
scroll to position [9, 9]
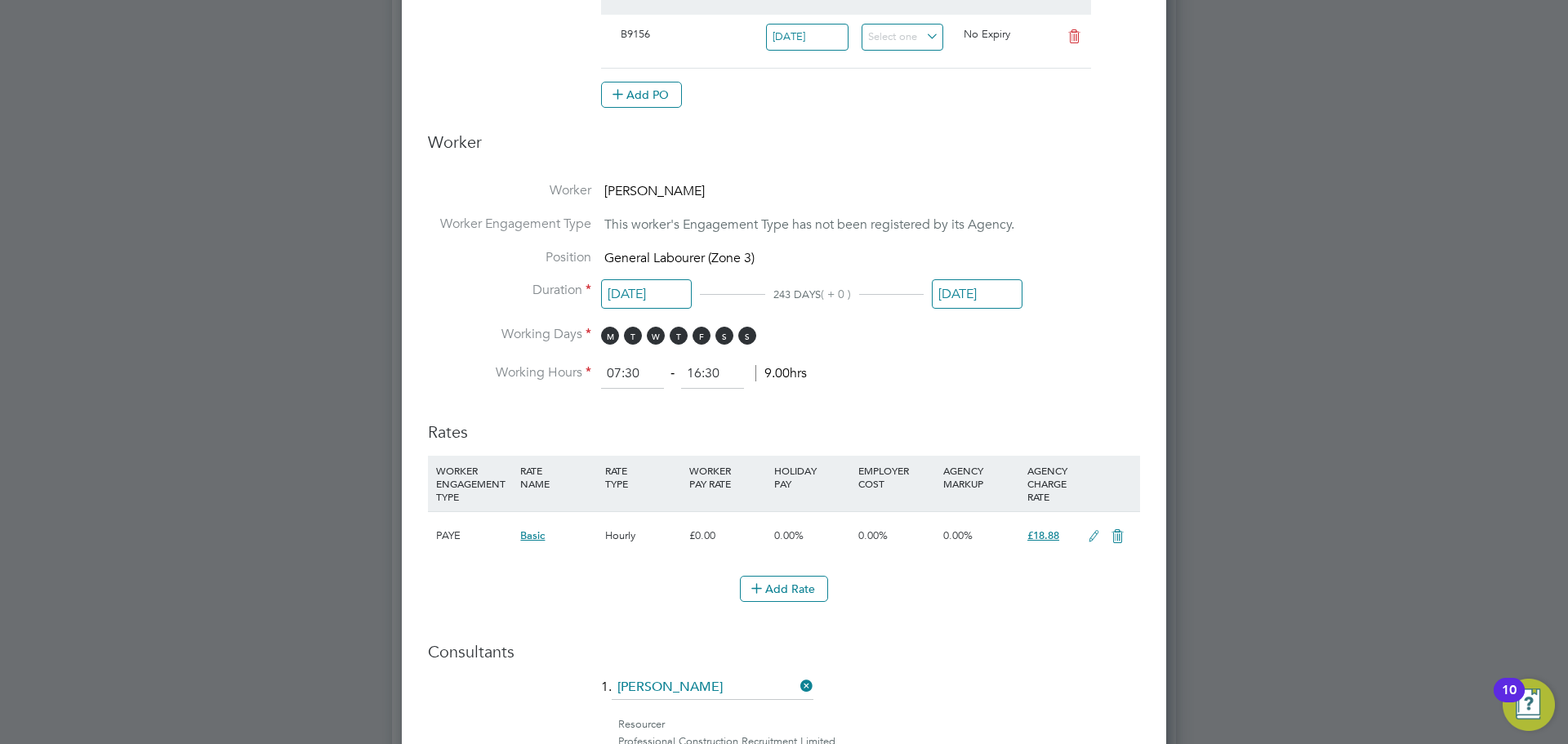
click at [993, 286] on input "12 Sep 2025" at bounding box center [977, 294] width 91 height 30
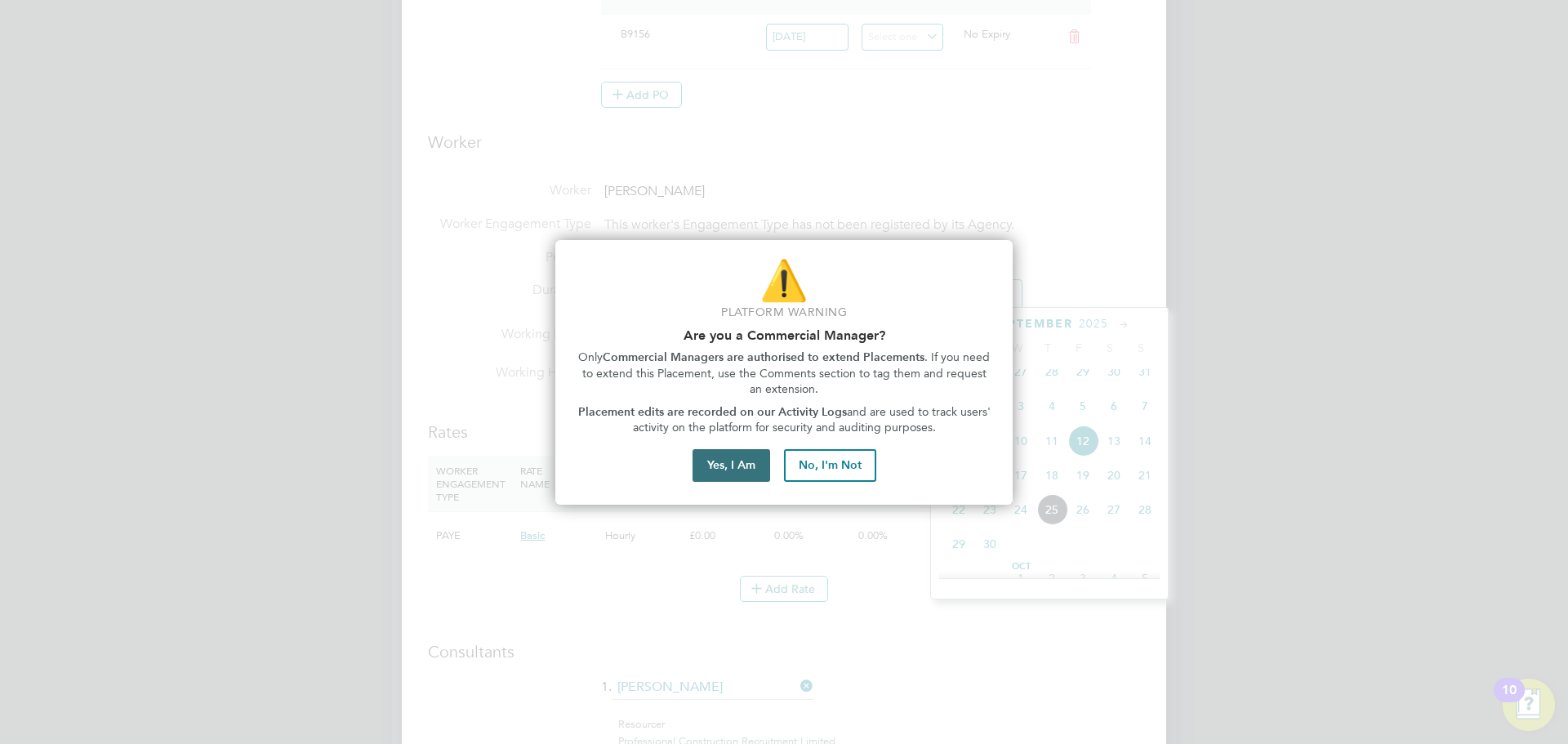
click at [724, 469] on button "Yes, I Am" at bounding box center [731, 465] width 78 height 33
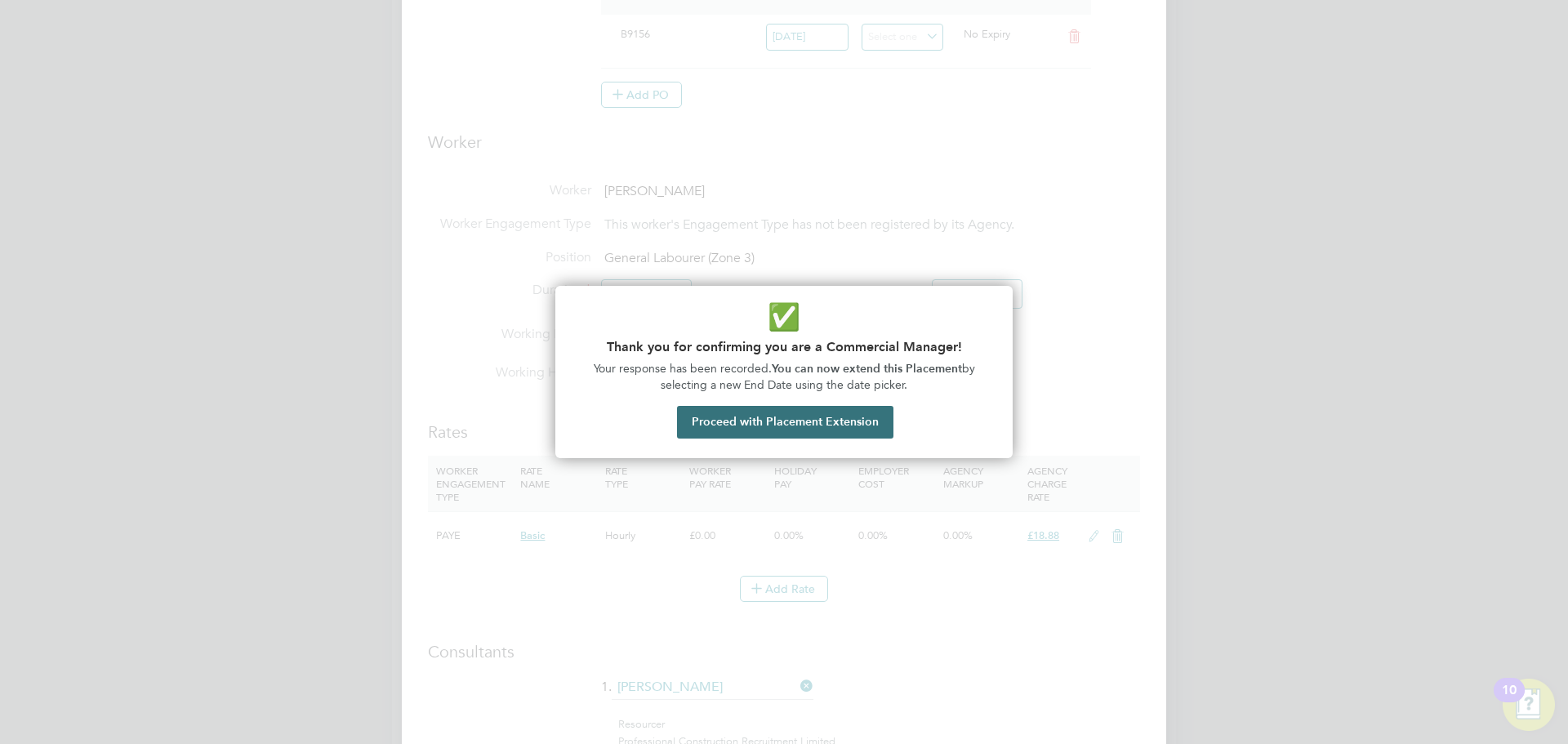
click at [792, 425] on button "Proceed with Placement Extension" at bounding box center [785, 423] width 217 height 33
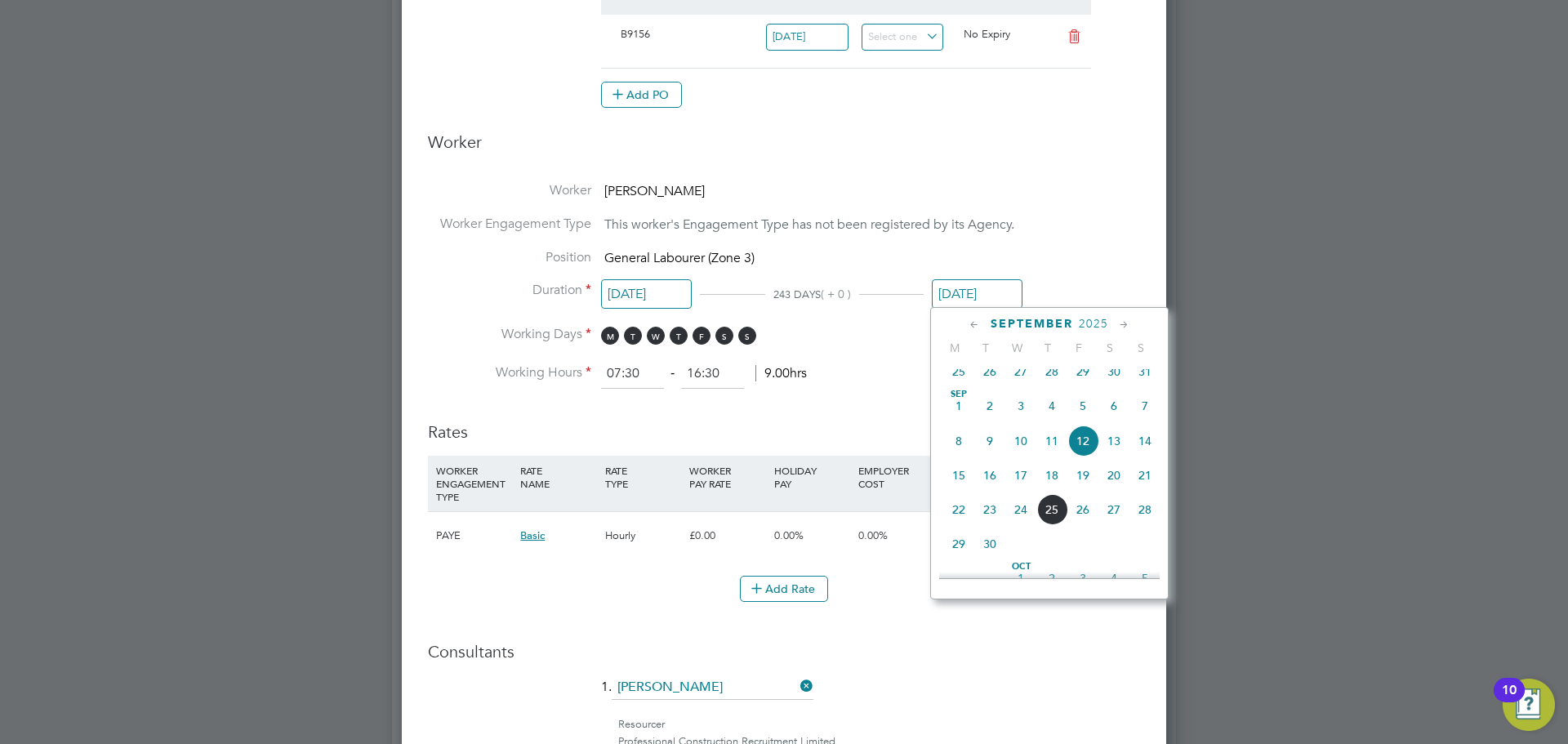
click at [1080, 384] on span "29" at bounding box center [1083, 372] width 31 height 31
type input "[DATE]"
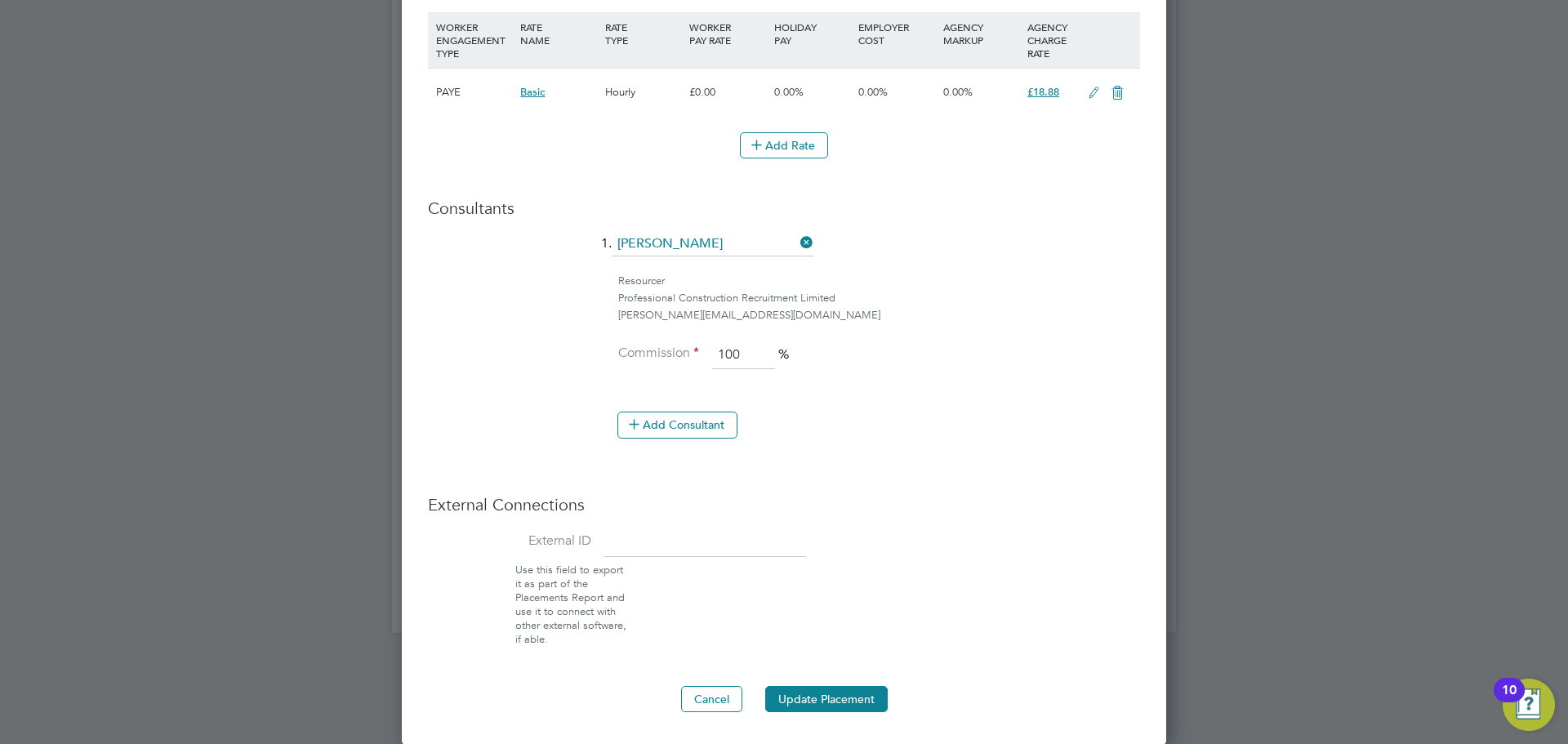
click at [844, 710] on button "Update Placement" at bounding box center [826, 699] width 123 height 26
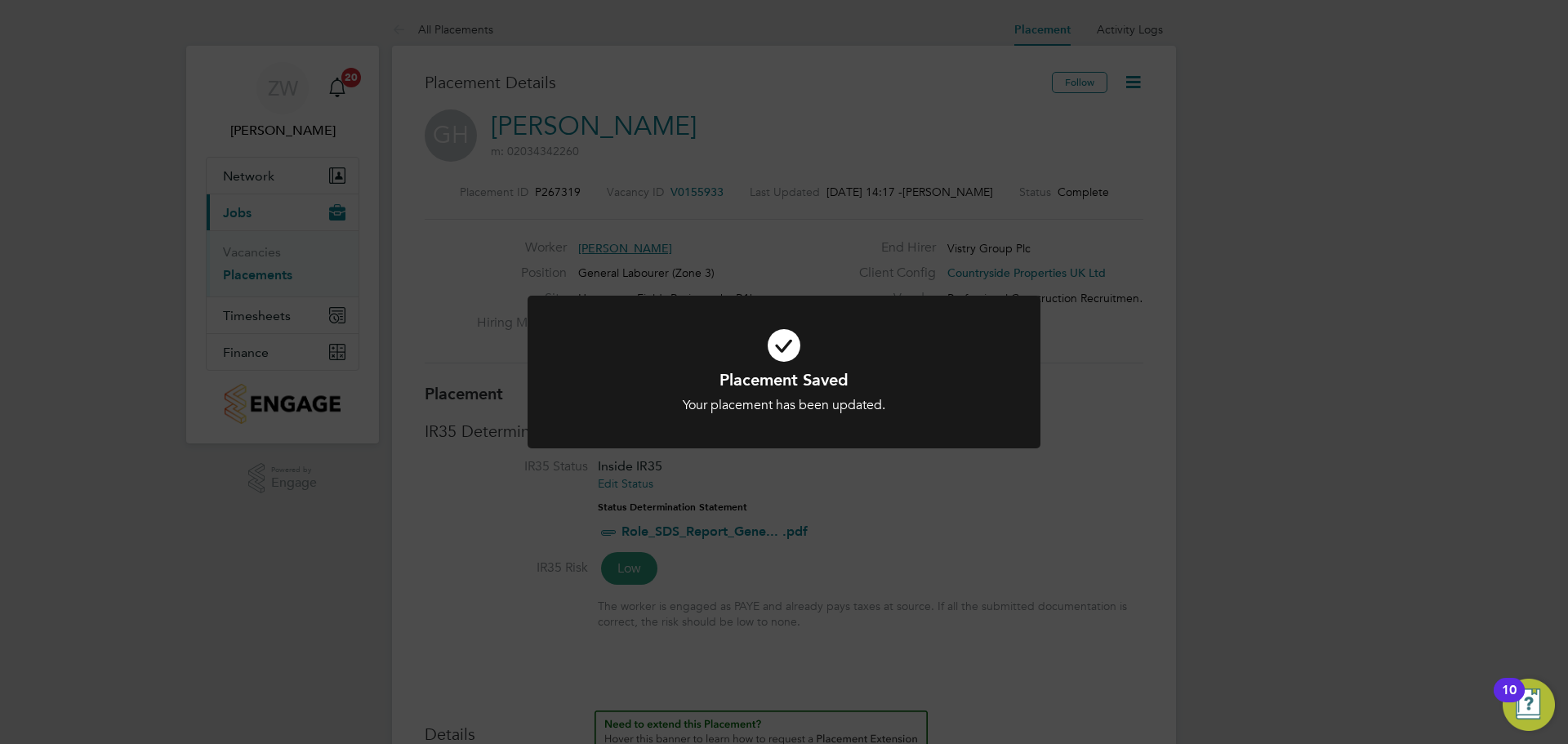
click at [1271, 311] on div "Placement Saved Your placement has been updated. Cancel Okay" at bounding box center [784, 372] width 1568 height 744
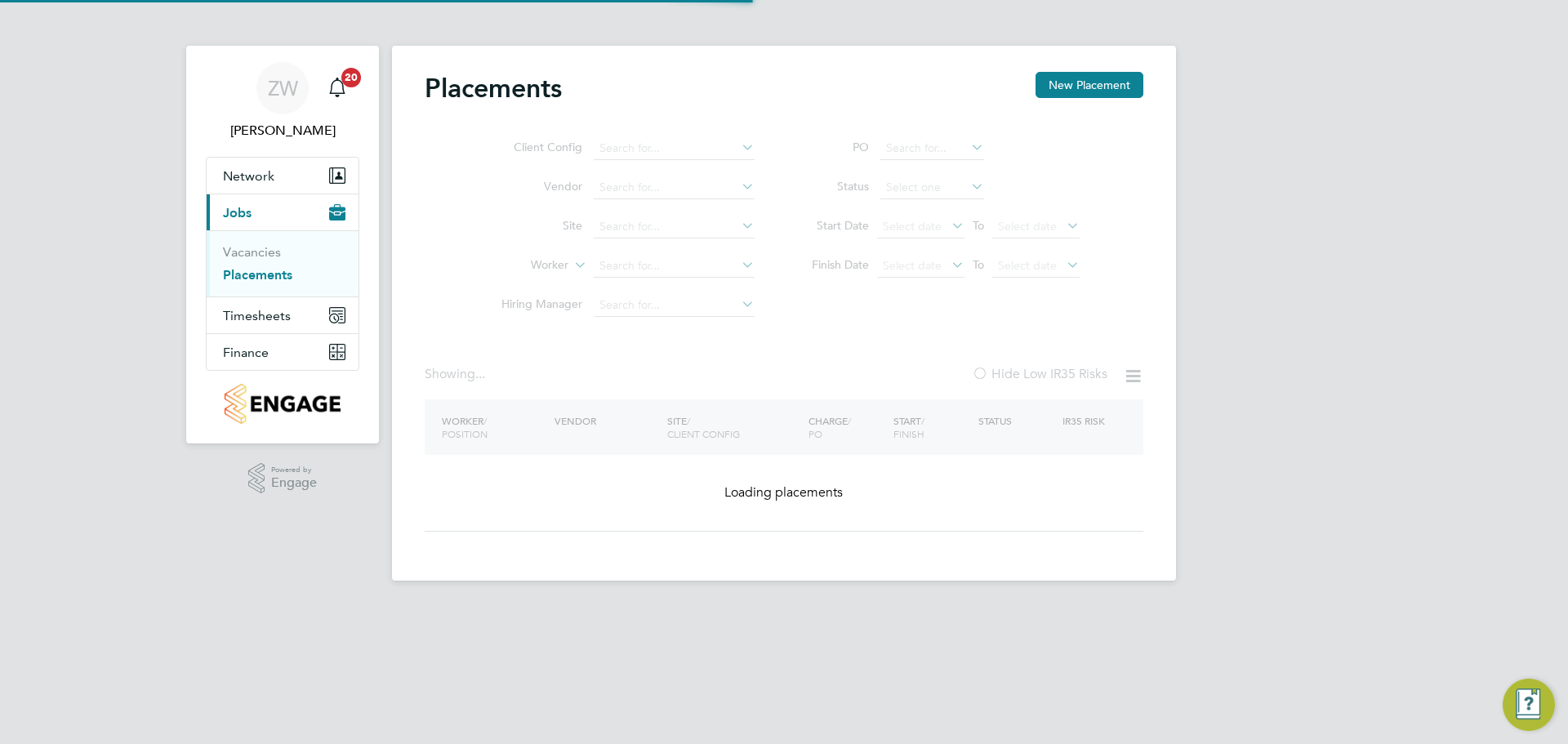
type input "Hounsome Fields Basingstoke B1b"
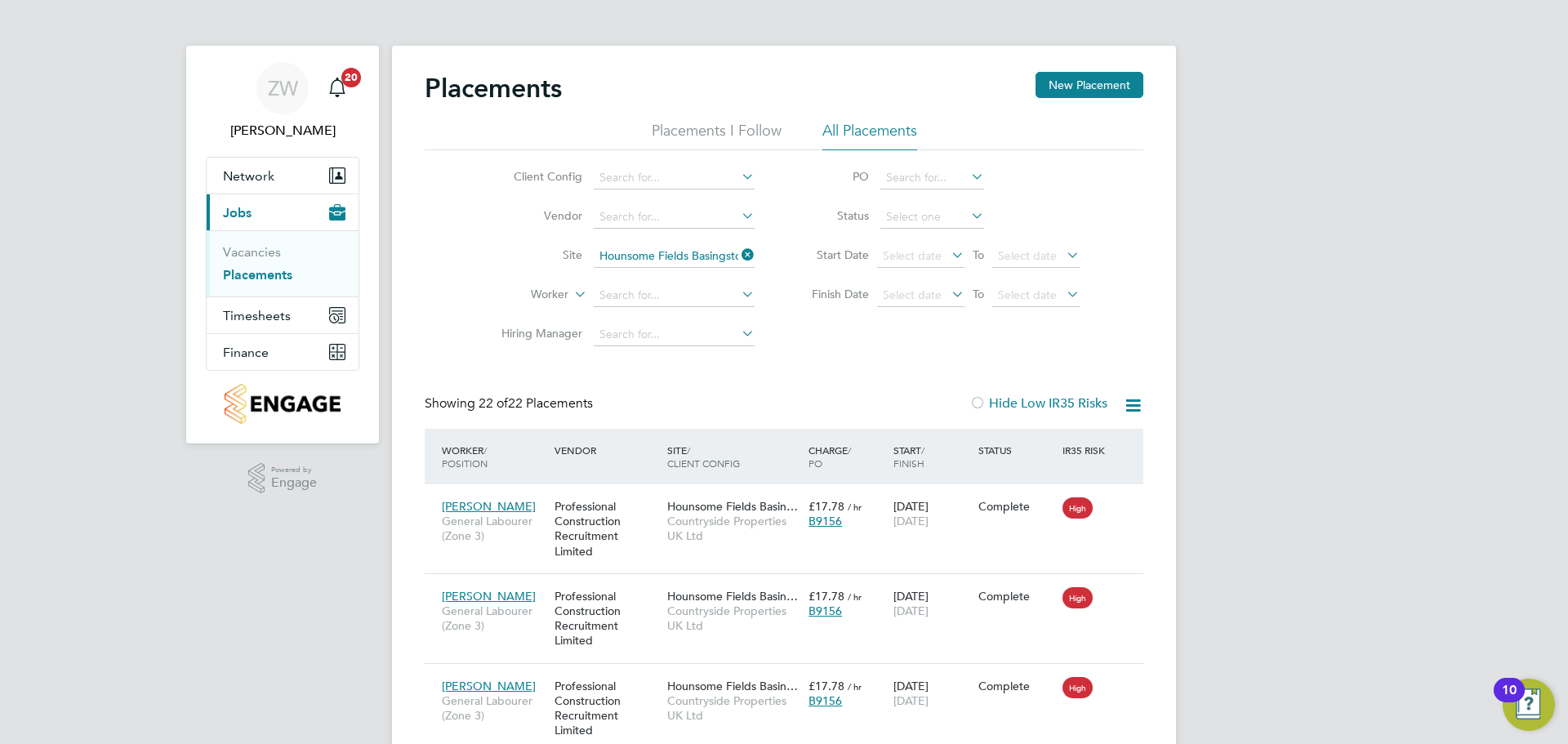
click at [713, 254] on input "Hounsome Fields Basingstoke B1b" at bounding box center [674, 256] width 161 height 23
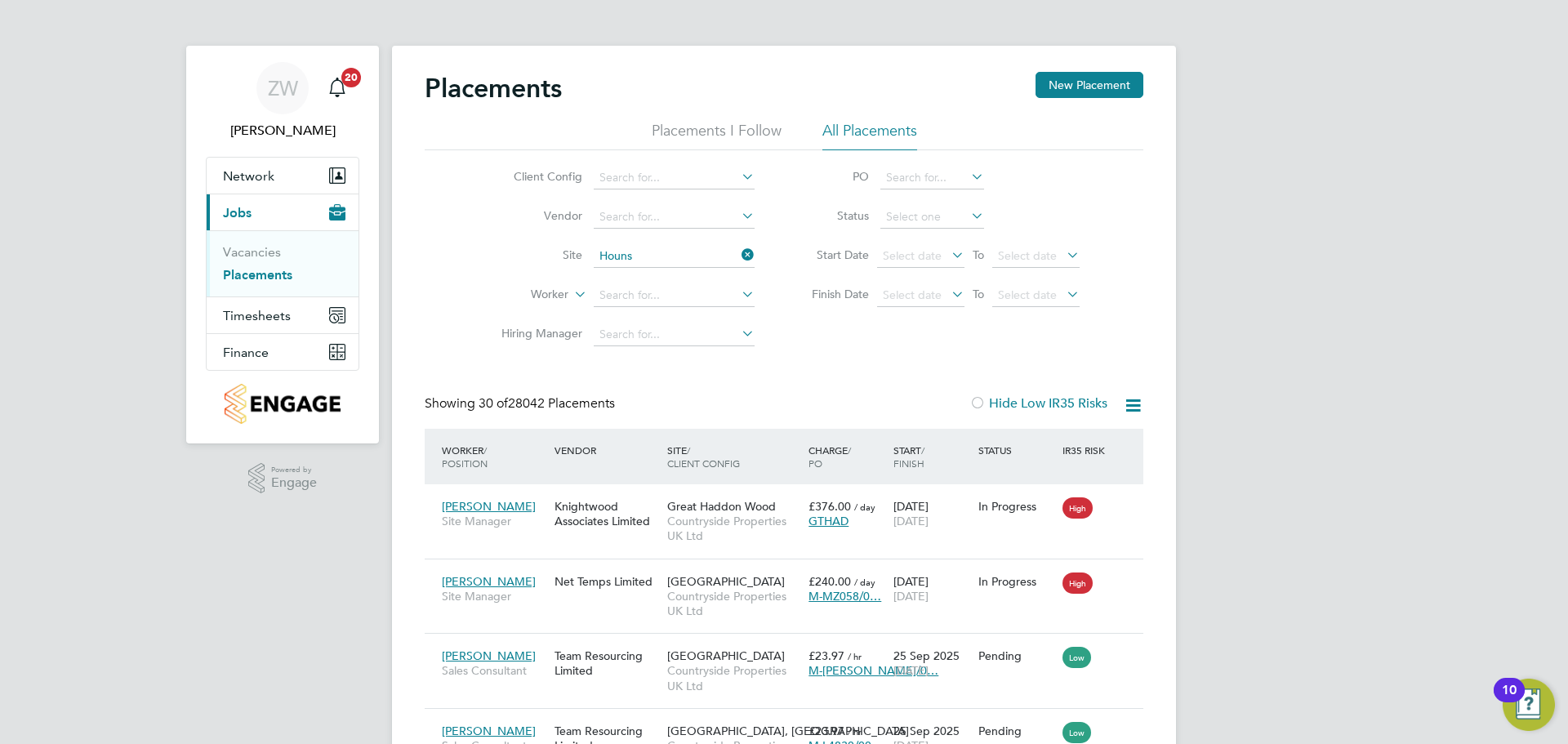
click at [738, 385] on li "Houns ome Fields Basingstoke B2" at bounding box center [704, 389] width 223 height 22
type input "Hounsome Fields Basingstoke B2"
